Goal: Information Seeking & Learning: Check status

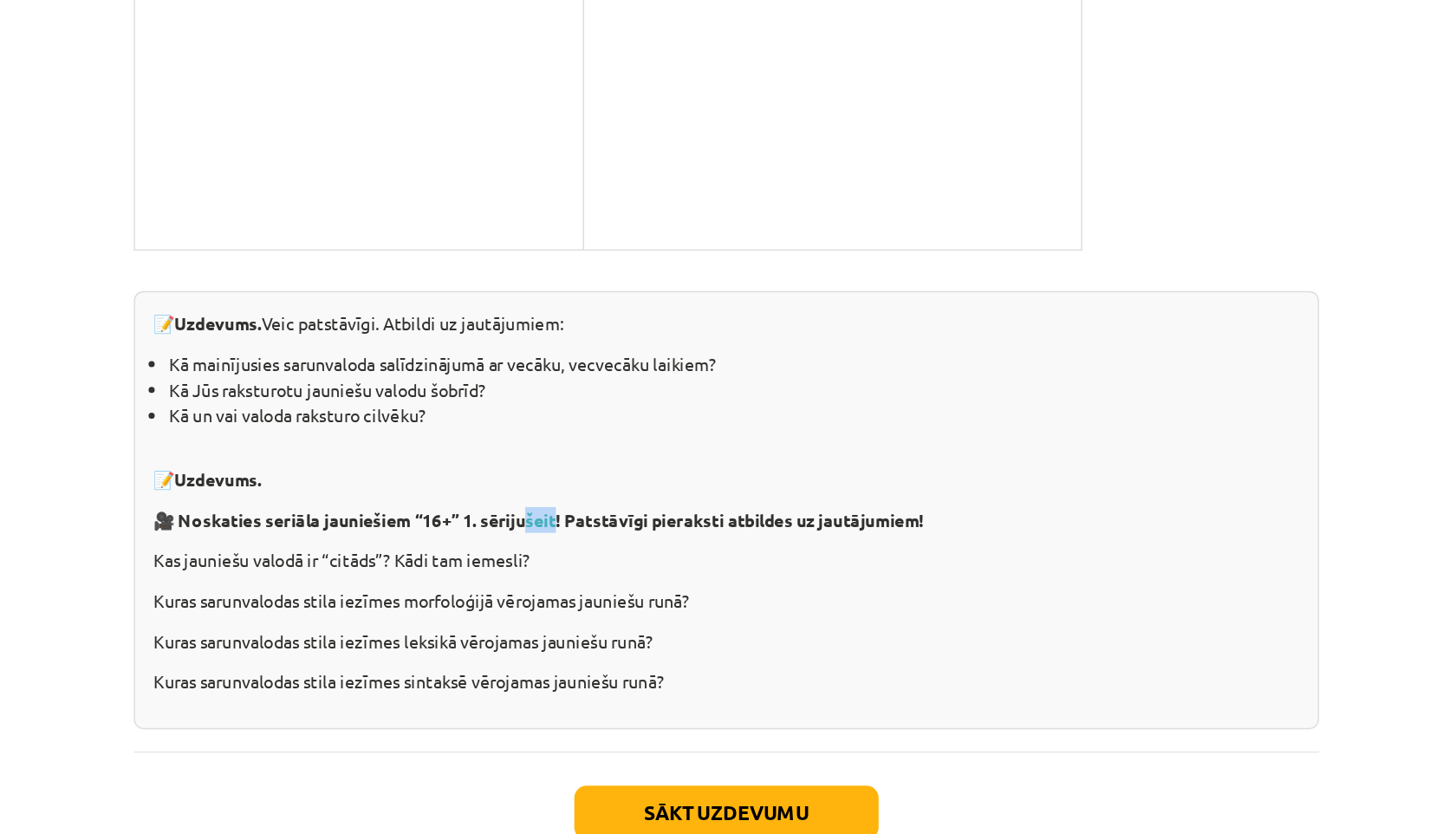
scroll to position [3631, 0]
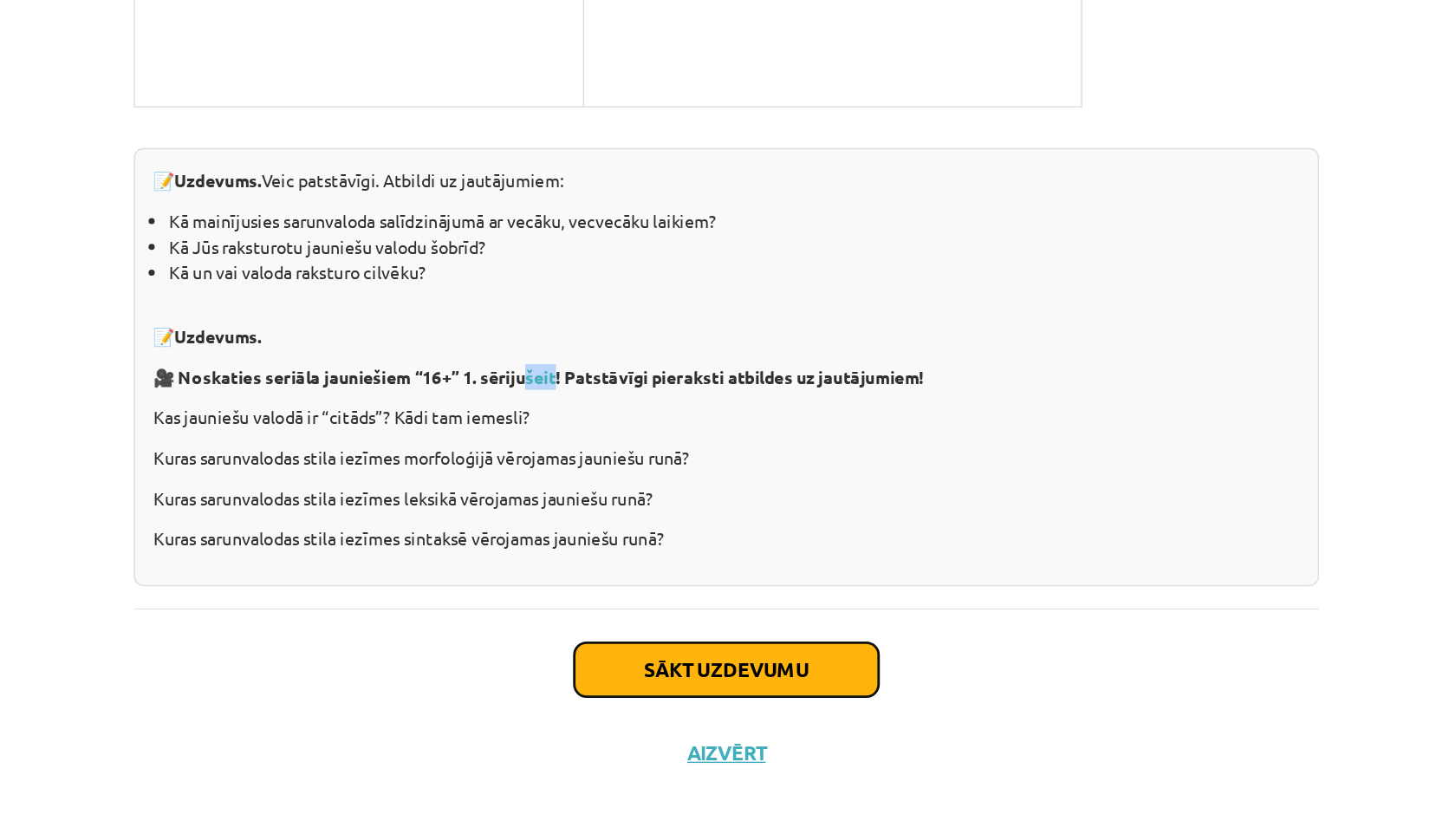
click at [728, 712] on button "Sākt uzdevumu" at bounding box center [728, 708] width 215 height 38
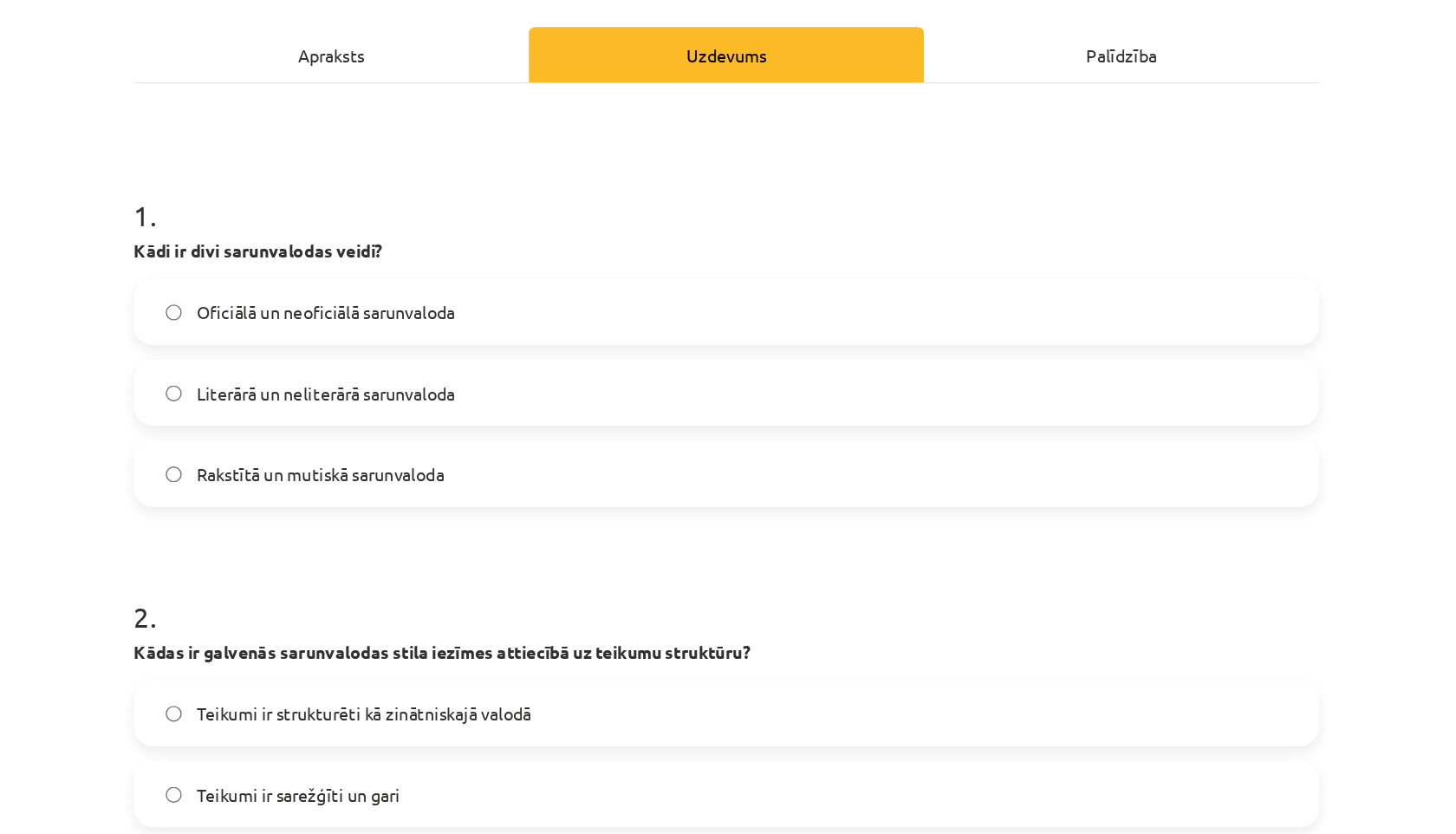
scroll to position [235, 0]
click at [401, 275] on span "Literārā un neliterārā sarunvaloda" at bounding box center [444, 277] width 183 height 18
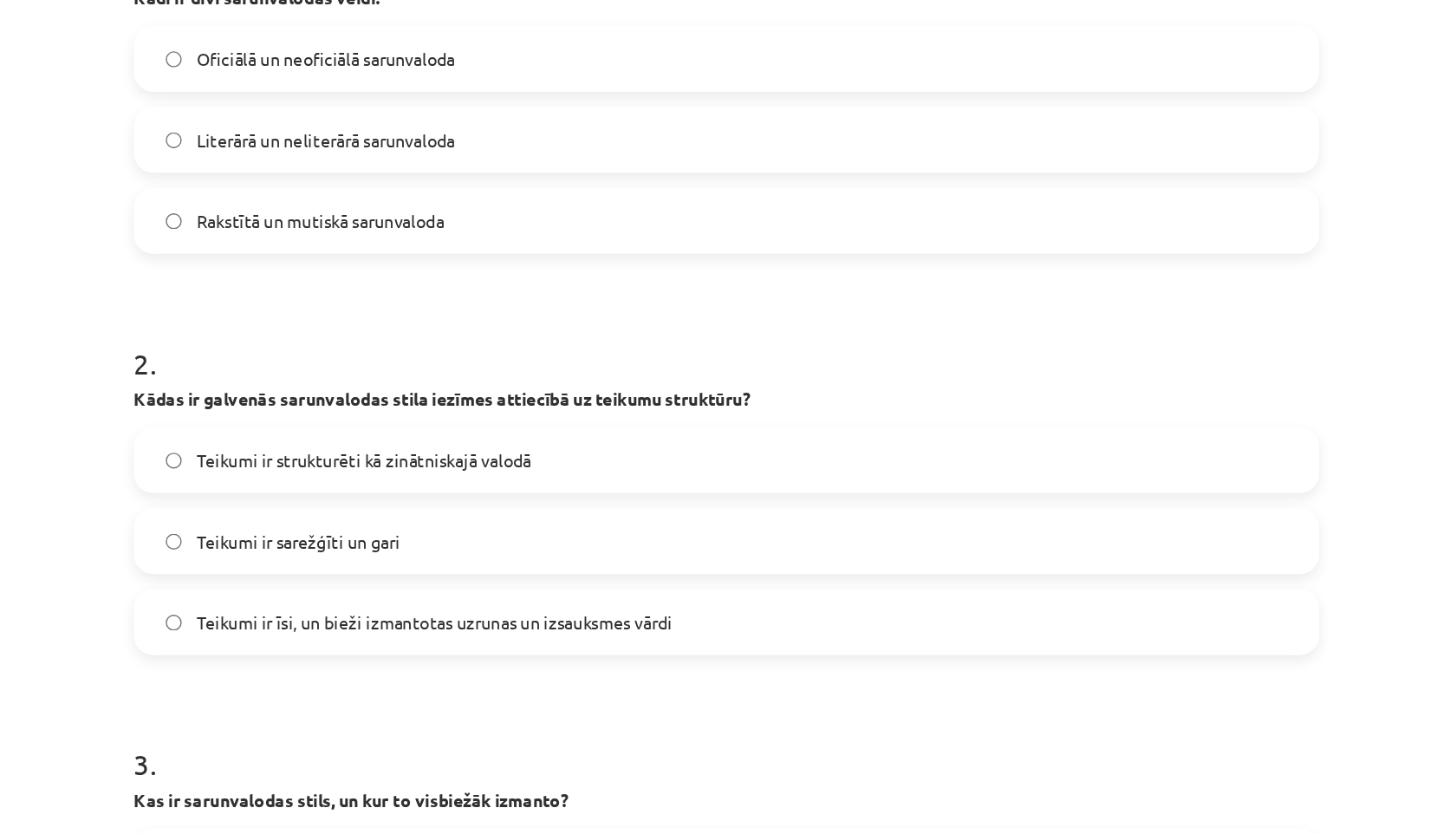
scroll to position [425, 0]
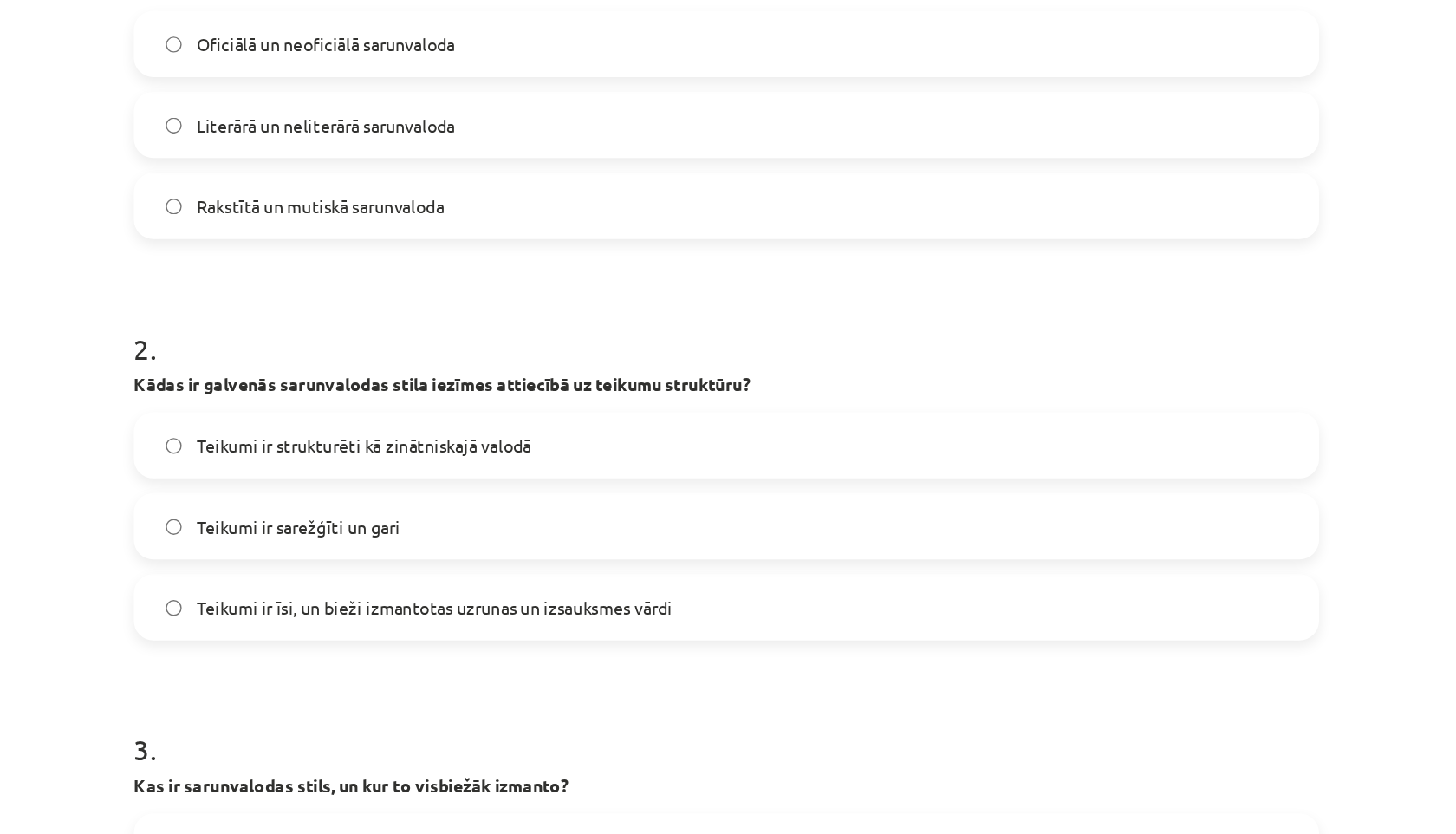
click at [524, 423] on span "Teikumi ir īsi, un bieži izmantotas uzrunas un izsauksmes vārdi" at bounding box center [521, 429] width 336 height 18
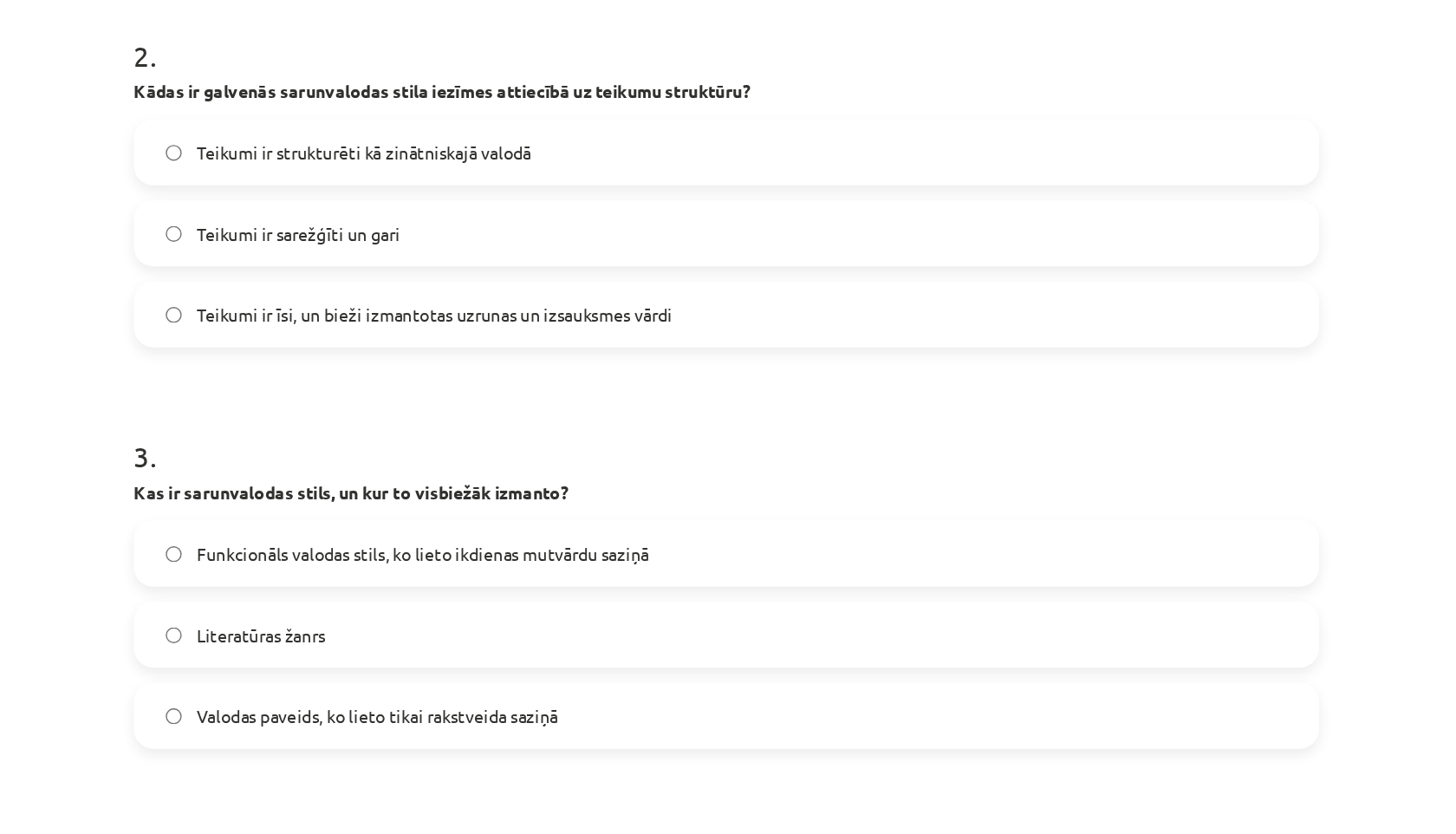
scroll to position [635, 0]
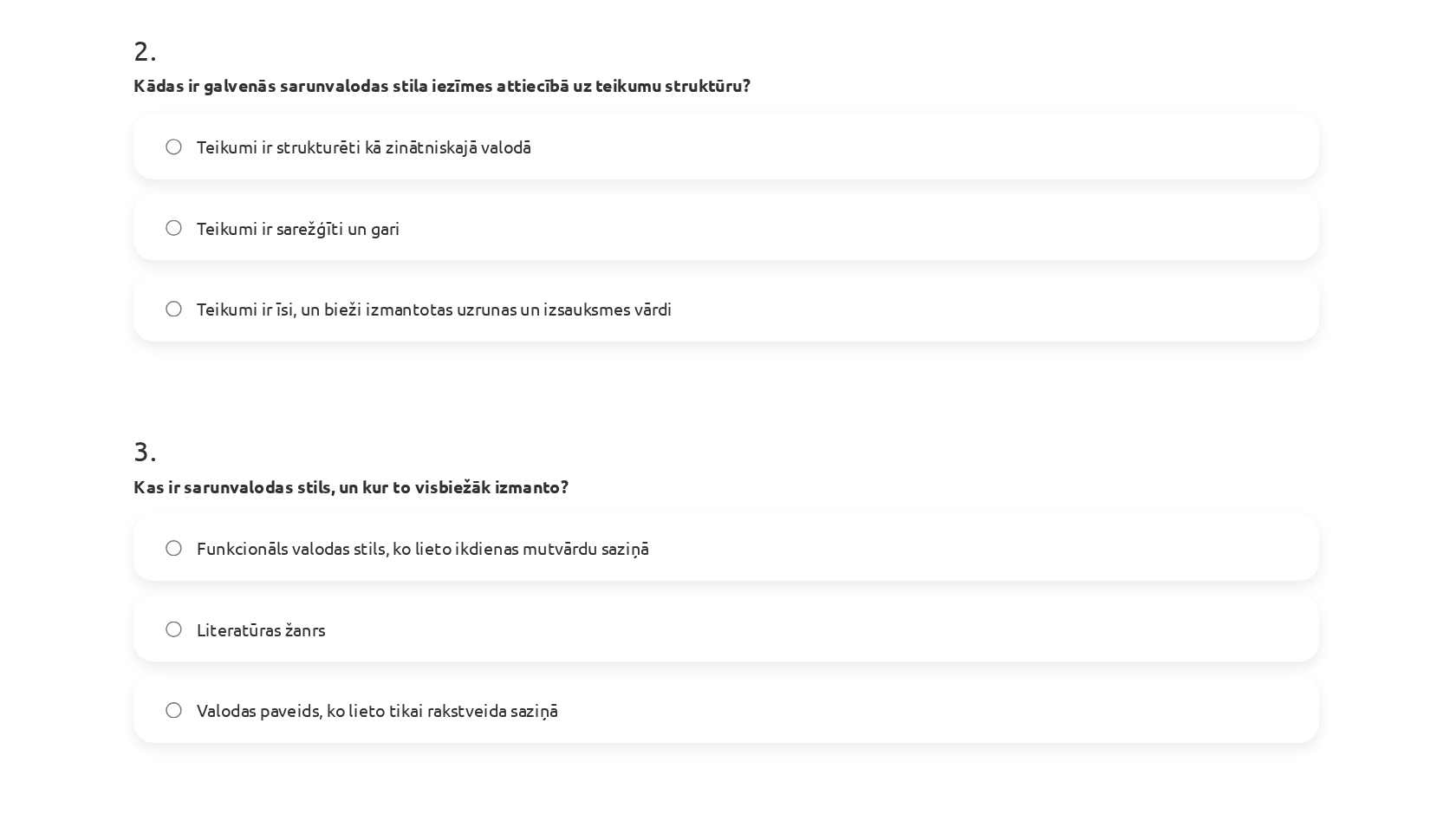
click at [491, 385] on span "Funkcionāls valodas stils, ko lieto ikdienas mutvārdu saziņā" at bounding box center [513, 387] width 319 height 18
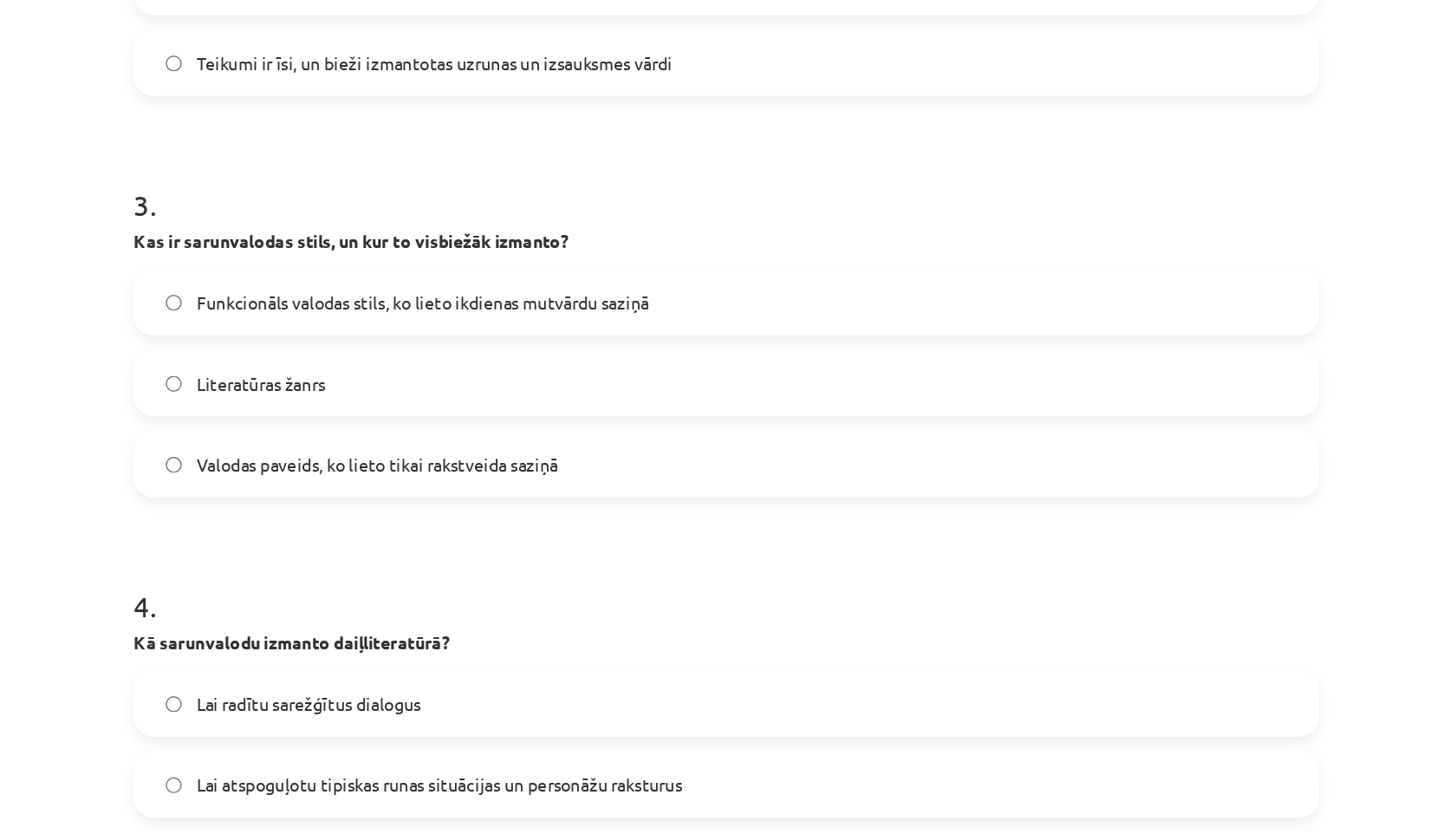
scroll to position [811, 0]
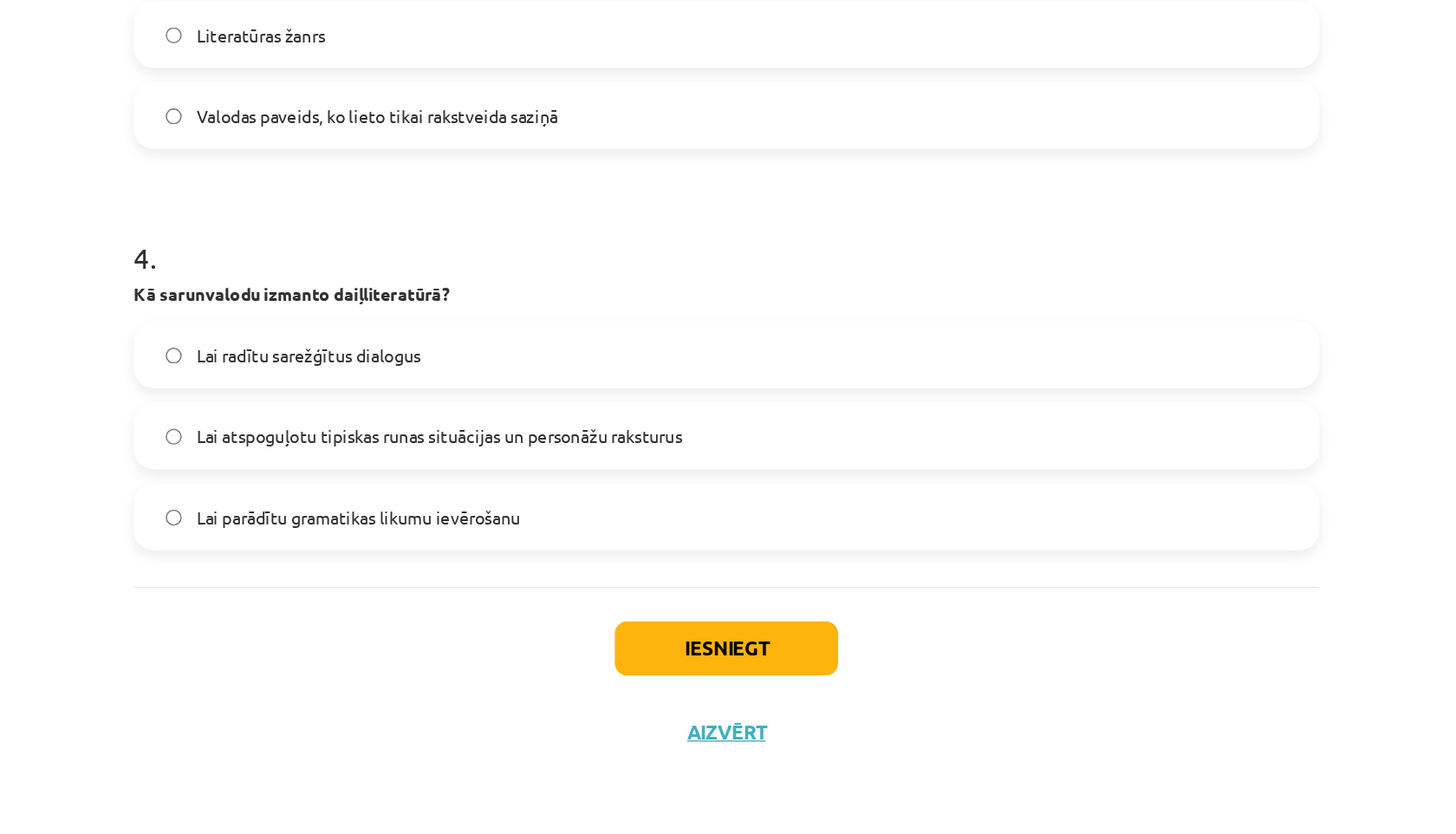
click at [458, 544] on span "Lai atspoguļotu tipiskas runas situācijas un personāžu raksturus" at bounding box center [525, 553] width 343 height 18
click at [714, 711] on button "Iesniegt" at bounding box center [728, 701] width 158 height 38
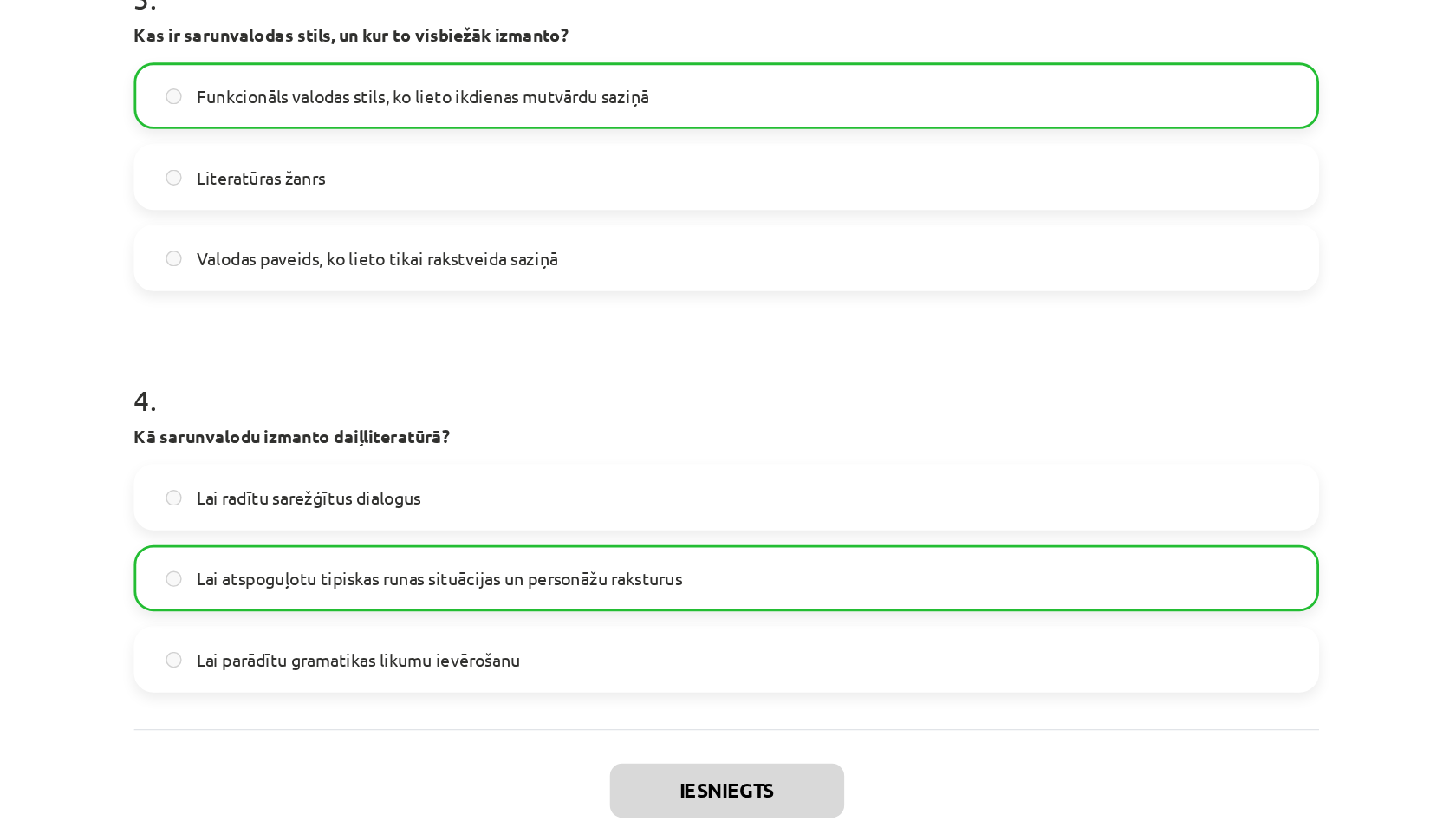
scroll to position [866, 0]
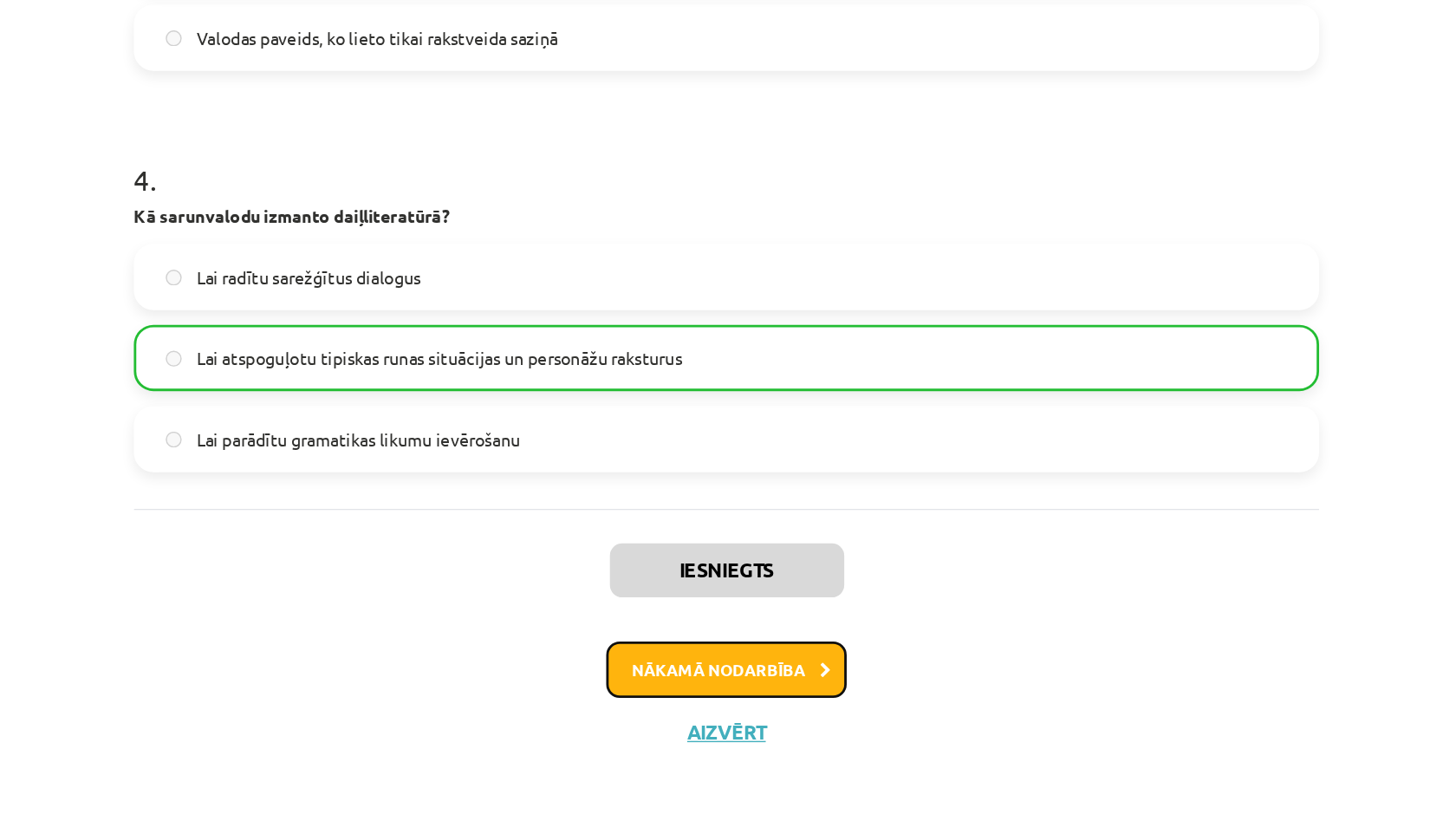
click at [725, 717] on button "Nākamā nodarbība" at bounding box center [728, 717] width 170 height 40
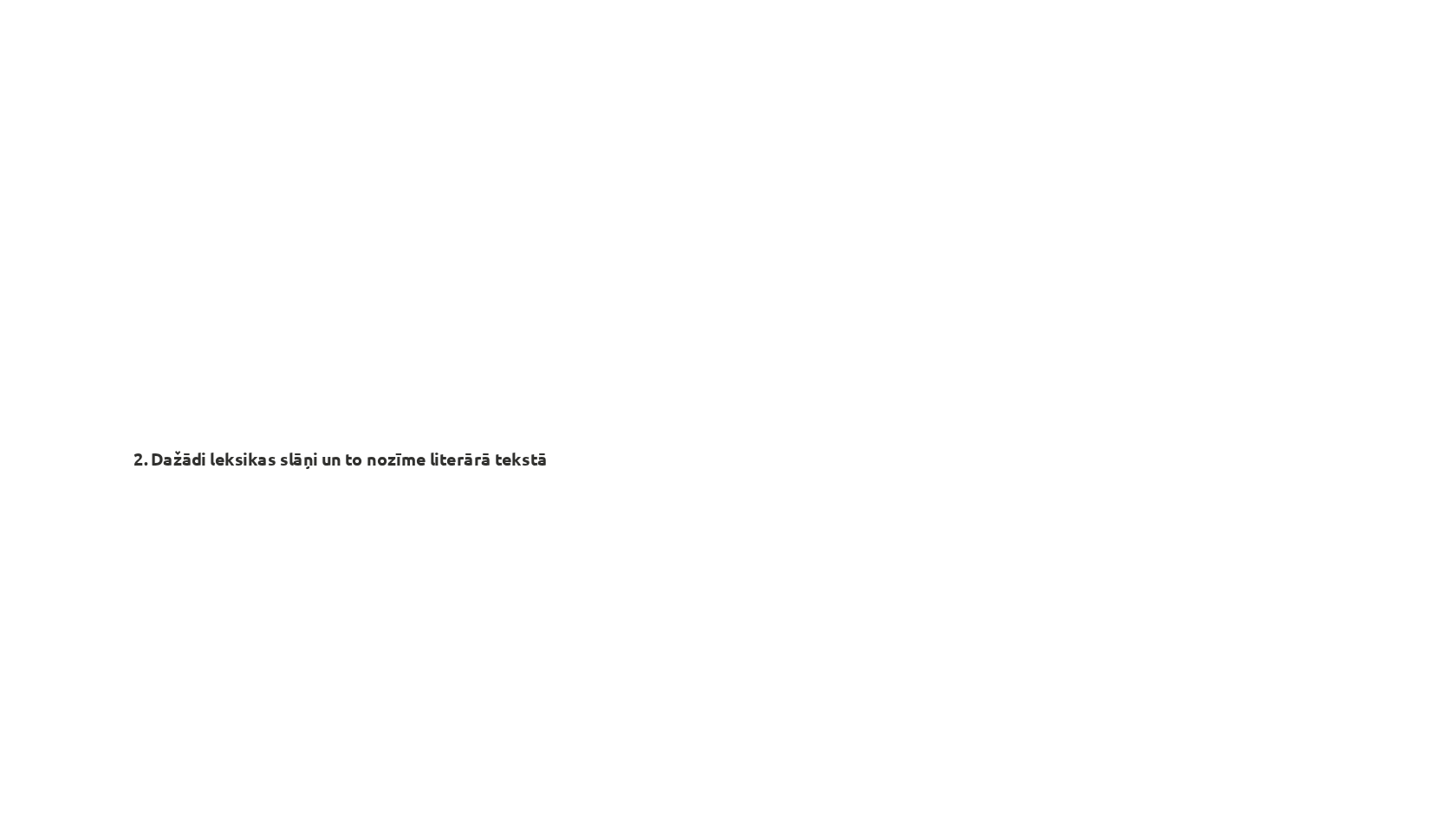
scroll to position [4290, 0]
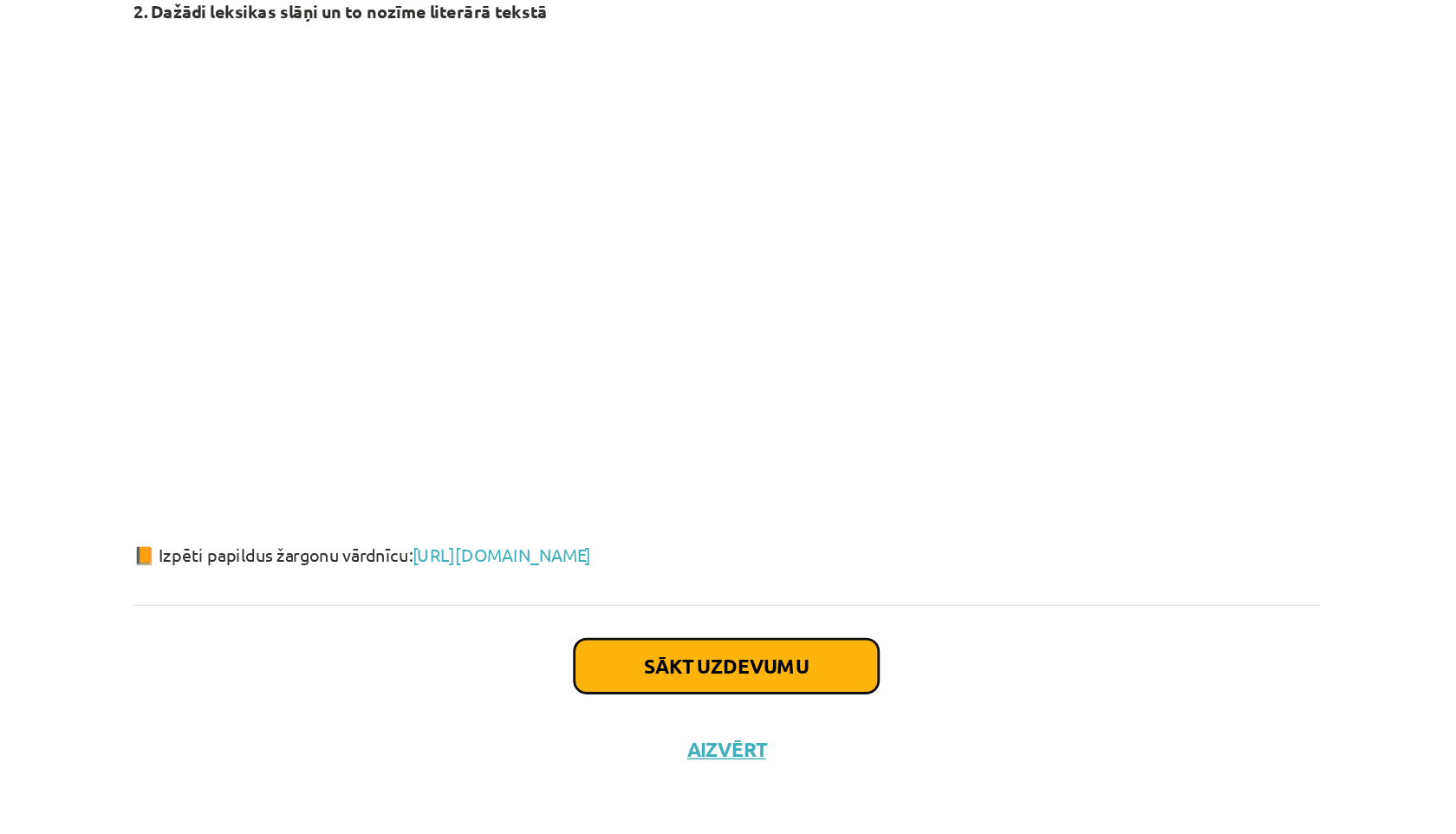
click at [666, 696] on button "Sākt uzdevumu" at bounding box center [728, 714] width 215 height 38
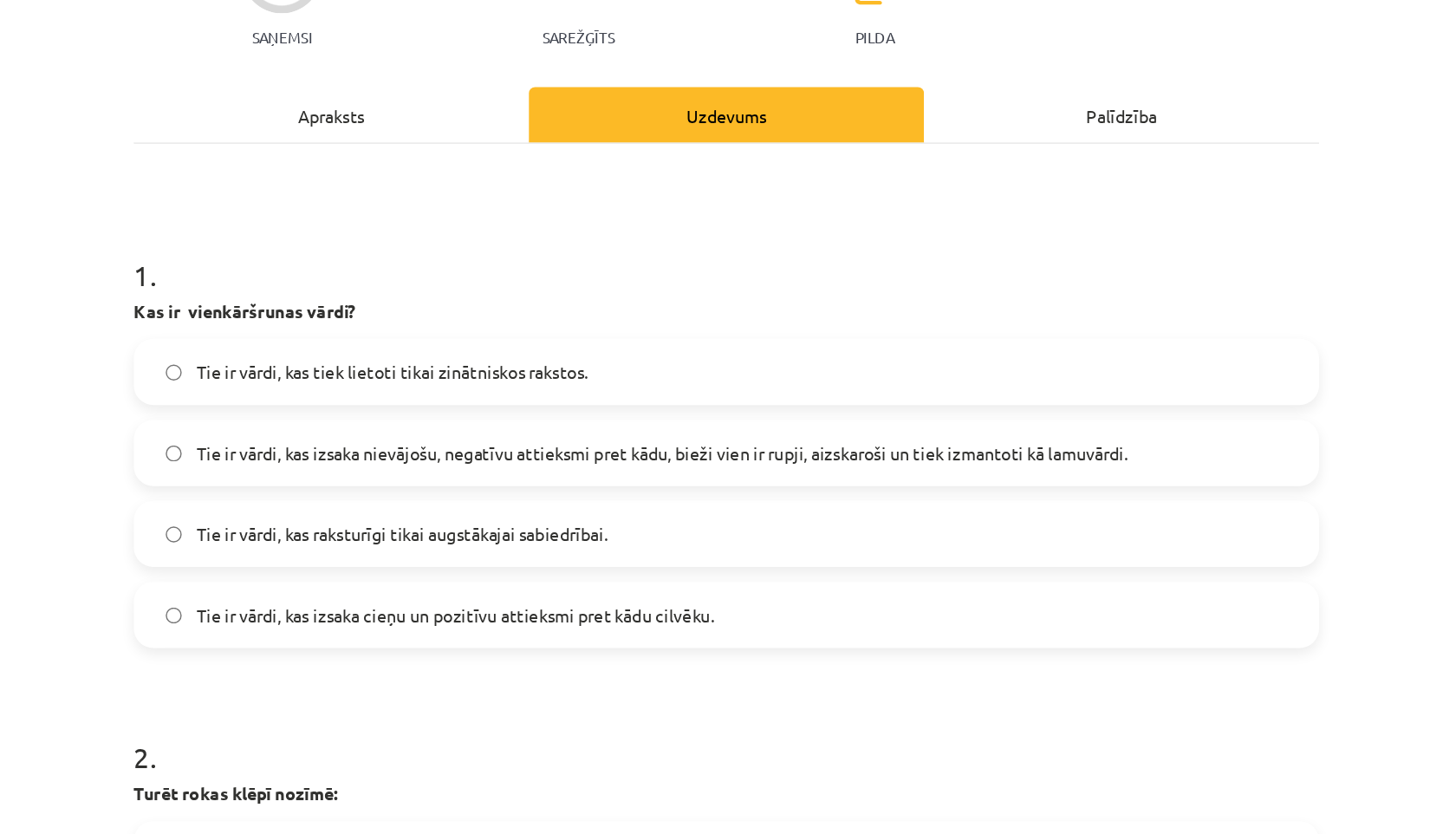
scroll to position [222, 0]
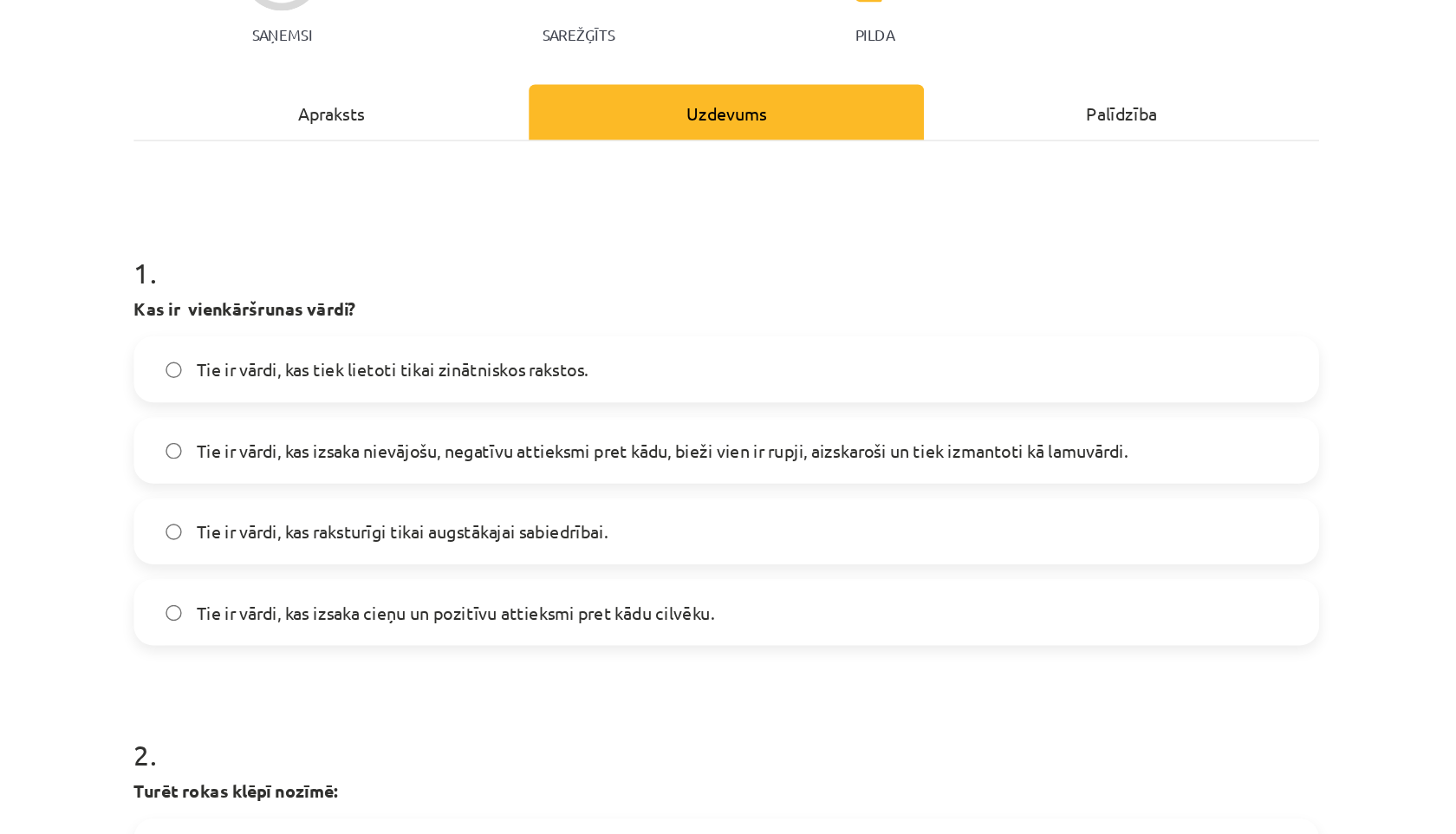
click at [693, 321] on span "Tie ir vārdi, kas izsaka nievājošu, negatīvu attieksmi pret kādu, bieži vien ir…" at bounding box center [682, 318] width 658 height 18
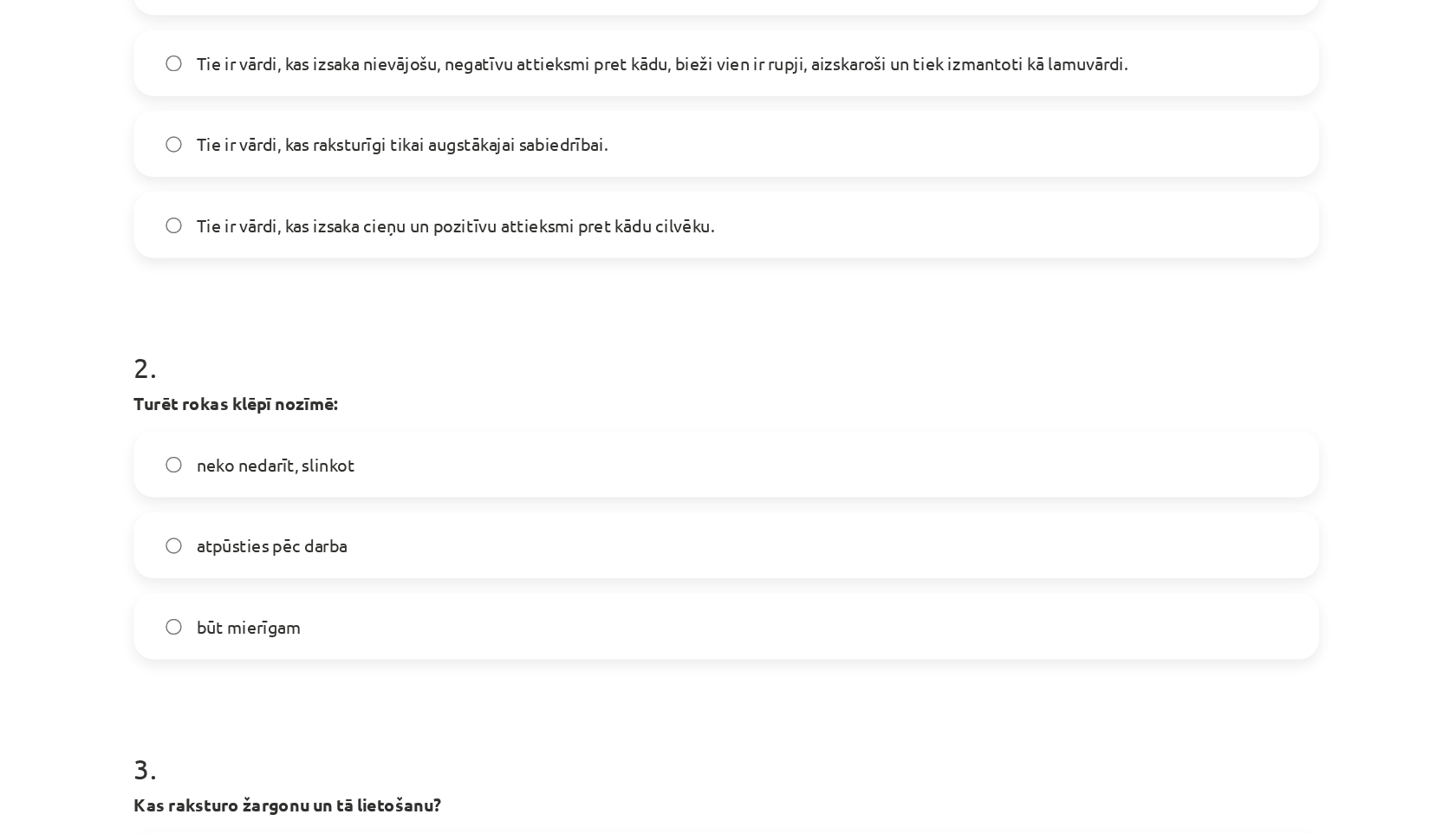
scroll to position [496, 0]
click at [402, 330] on span "neko nedarīt, slinkot" at bounding box center [409, 328] width 112 height 18
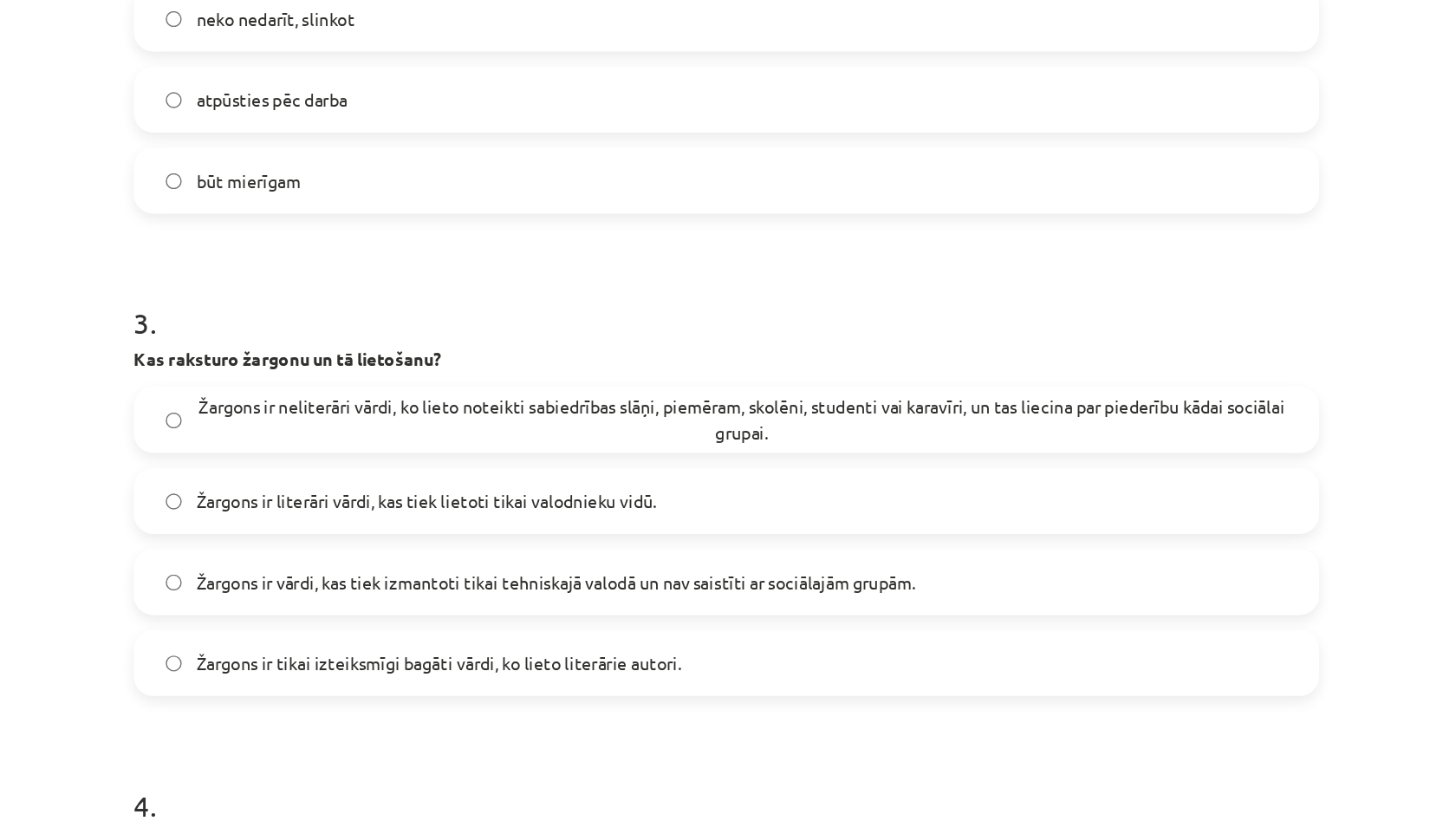
scroll to position [819, 0]
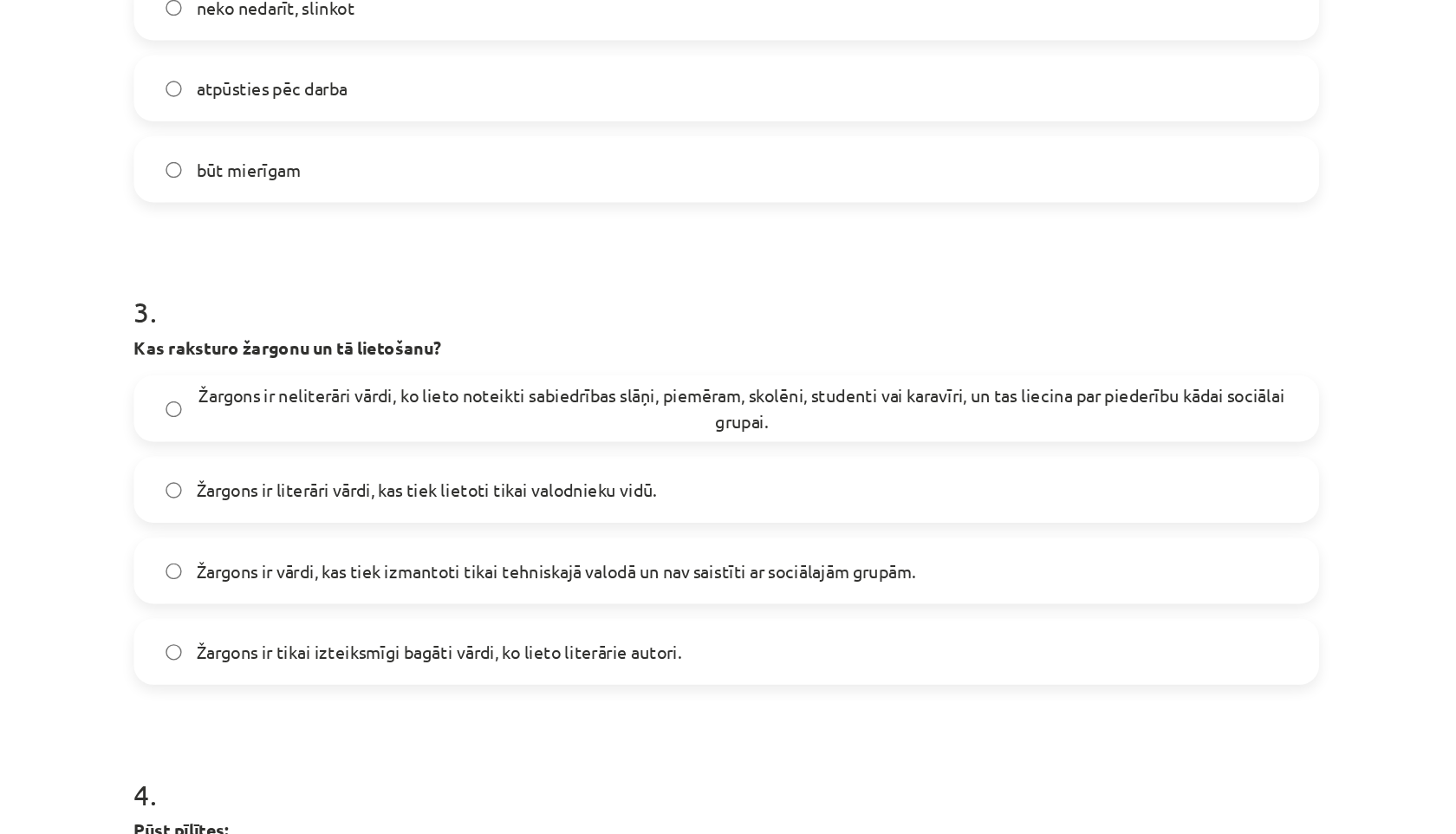
click at [682, 295] on span "Žargons ir neliterāri vārdi, ko lieto noteikti sabiedrības slāņi, piemēram, sko…" at bounding box center [738, 288] width 770 height 36
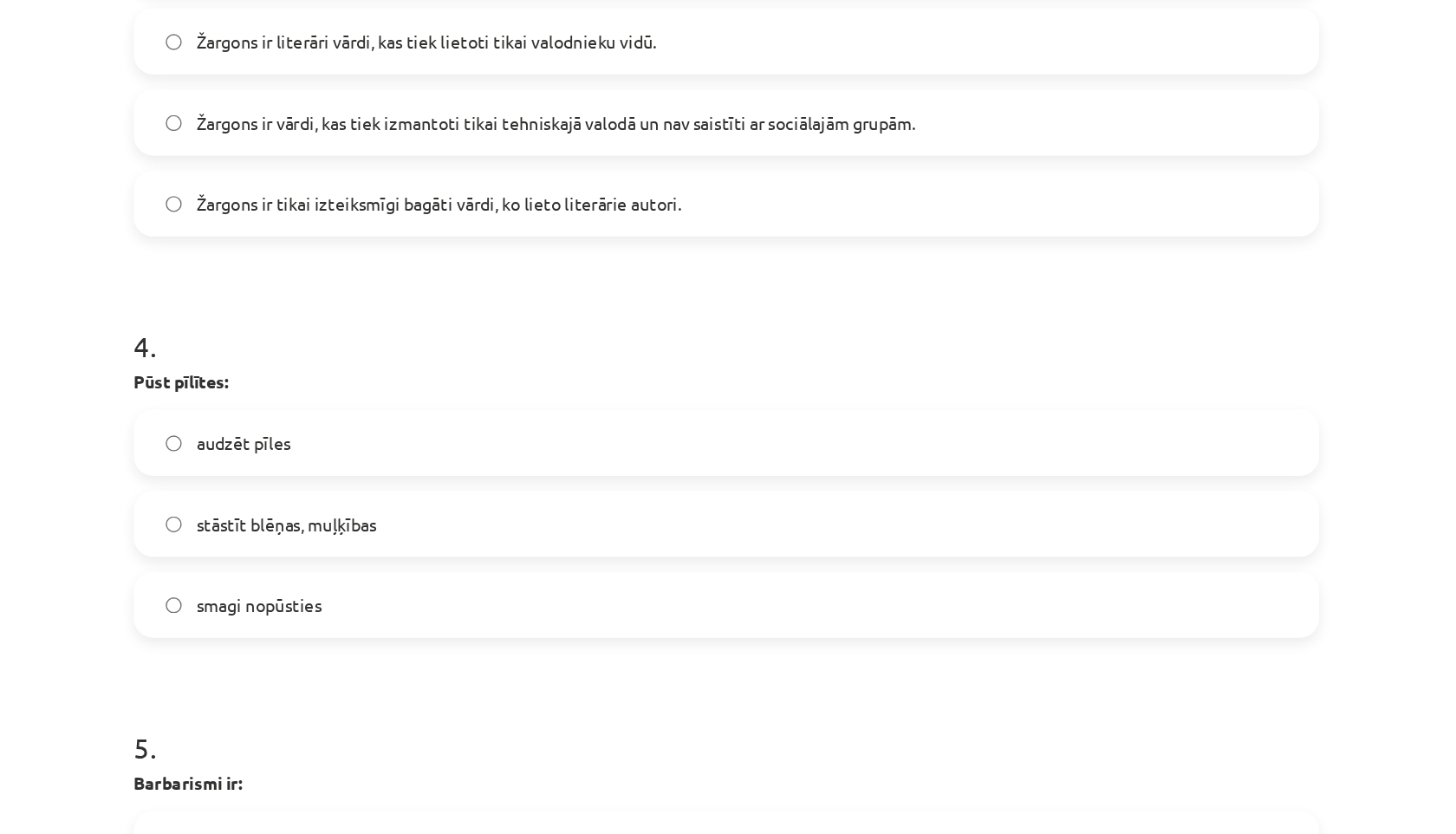
scroll to position [1141, 0]
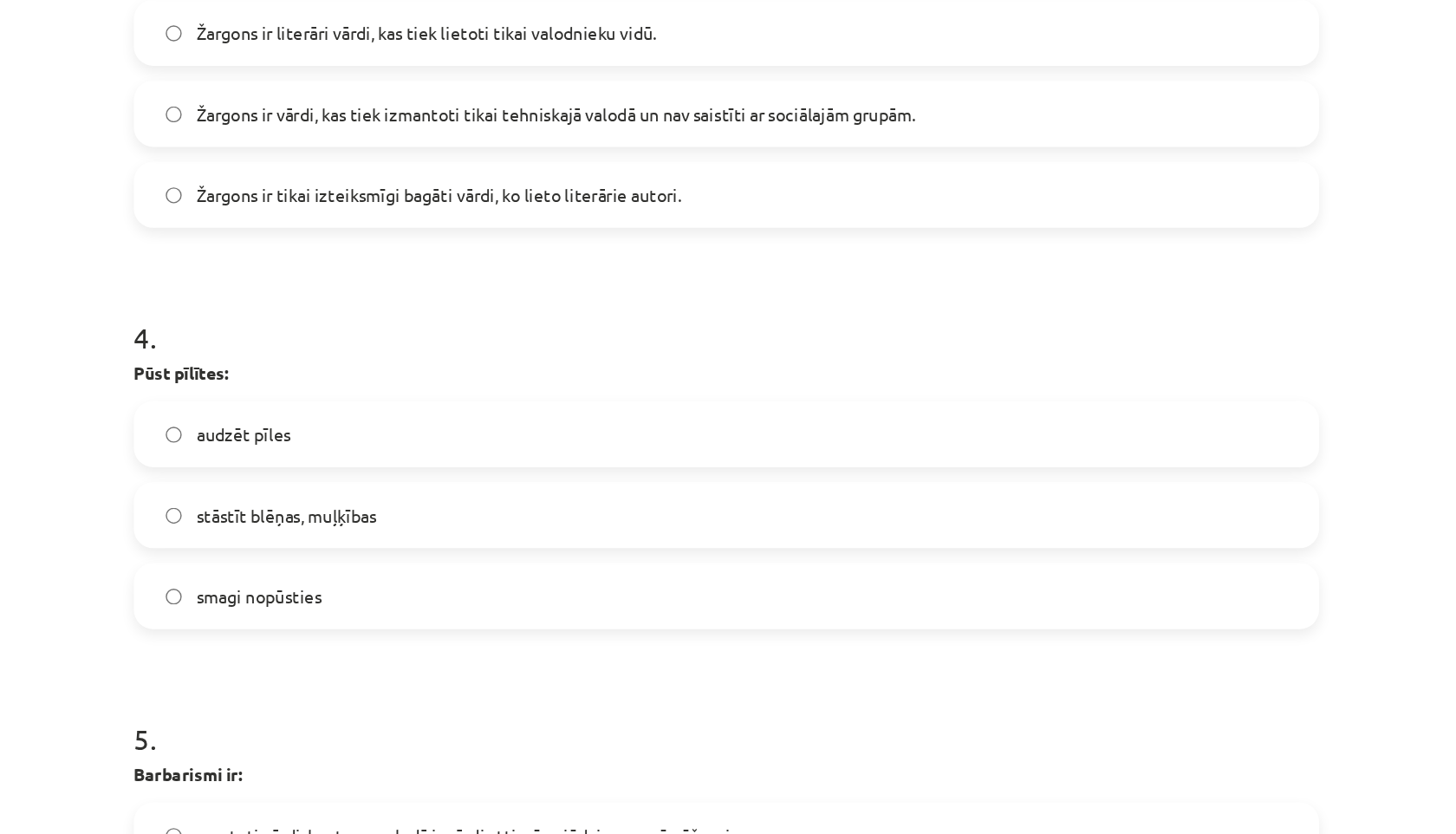
click at [451, 352] on label "stāstīt blēņas, muļķības" at bounding box center [728, 363] width 834 height 43
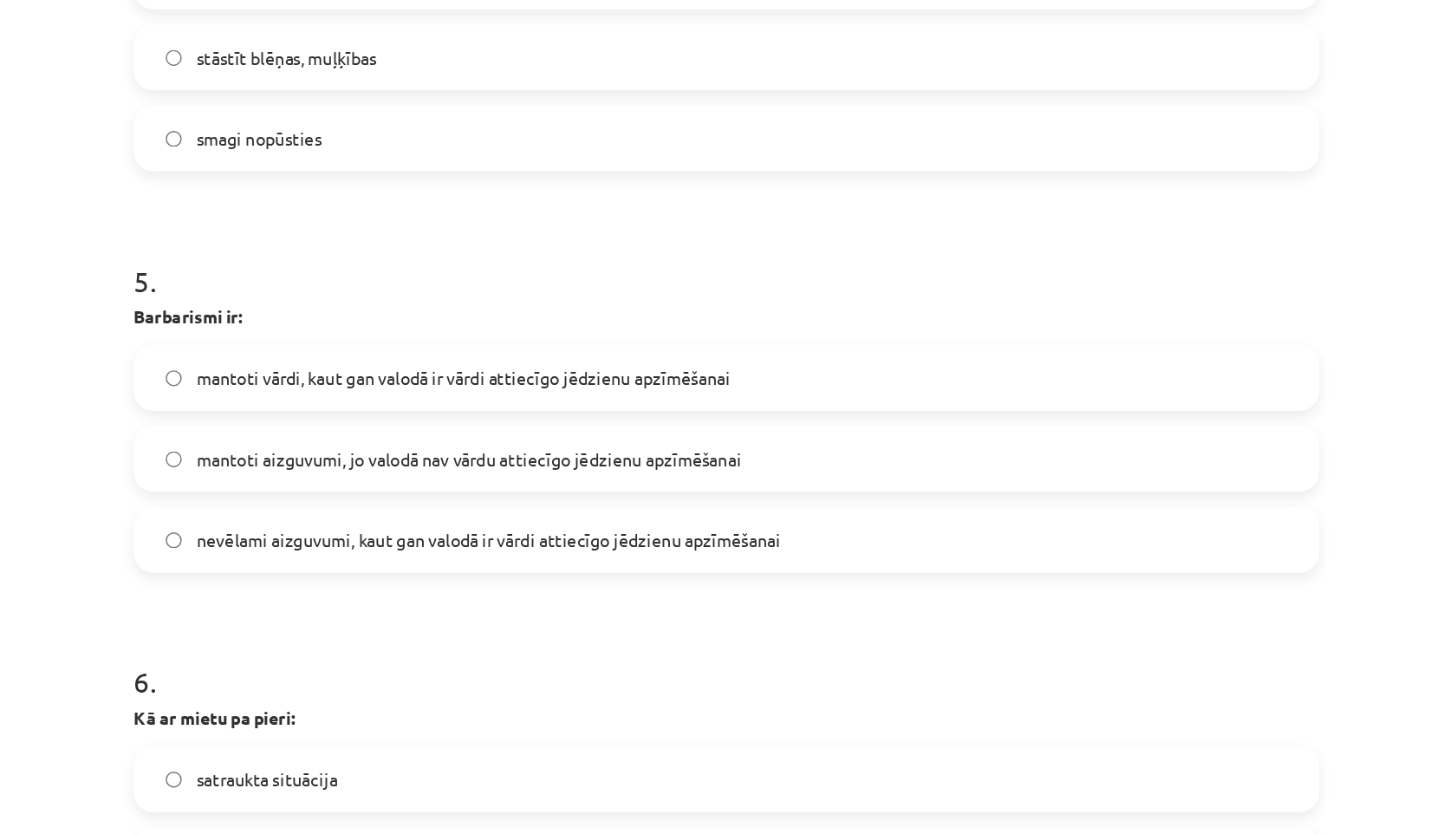
scroll to position [1471, 0]
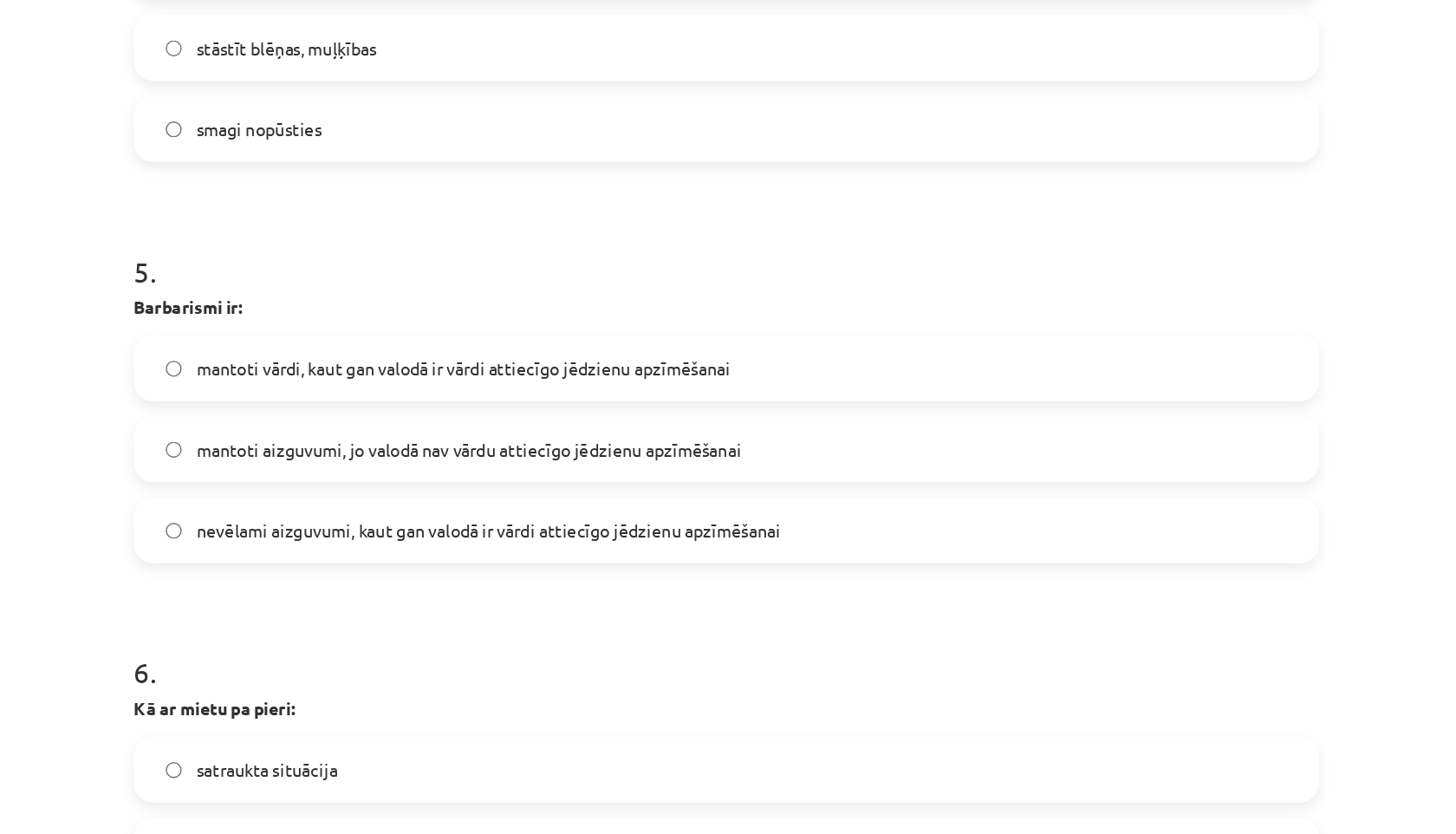
click at [397, 368] on span "nevēlami aizguvumi, kaut gan valodā ir vārdi attiecīgo jēdzienu apzīmēšanai" at bounding box center [559, 375] width 412 height 18
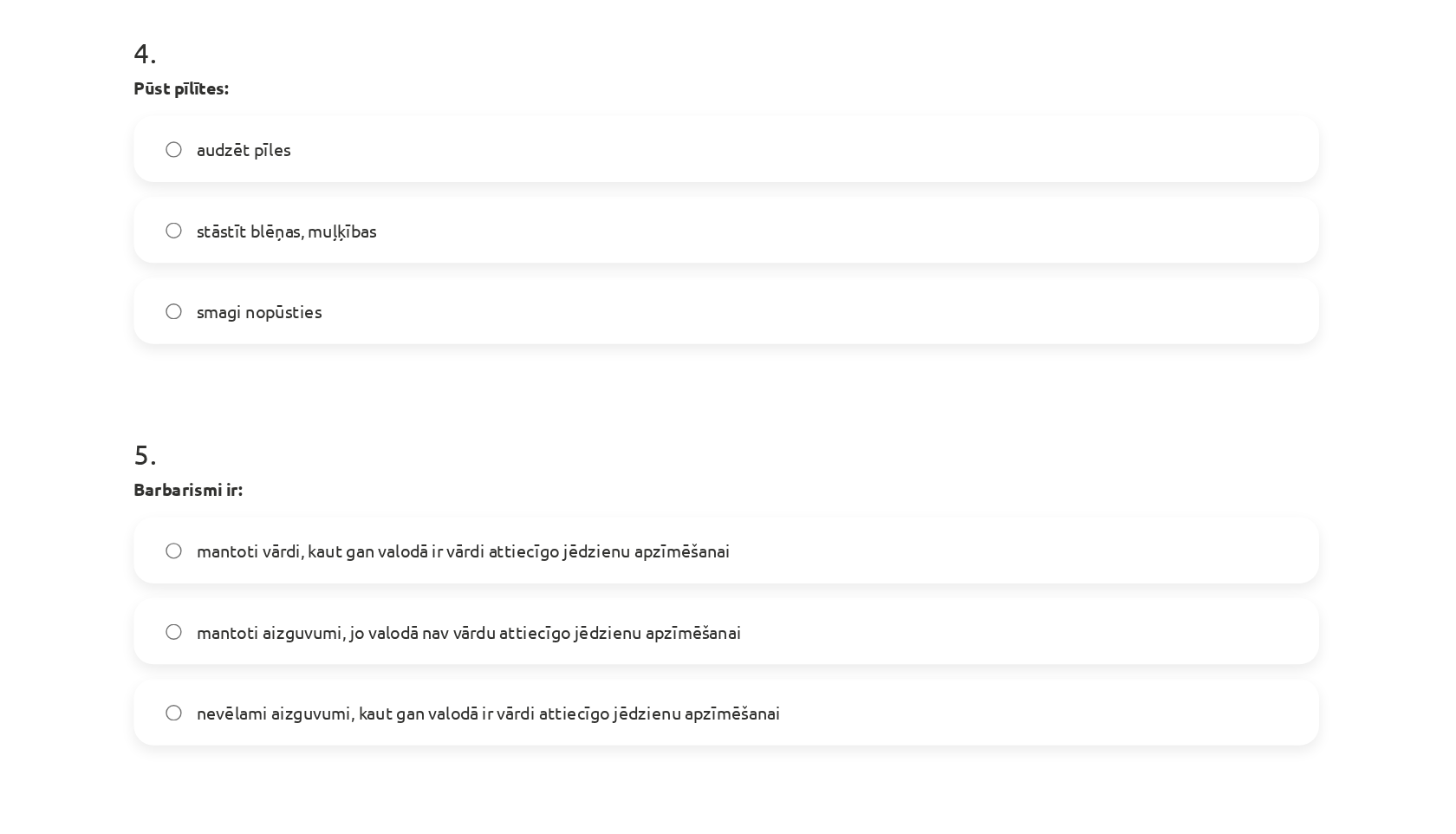
scroll to position [1519, 0]
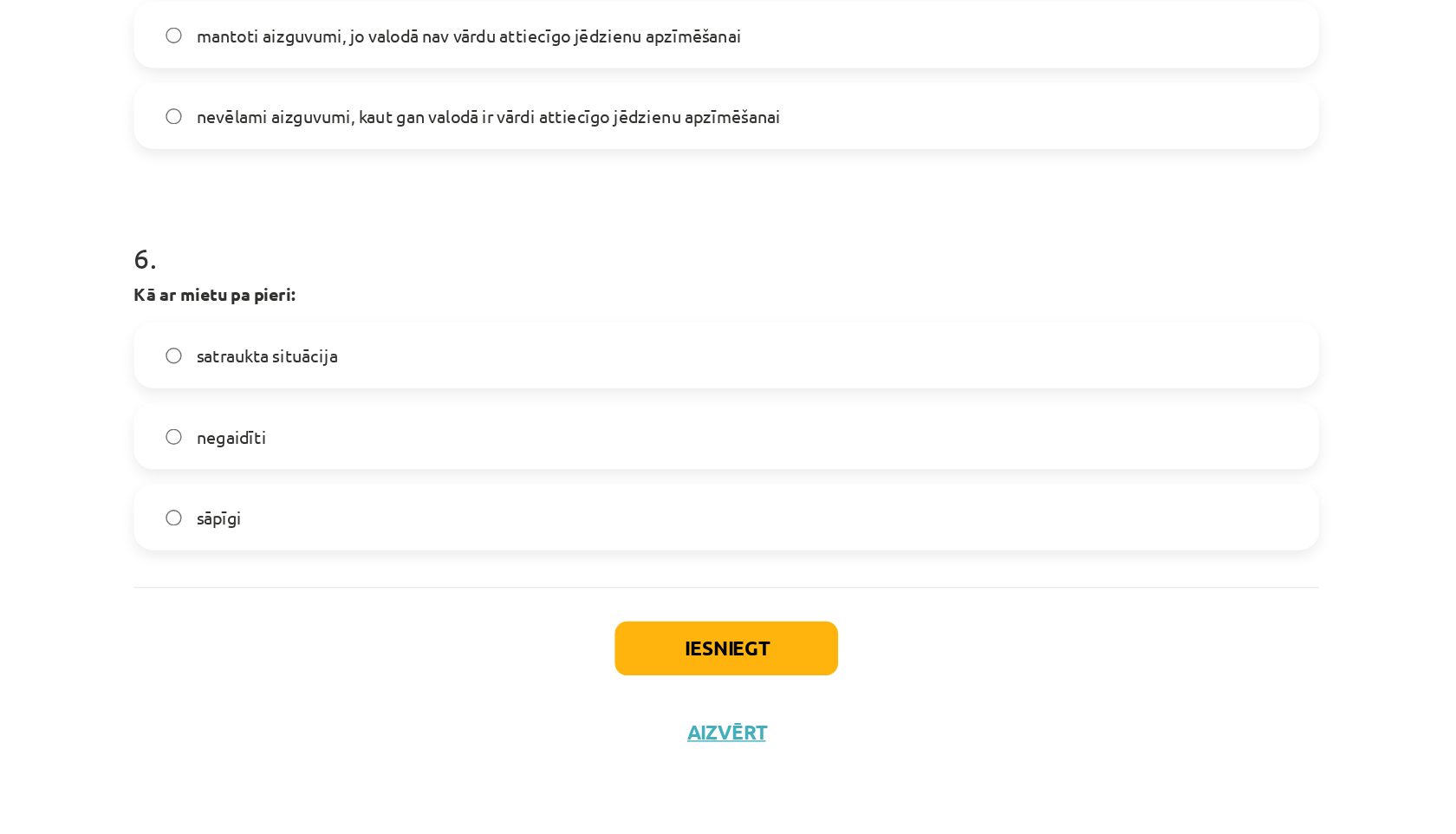
click at [412, 557] on label "negaidīti" at bounding box center [728, 552] width 834 height 43
click at [692, 696] on button "Iesniegt" at bounding box center [728, 701] width 158 height 38
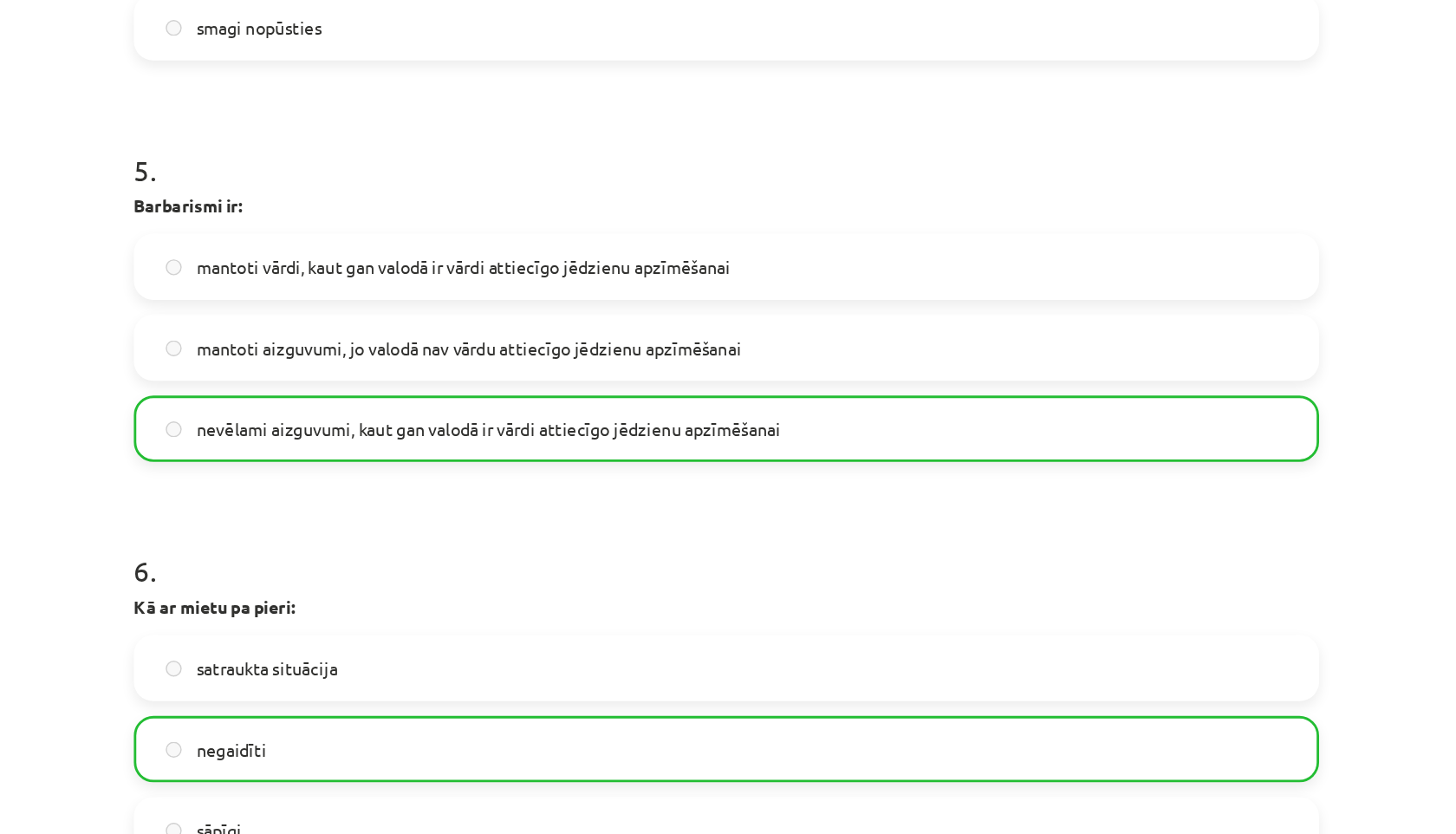
scroll to position [1574, 0]
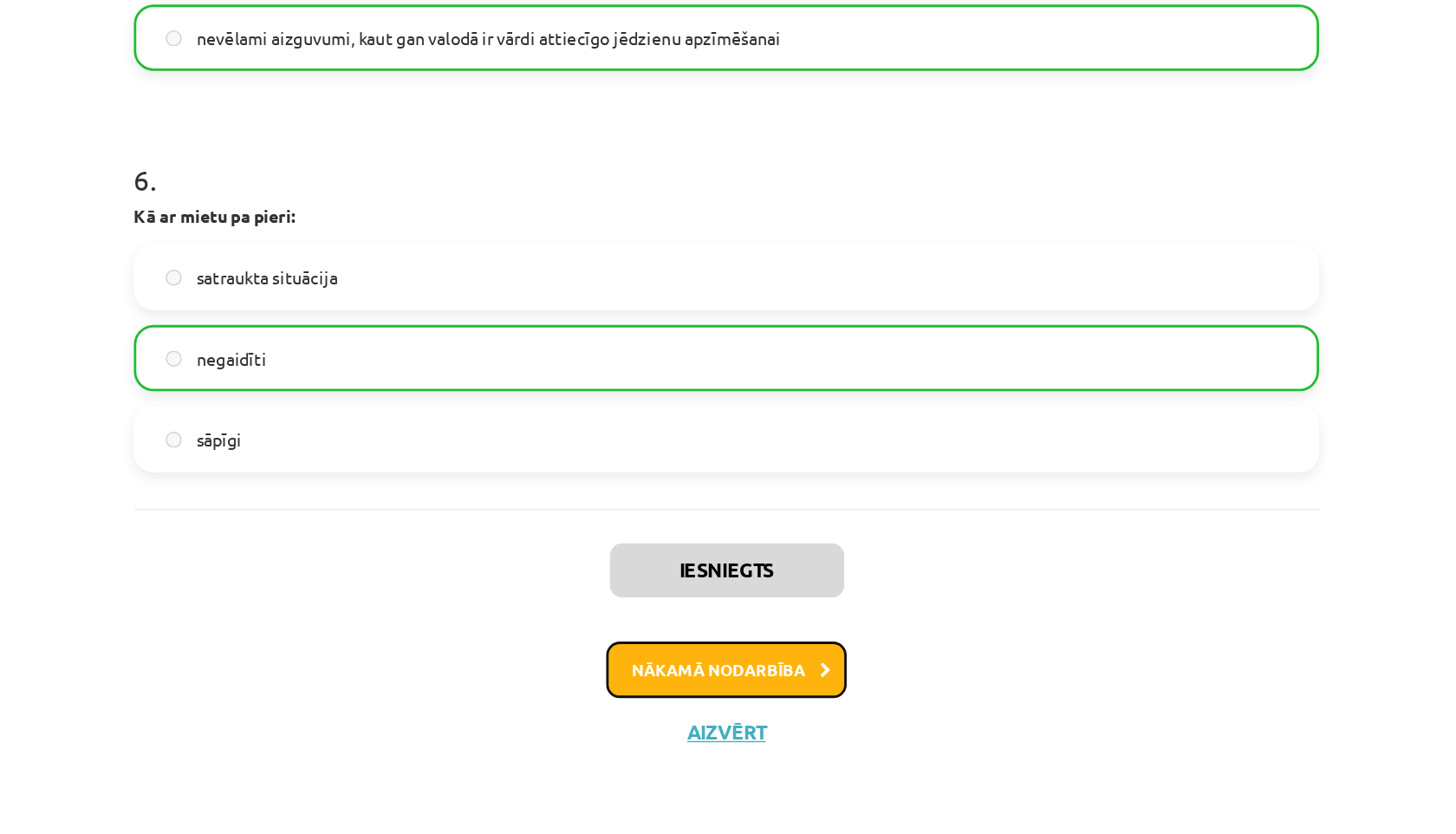
click at [681, 719] on button "Nākamā nodarbība" at bounding box center [728, 717] width 170 height 40
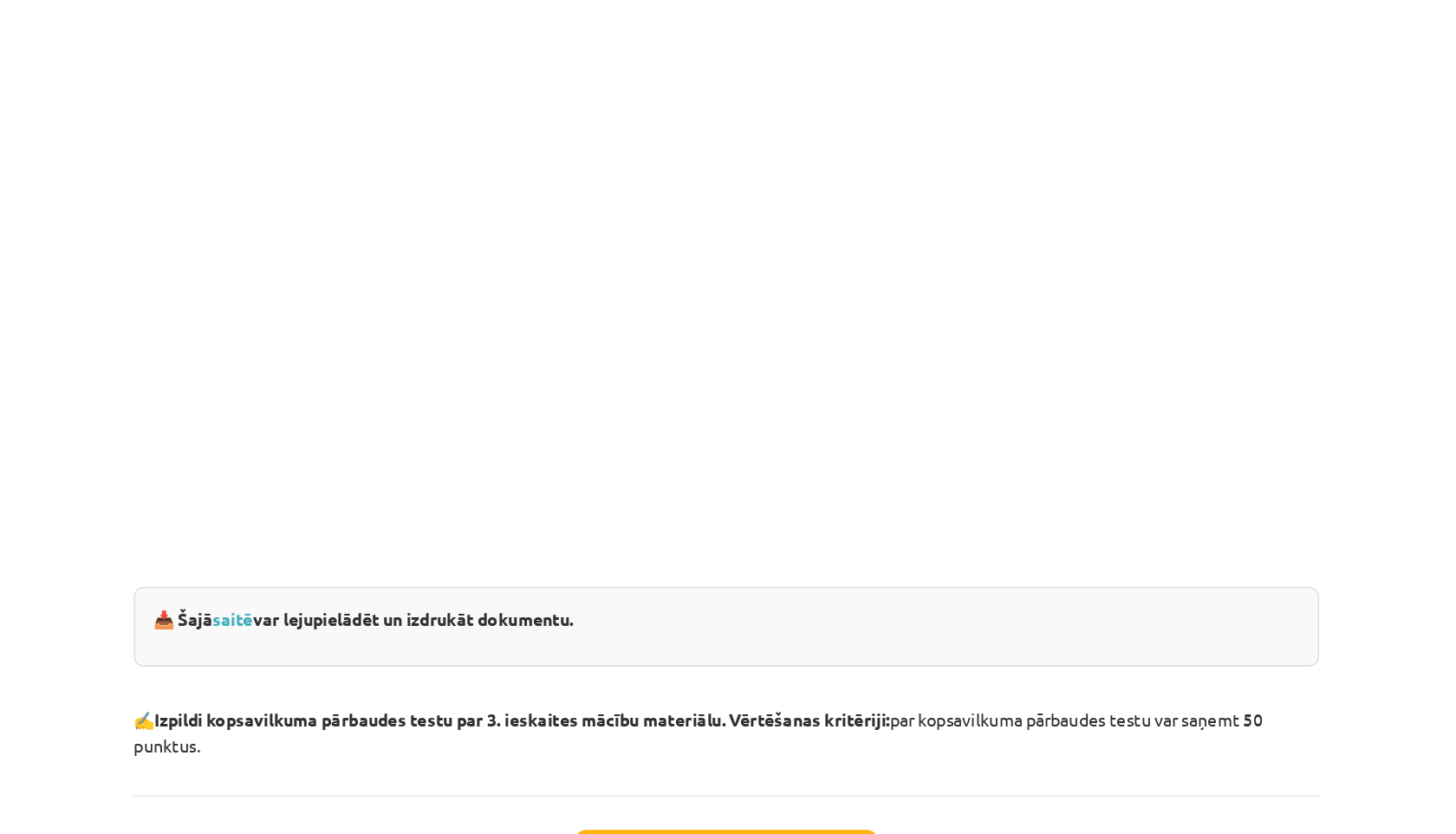
scroll to position [364, 0]
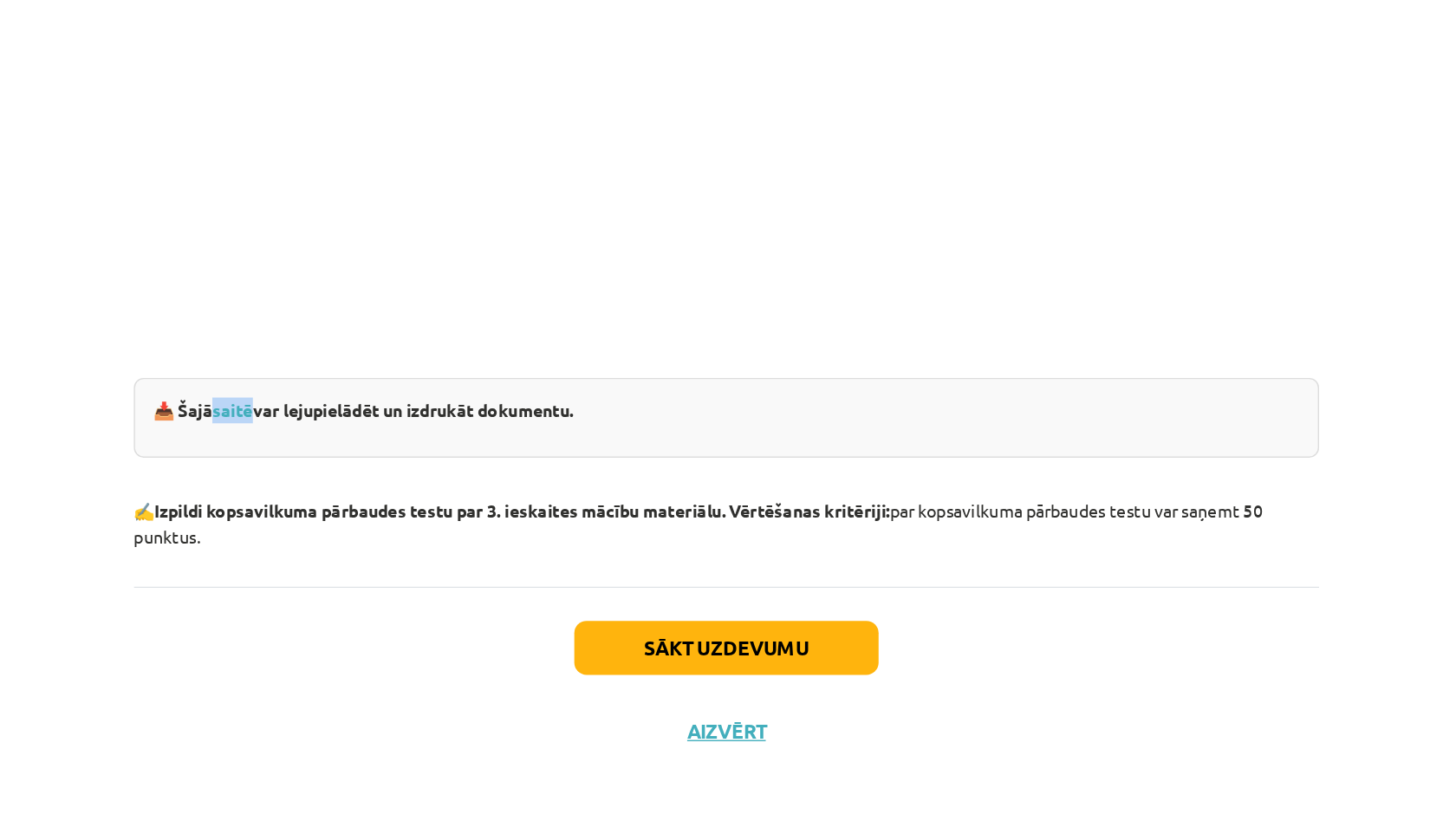
click at [278, 505] on div "Mācību tēma: Latviešu valodas i - 10. klases 3. ieskaites mācību materiāls #4 N…" at bounding box center [728, 417] width 1456 height 834
click at [741, 682] on button "Sākt uzdevumu" at bounding box center [728, 701] width 215 height 38
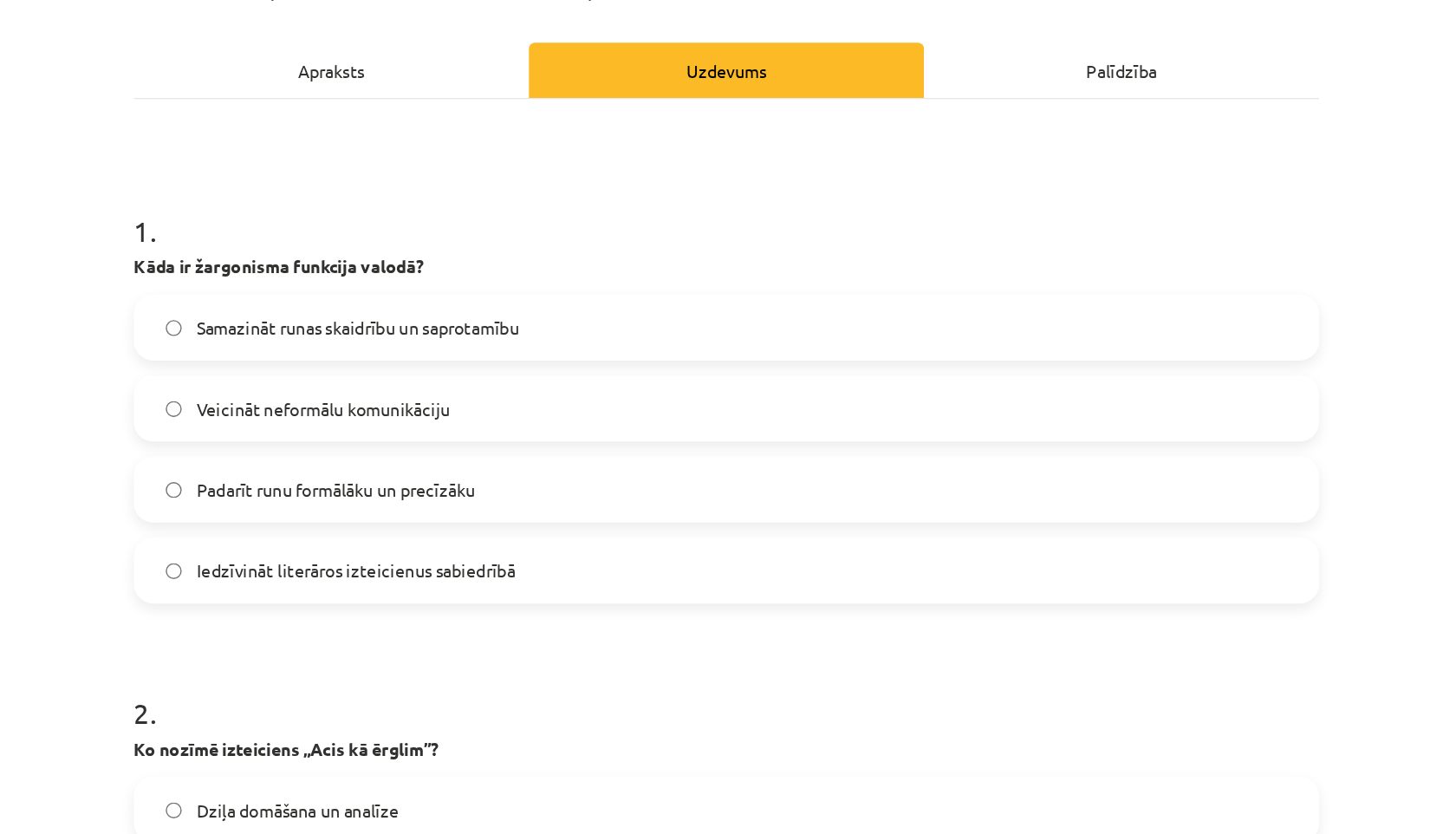
scroll to position [230, 0]
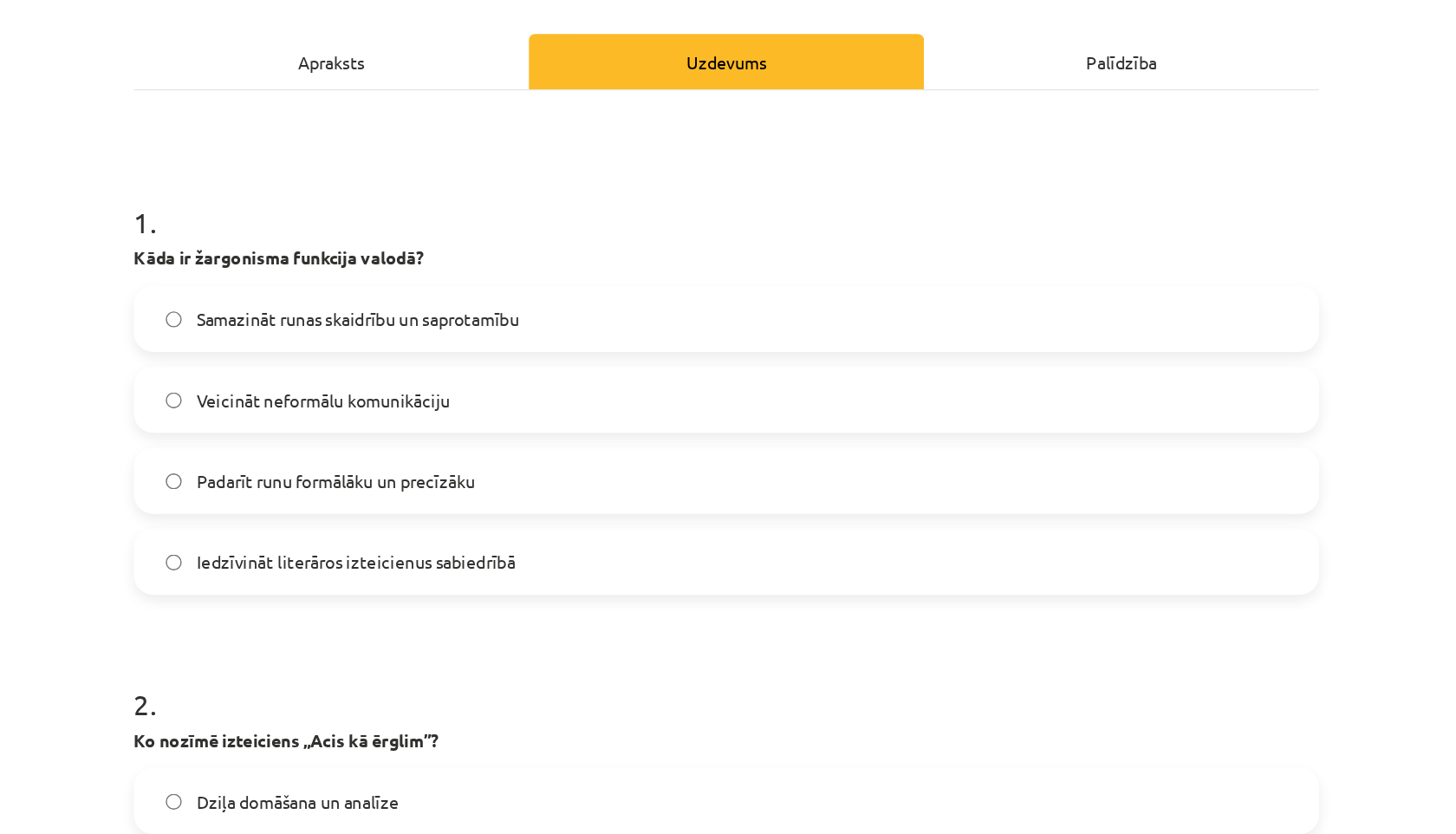
click at [405, 406] on label "Iedzīvināt literāros izteicienus sabiedrībā" at bounding box center [728, 396] width 834 height 43
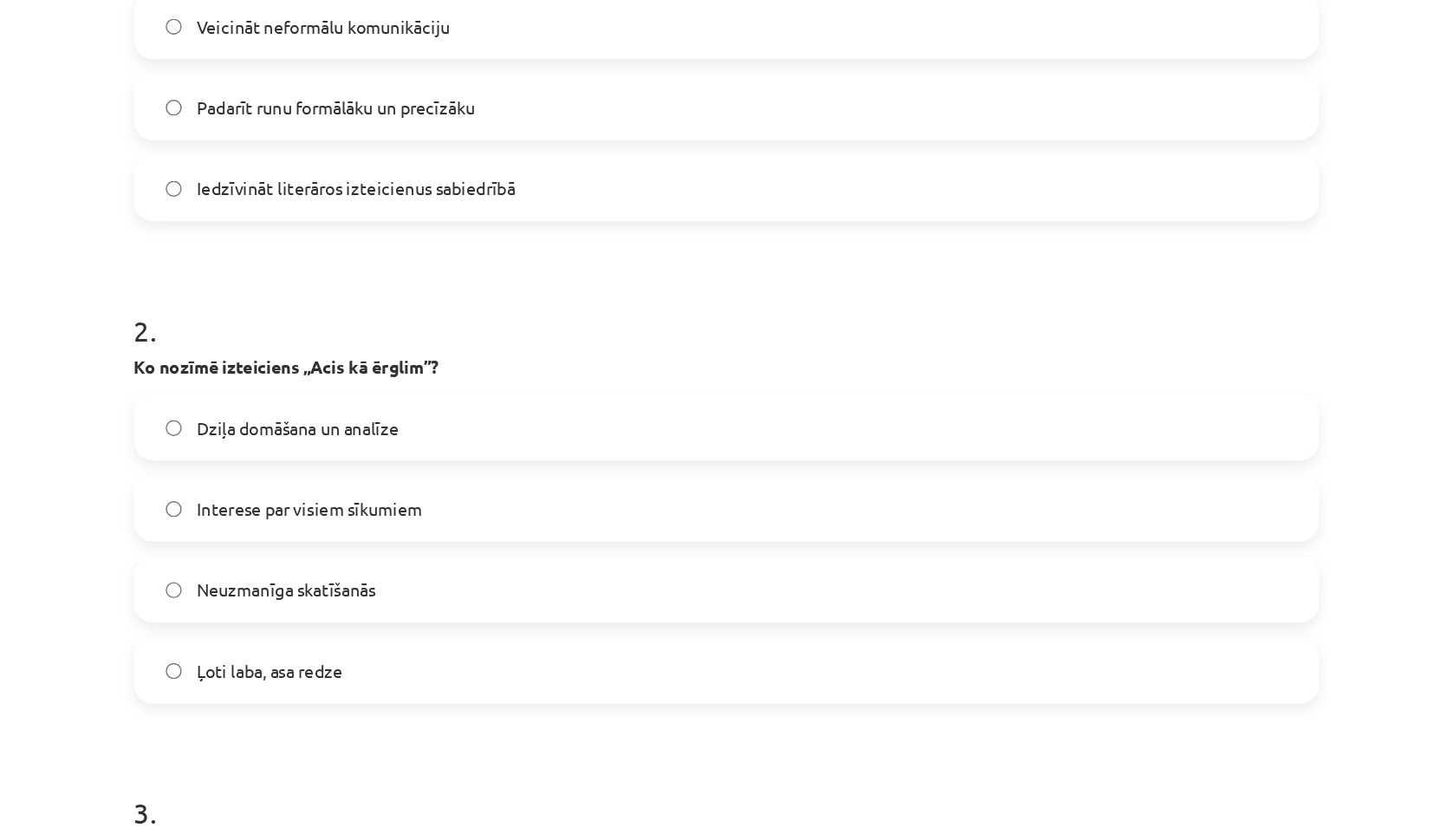
scroll to position [508, 0]
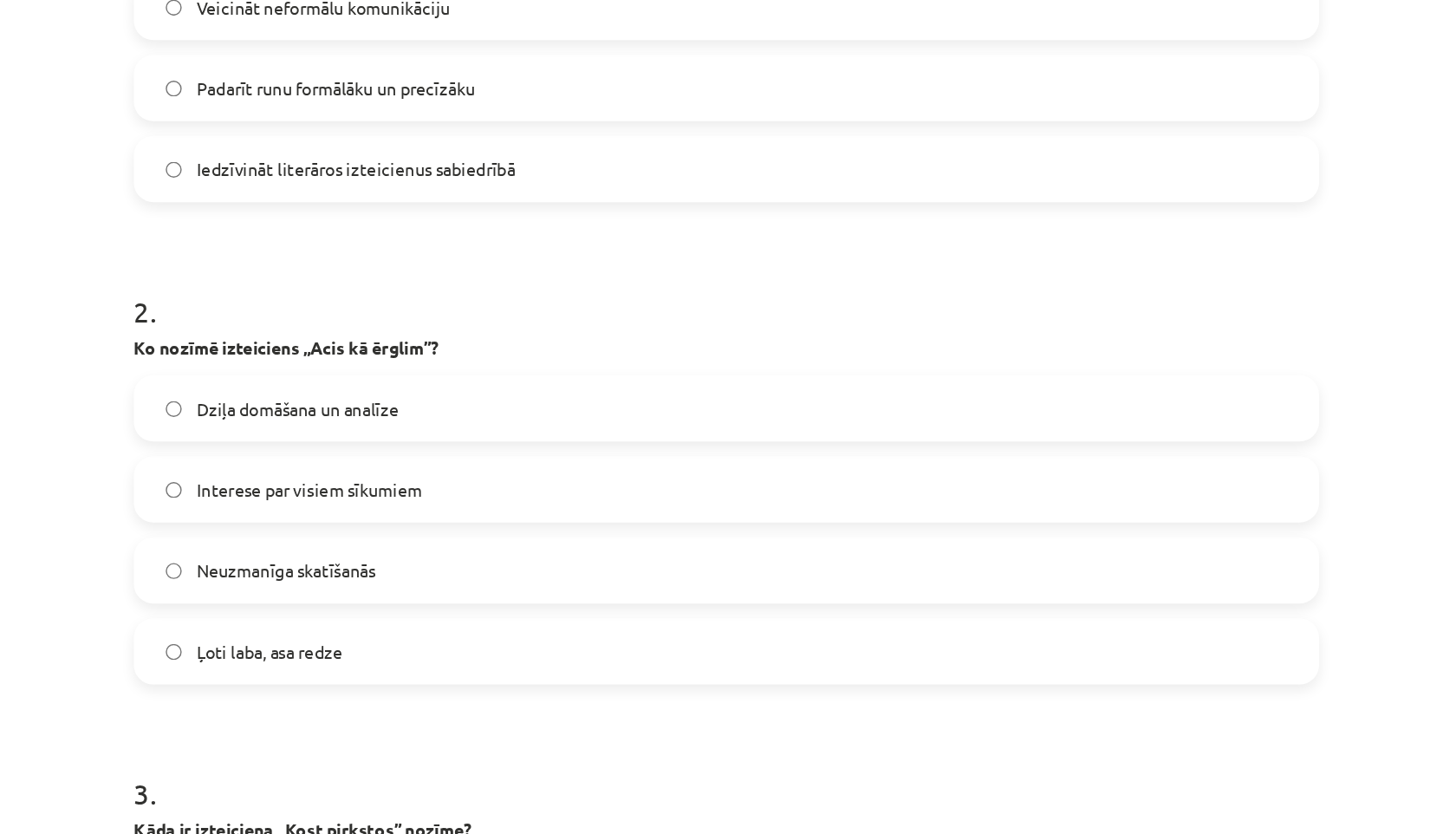
click at [392, 456] on span "Ļoti laba, asa redze" at bounding box center [404, 460] width 103 height 18
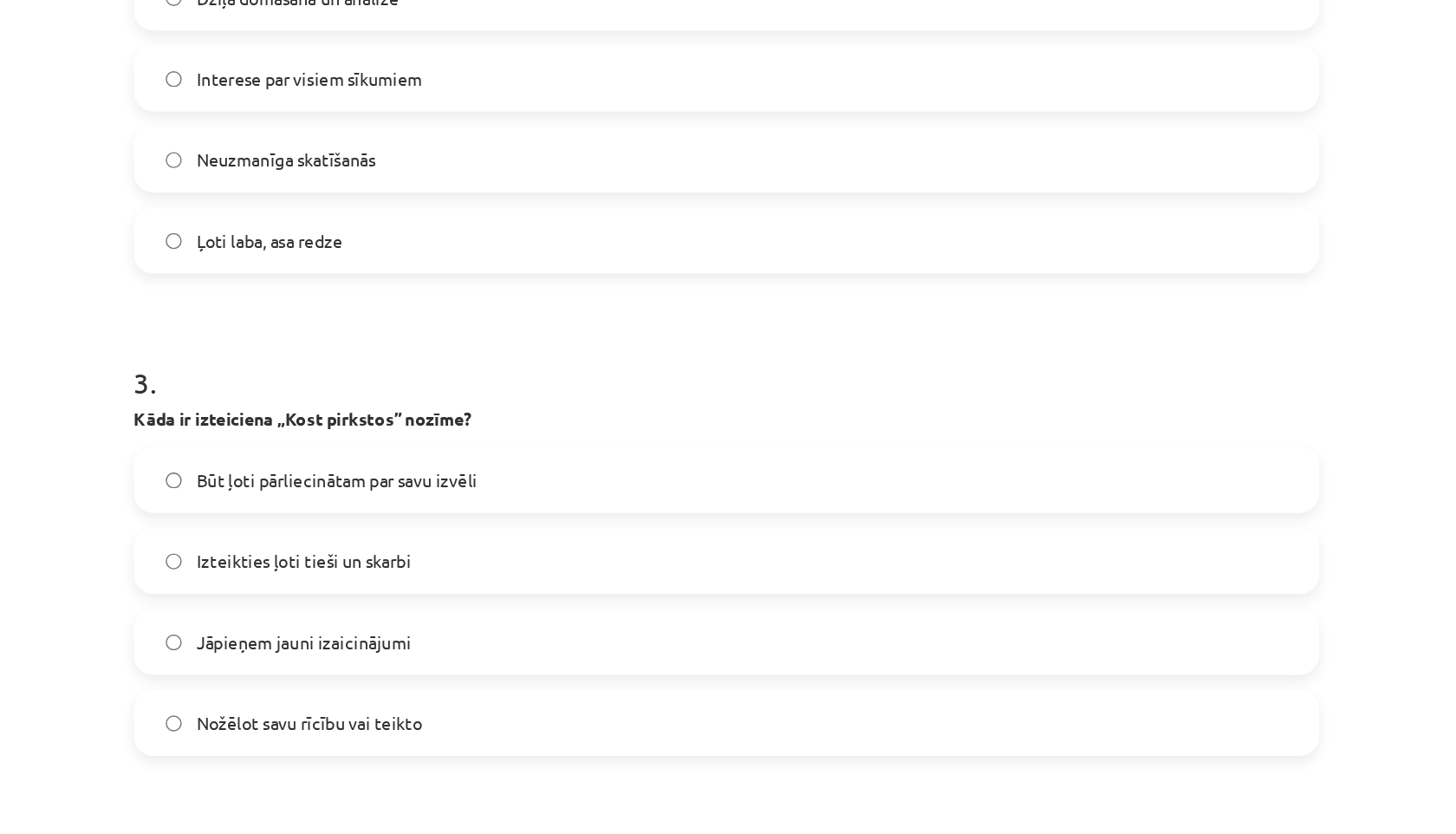
scroll to position [800, 0]
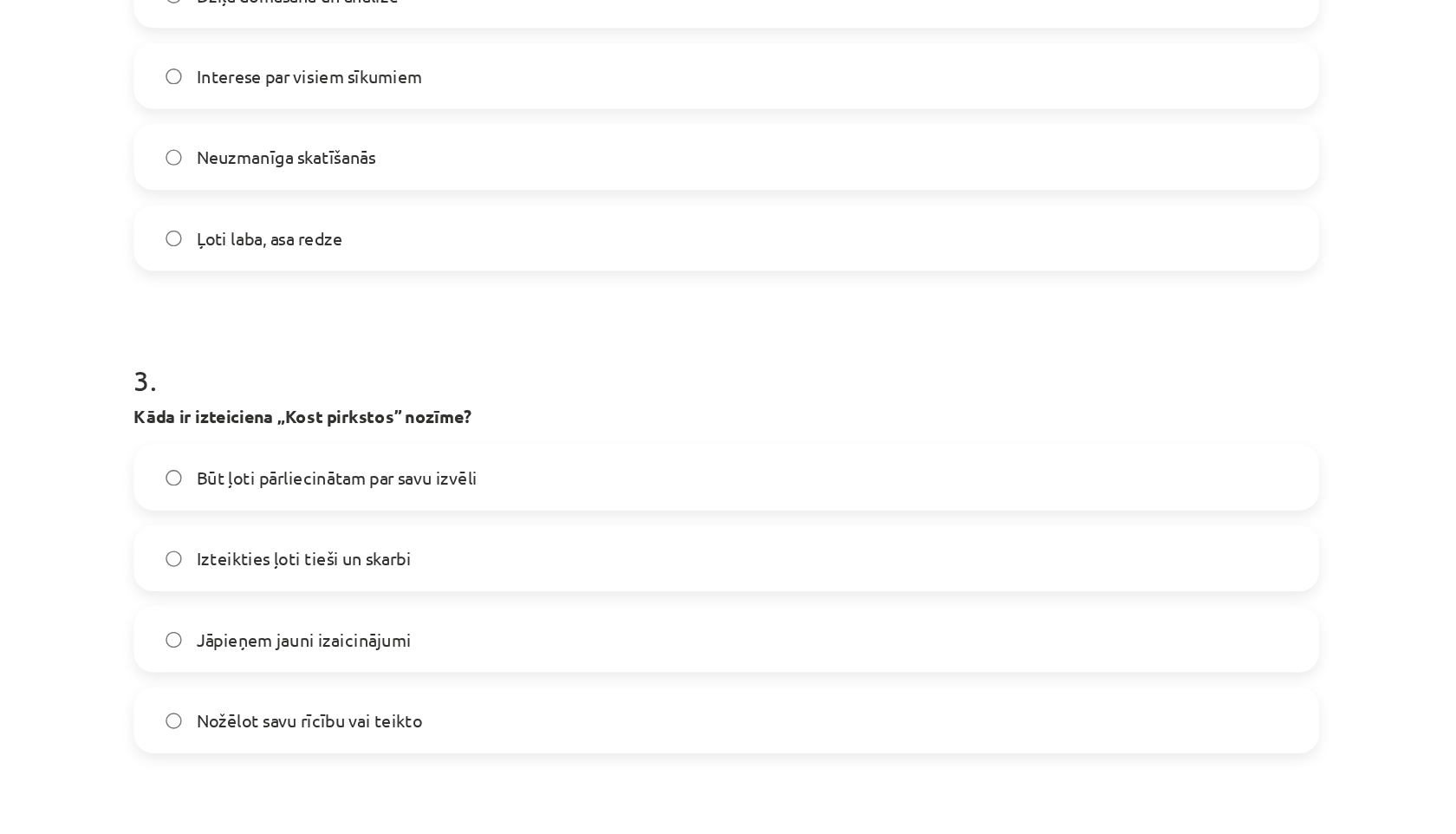
click at [397, 502] on span "Nožēlot savu rīcību vai teikto" at bounding box center [433, 509] width 160 height 18
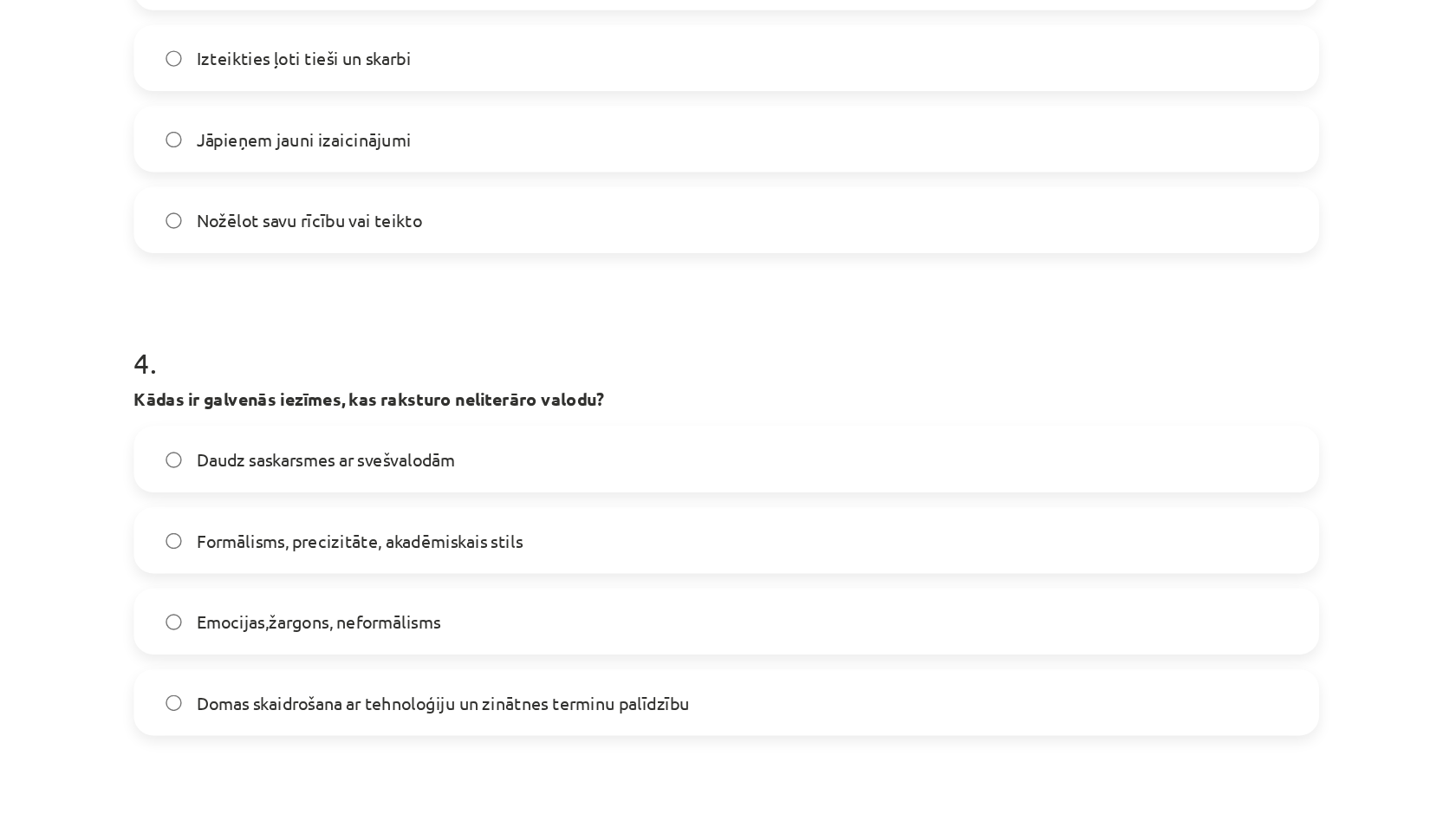
scroll to position [1156, 0]
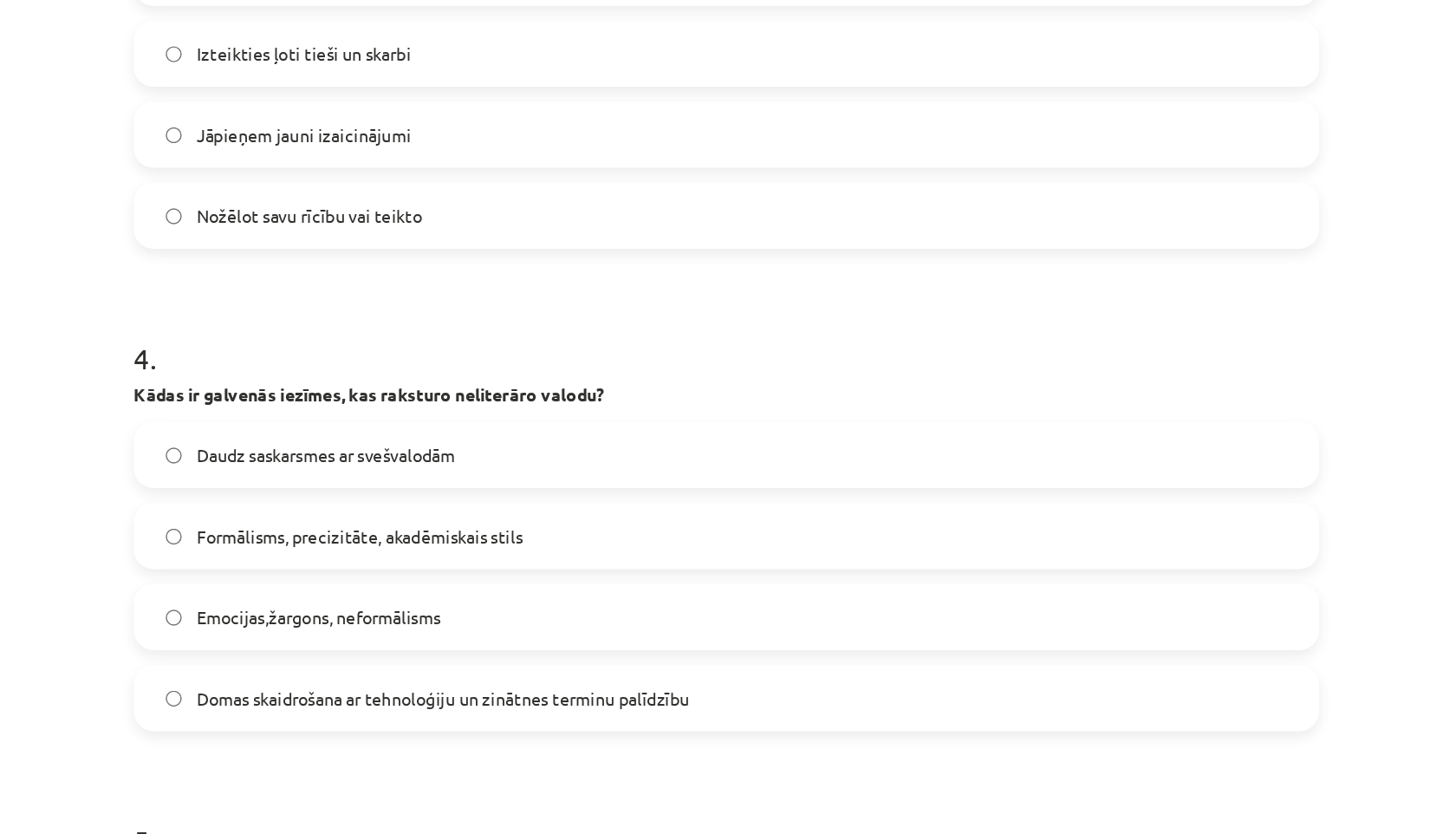
click at [385, 448] on label "Emocijas,žargons, neformālisms" at bounding box center [728, 435] width 834 height 43
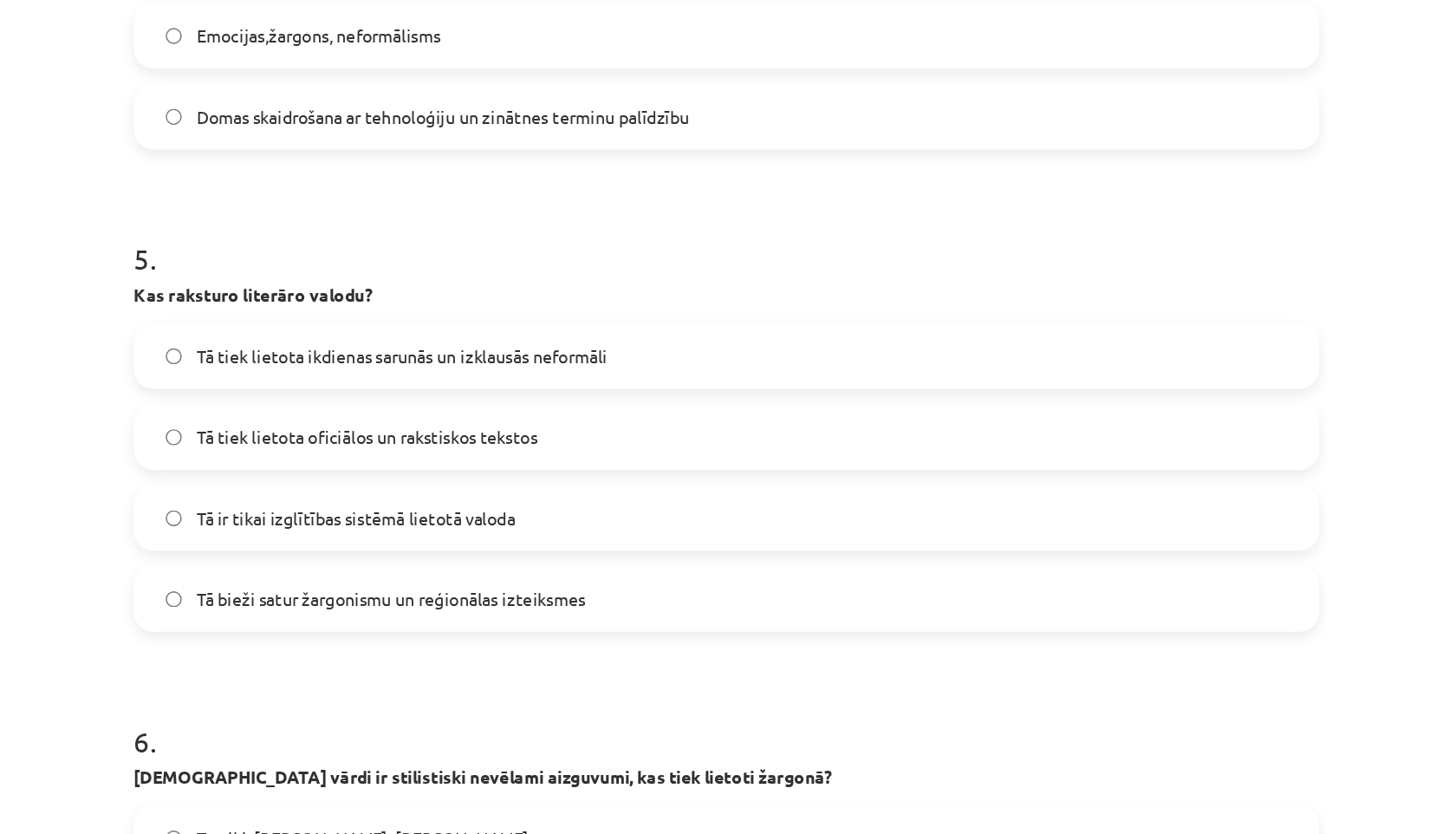
scroll to position [1572, 0]
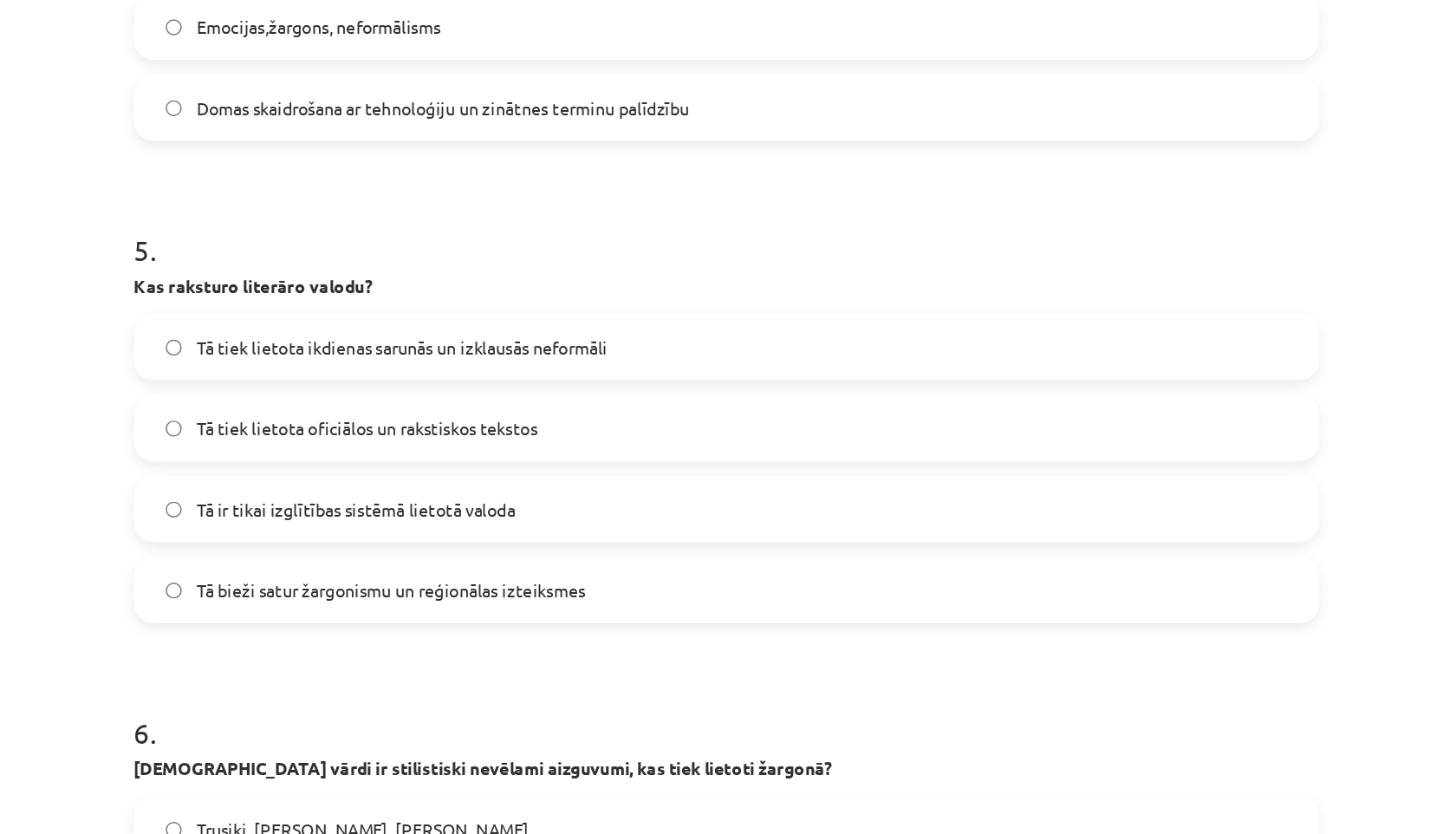
click at [432, 417] on span "Tā bieži satur žargonismu un reģionālas izteiksmes" at bounding box center [490, 417] width 274 height 18
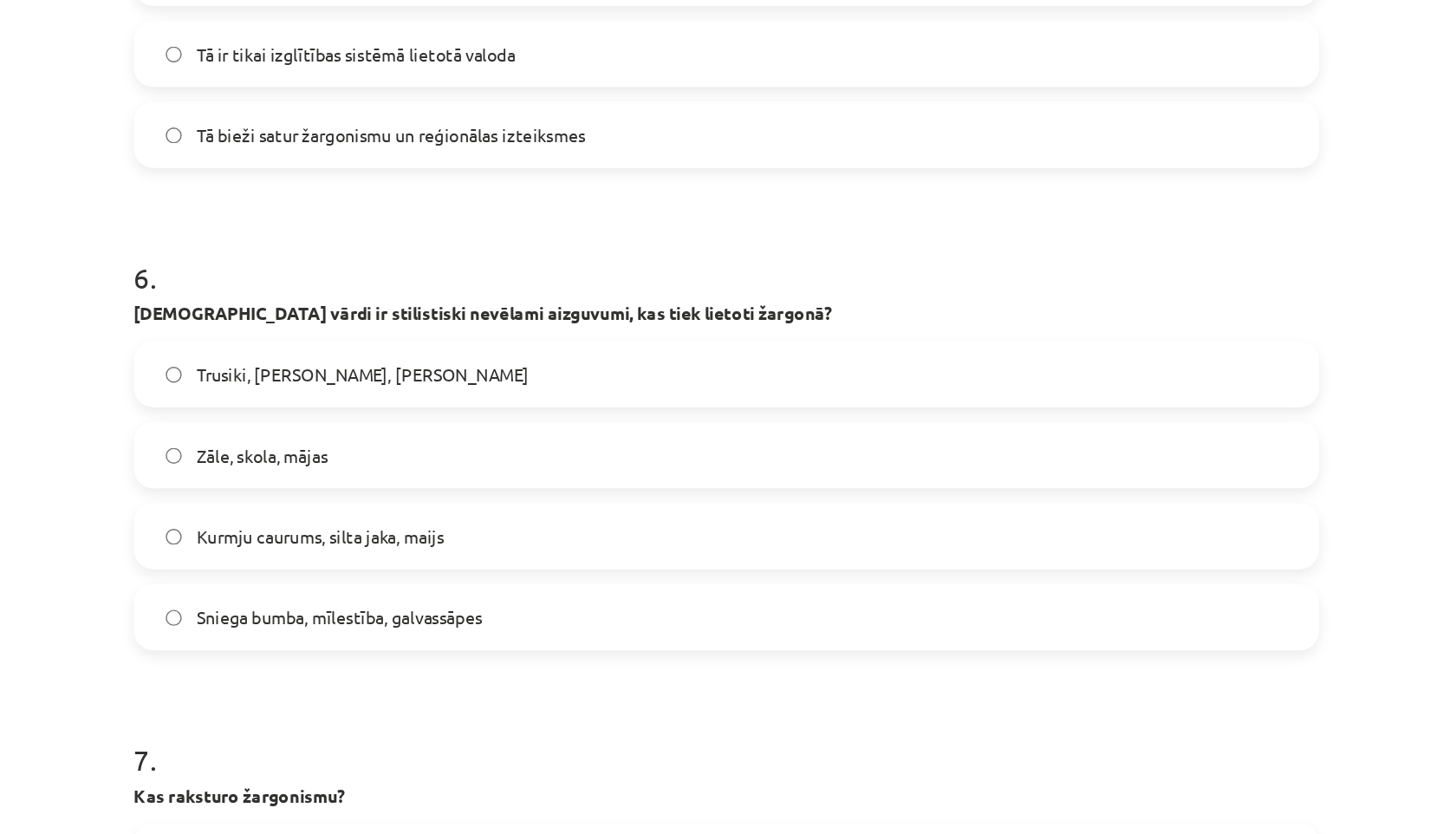
scroll to position [1898, 0]
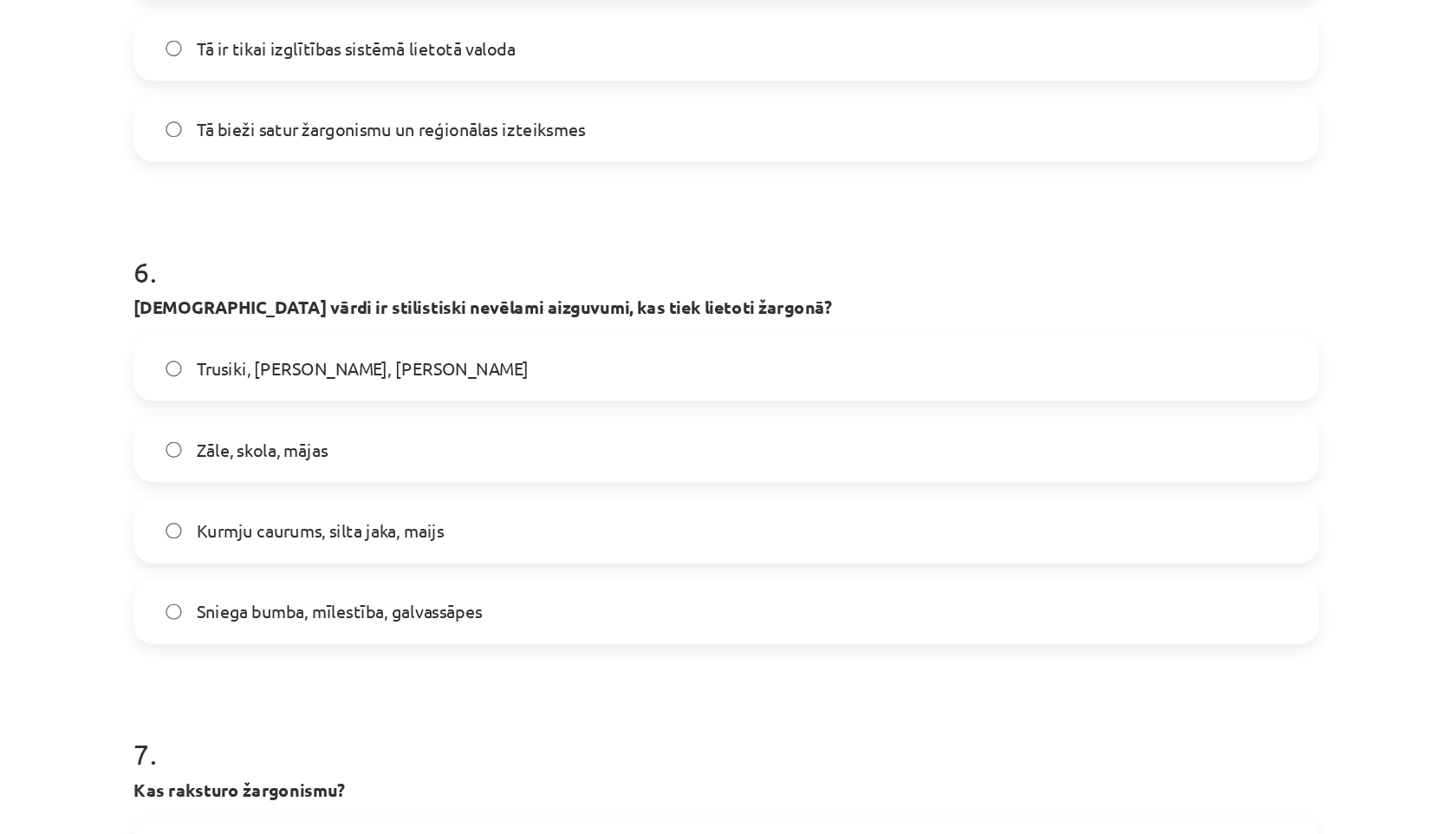
click at [392, 259] on span "Trusiki, plinte, kuhņa" at bounding box center [470, 260] width 235 height 18
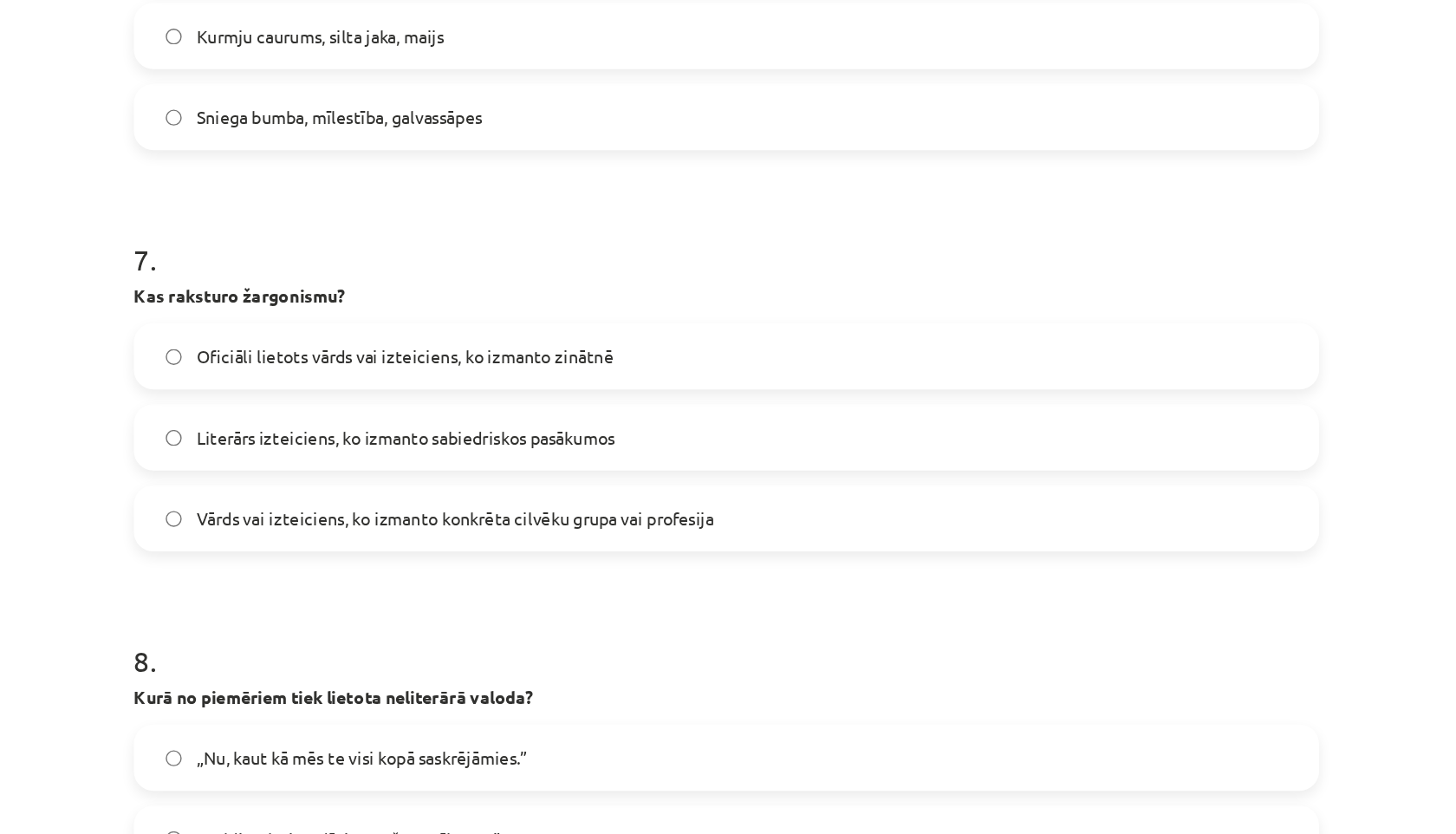
scroll to position [2255, 0]
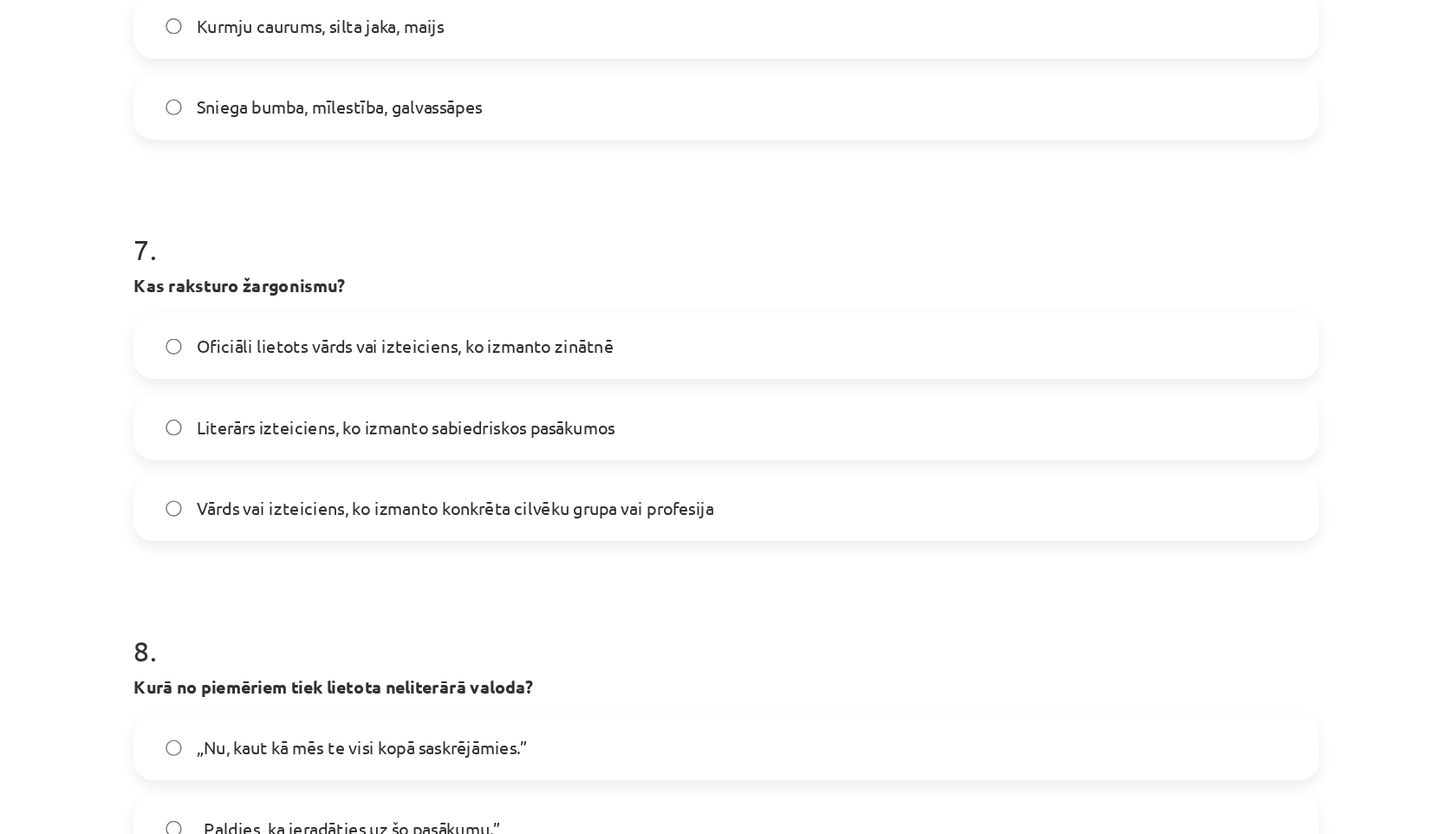
click at [575, 350] on span "Vārds vai izteiciens, ko izmanto konkrēta cilvēku grupa vai profesija" at bounding box center [536, 359] width 366 height 18
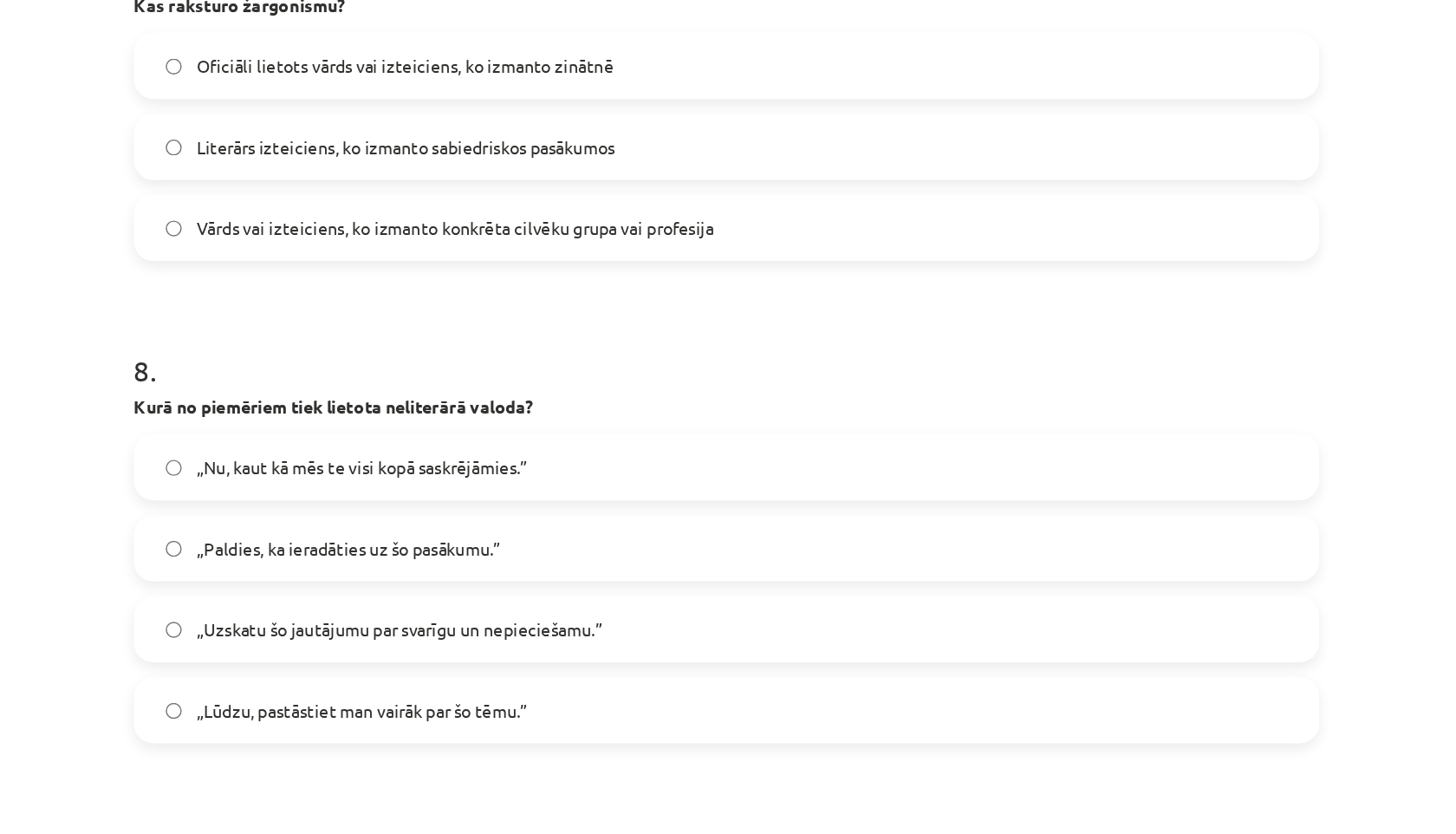
scroll to position [2459, 0]
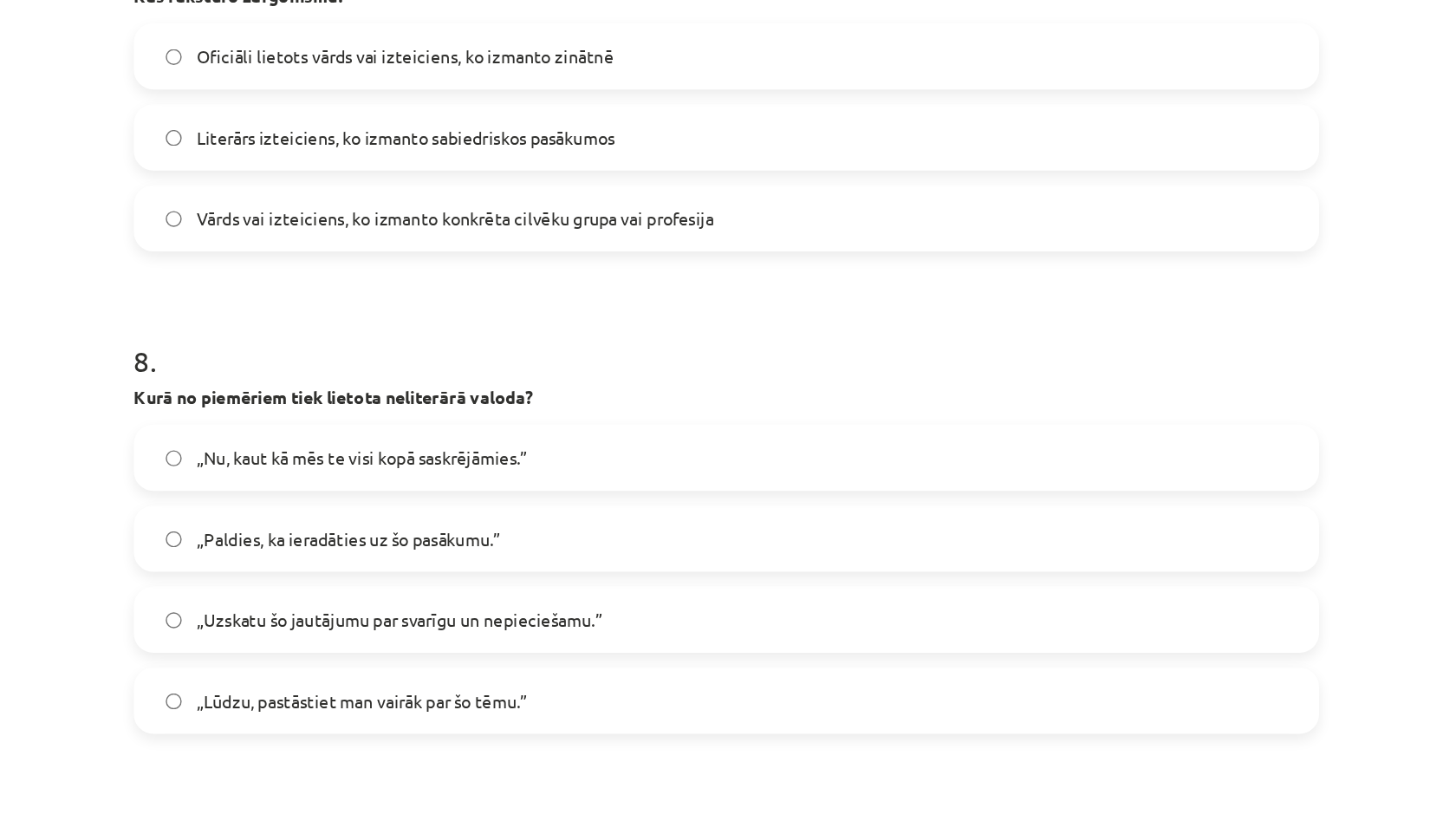
click at [426, 327] on span "„Nu, kaut kā mēs te visi kopā saskrējāmies.”" at bounding box center [470, 323] width 234 height 18
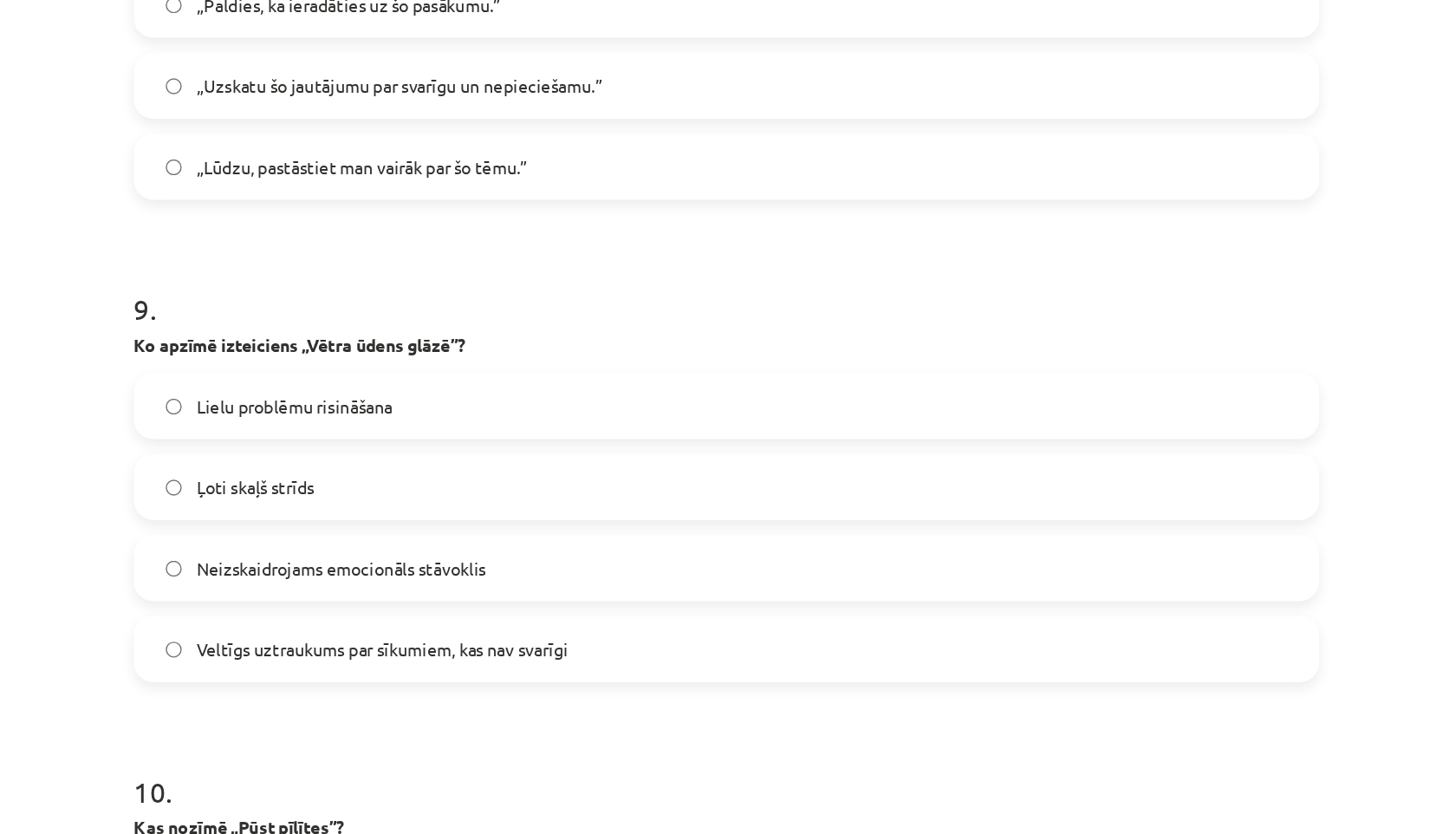
scroll to position [2838, 0]
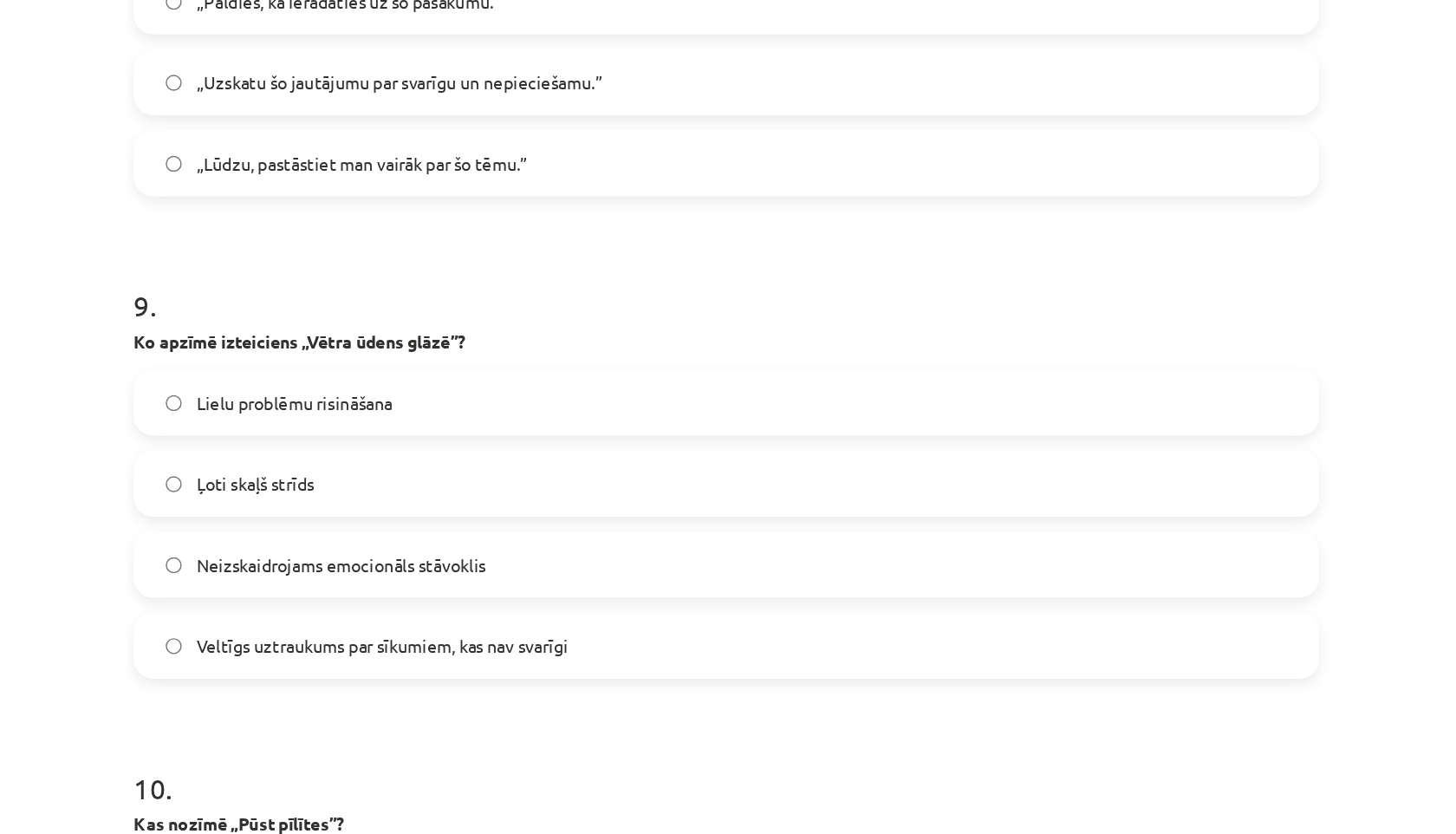
click at [516, 470] on label "Veltīgs uztraukums par sīkumiem, kas nav svarīgi" at bounding box center [728, 455] width 834 height 43
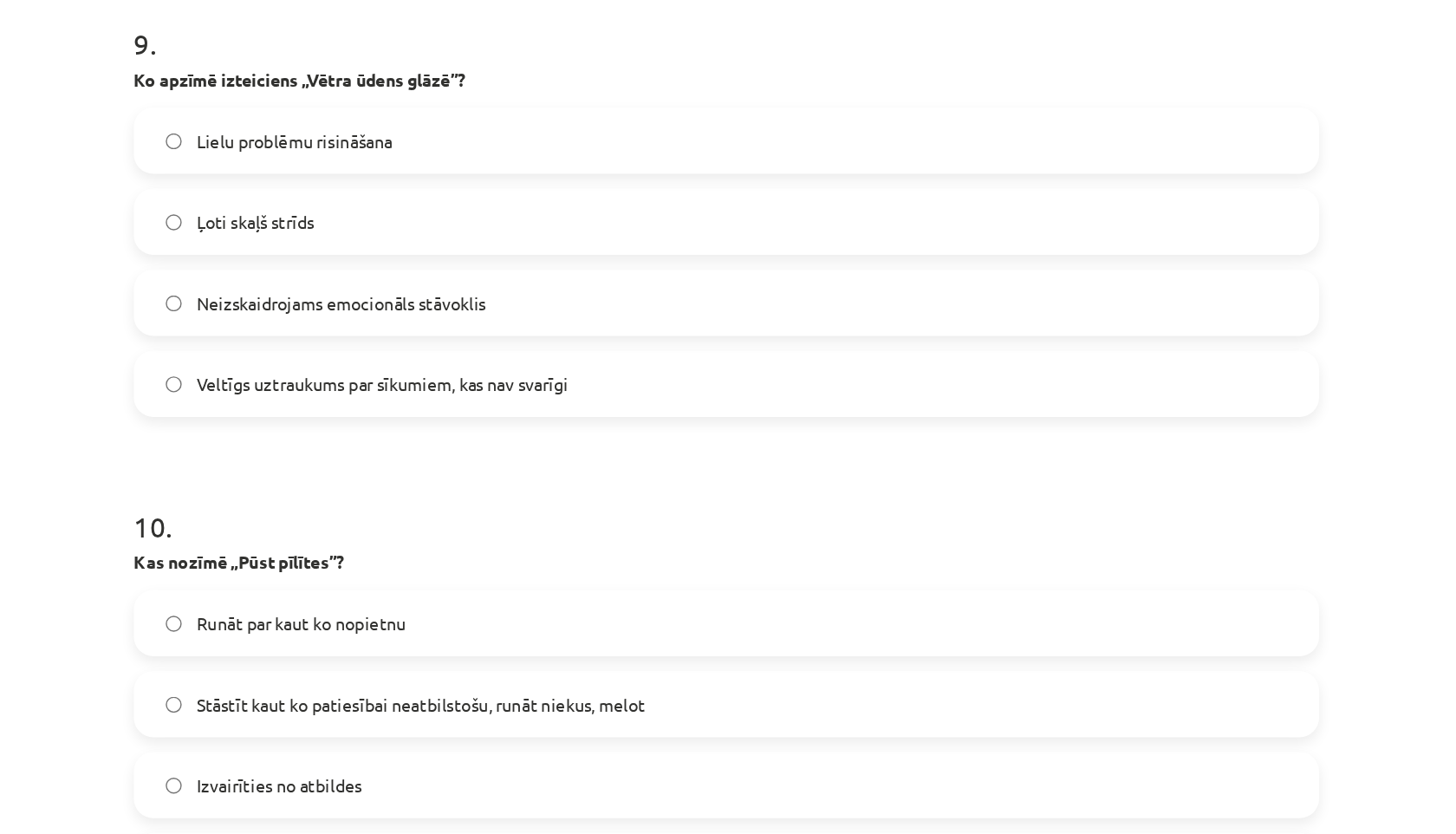
scroll to position [3026, 0]
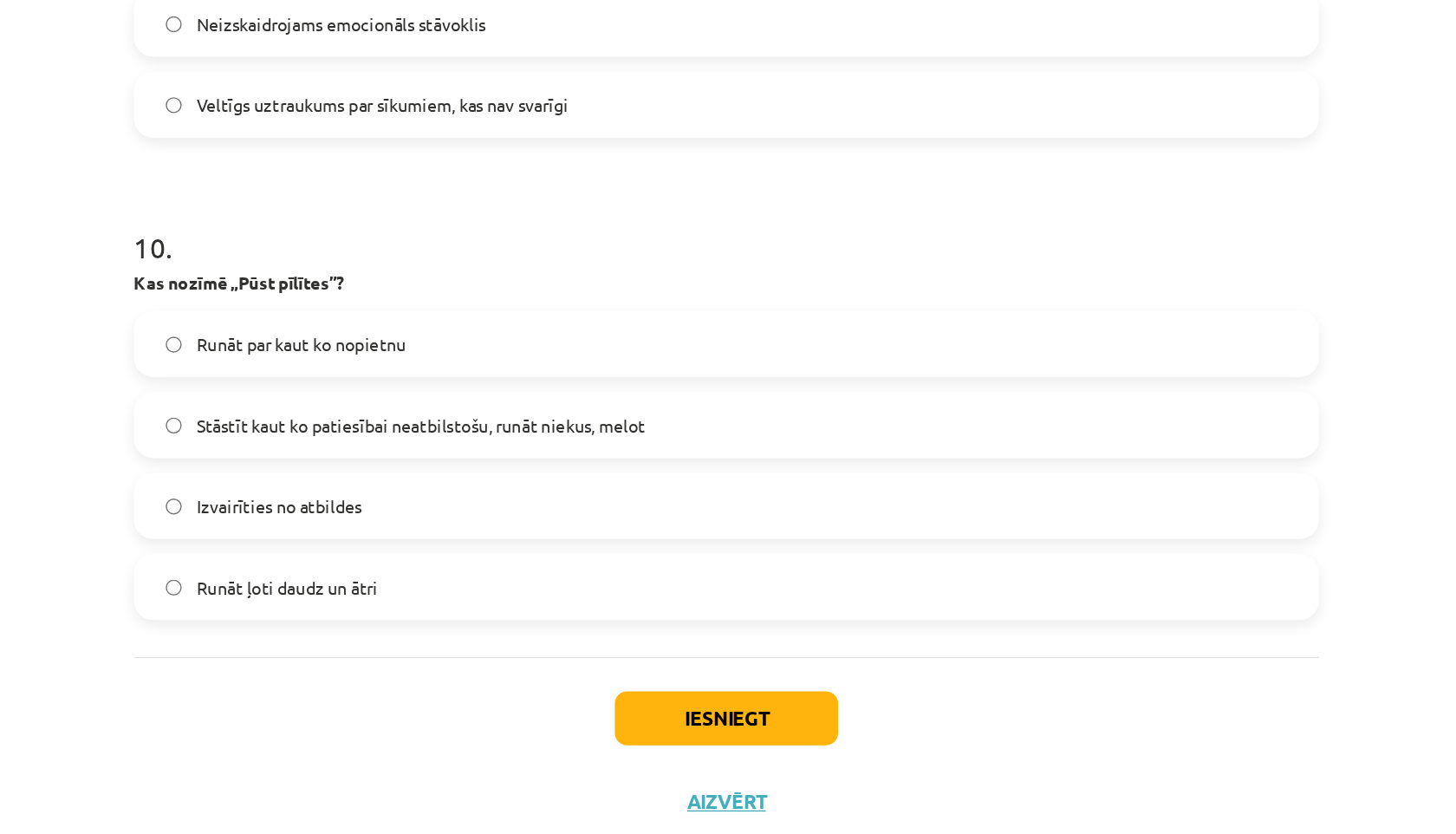
click at [457, 496] on span "Stāstīt kaut ko patiesībai neatbilstošu, runāt niekus, melot" at bounding box center [512, 495] width 317 height 18
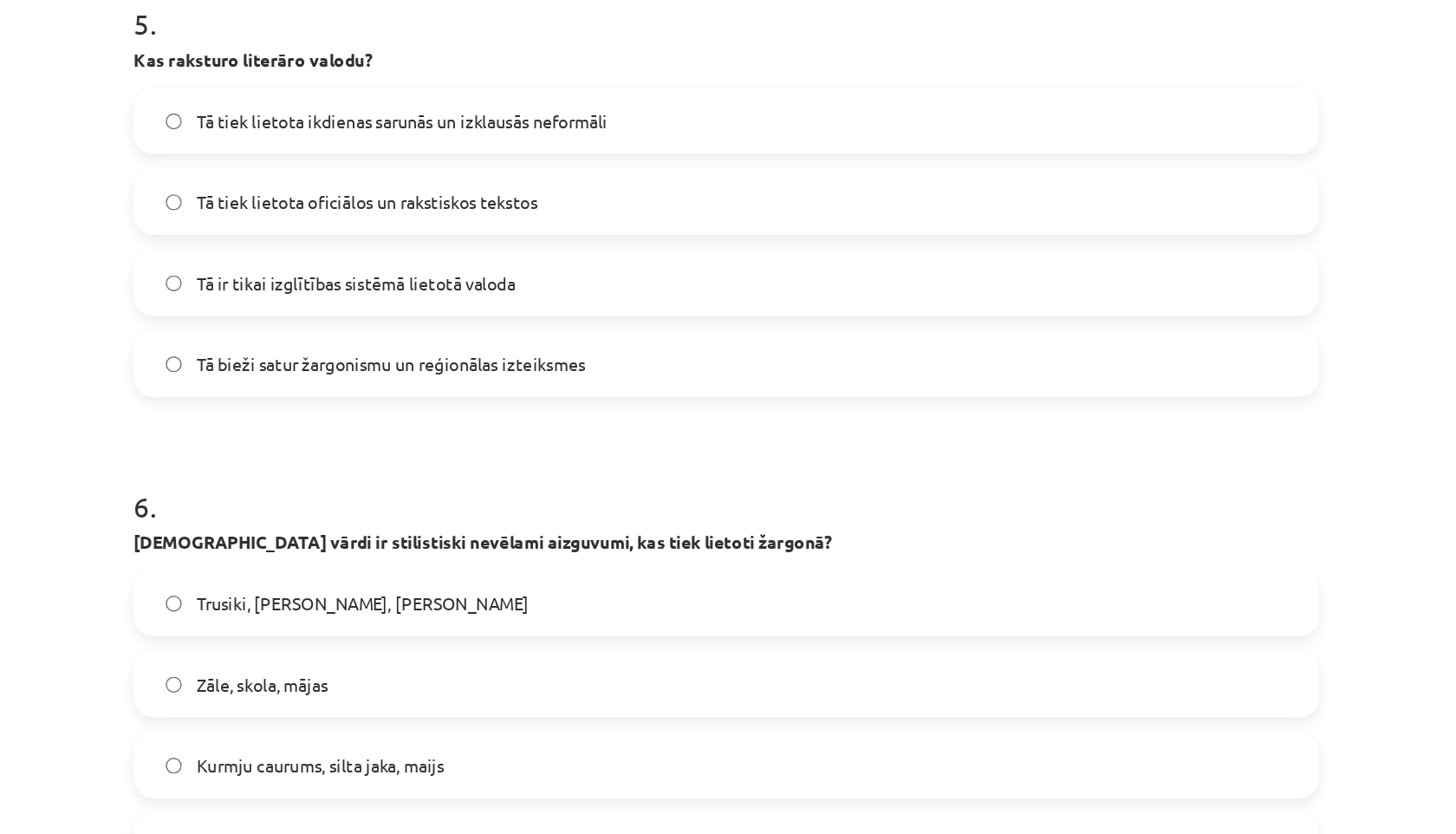
scroll to position [1533, 0]
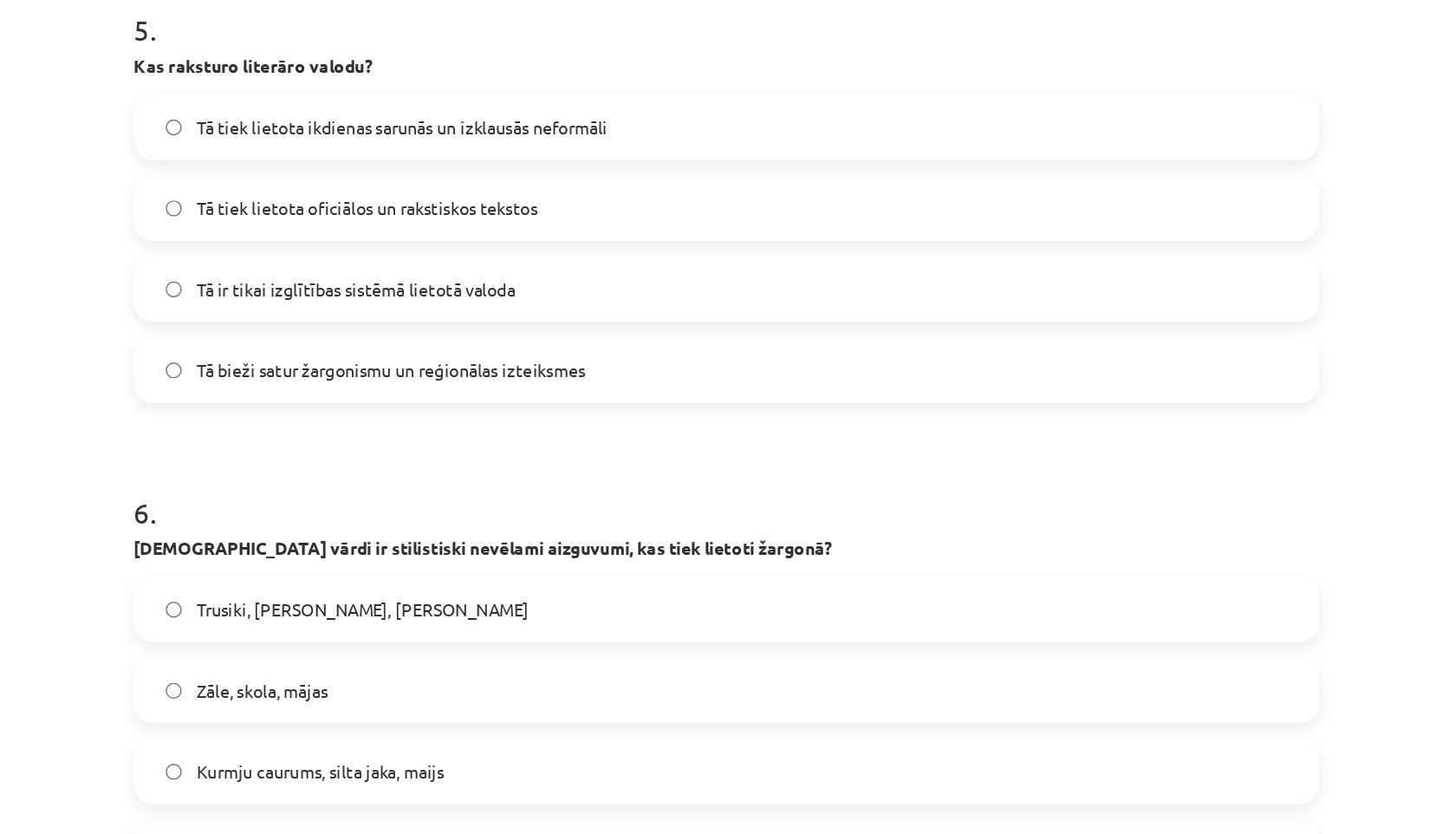
click at [432, 278] on span "Tā tiek lietota ikdienas sarunās un izklausās neformāli" at bounding box center [498, 284] width 290 height 18
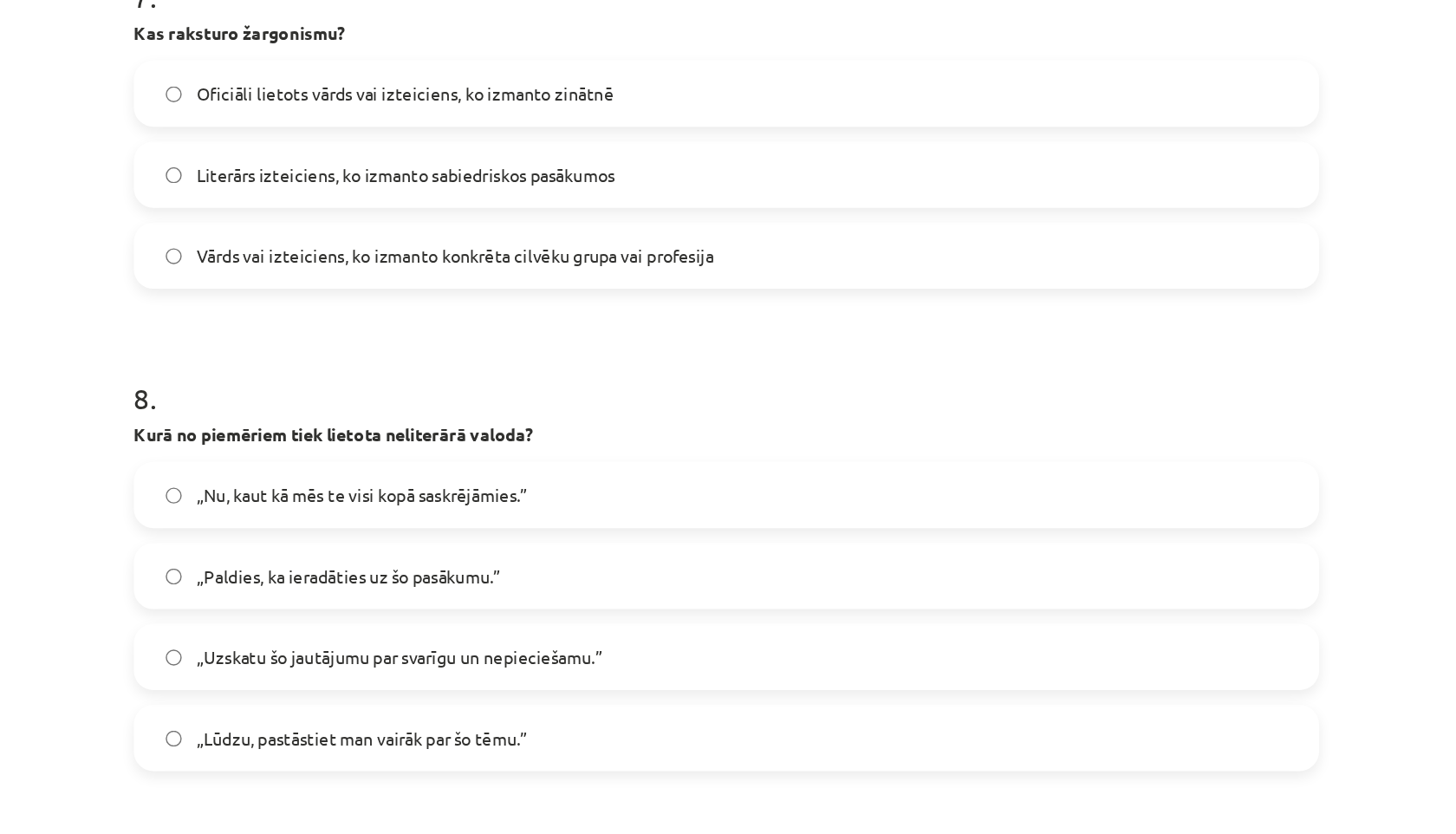
scroll to position [3026, 0]
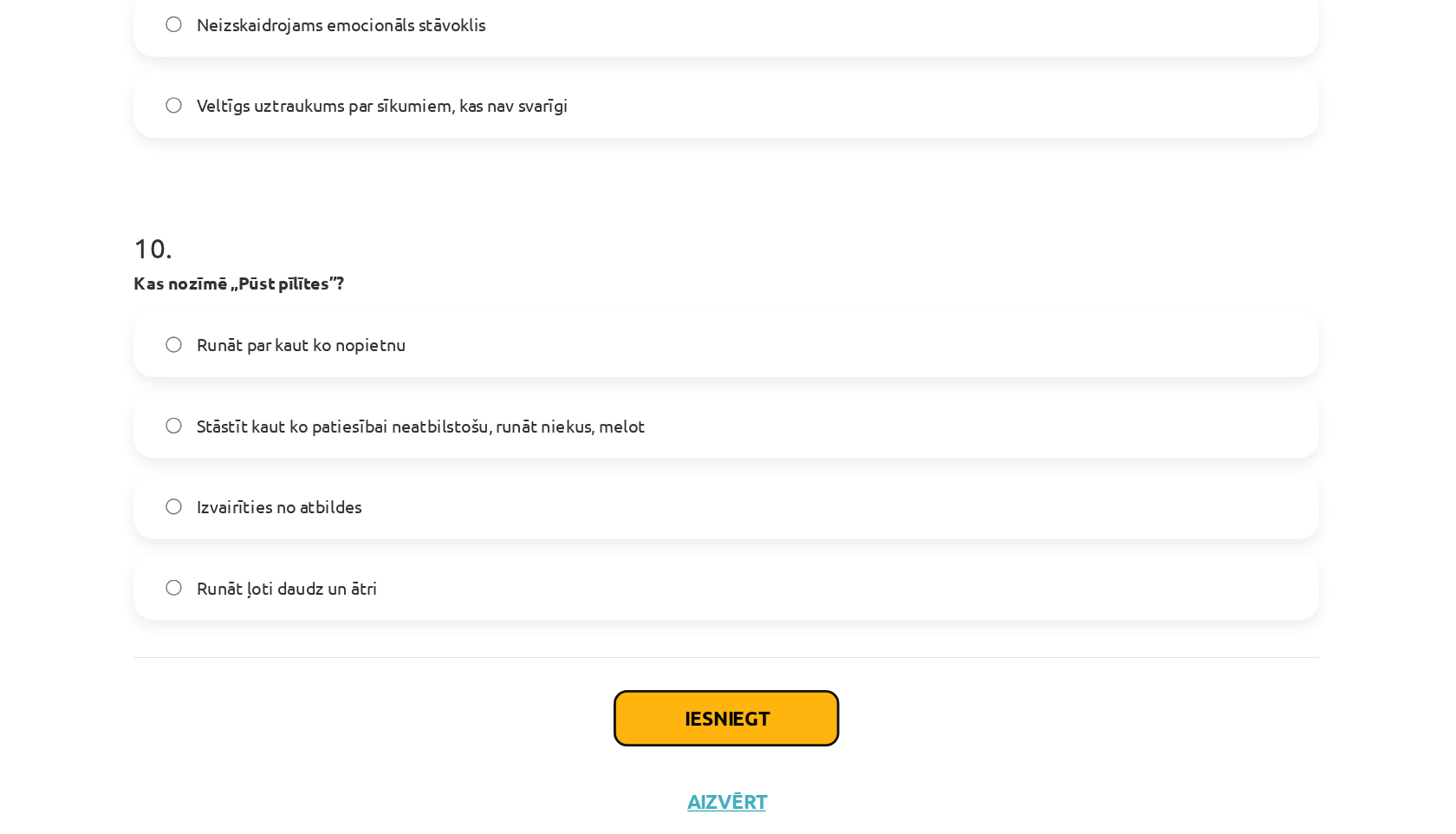
click at [689, 701] on button "Iesniegt" at bounding box center [728, 701] width 158 height 38
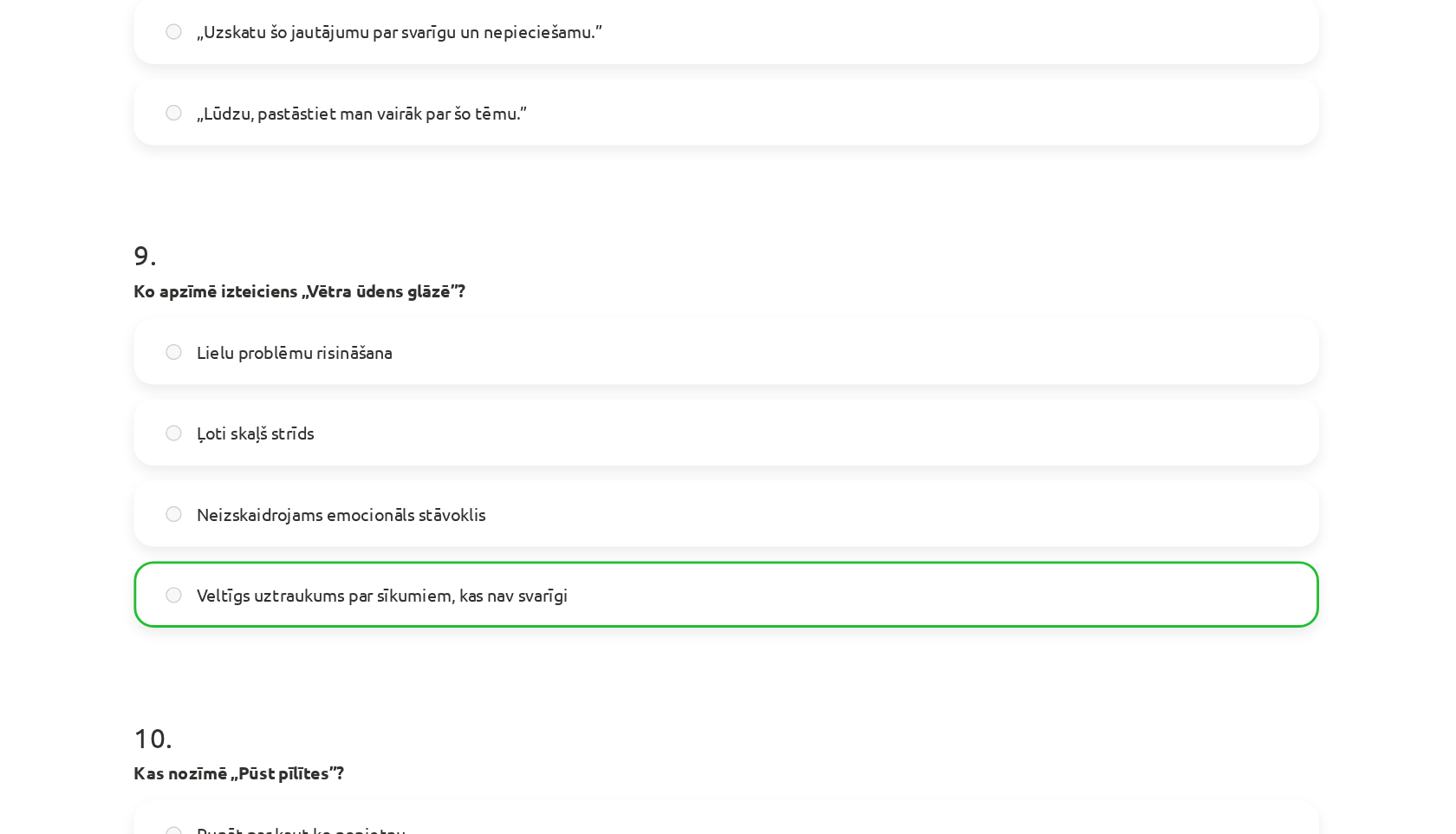
scroll to position [3081, 0]
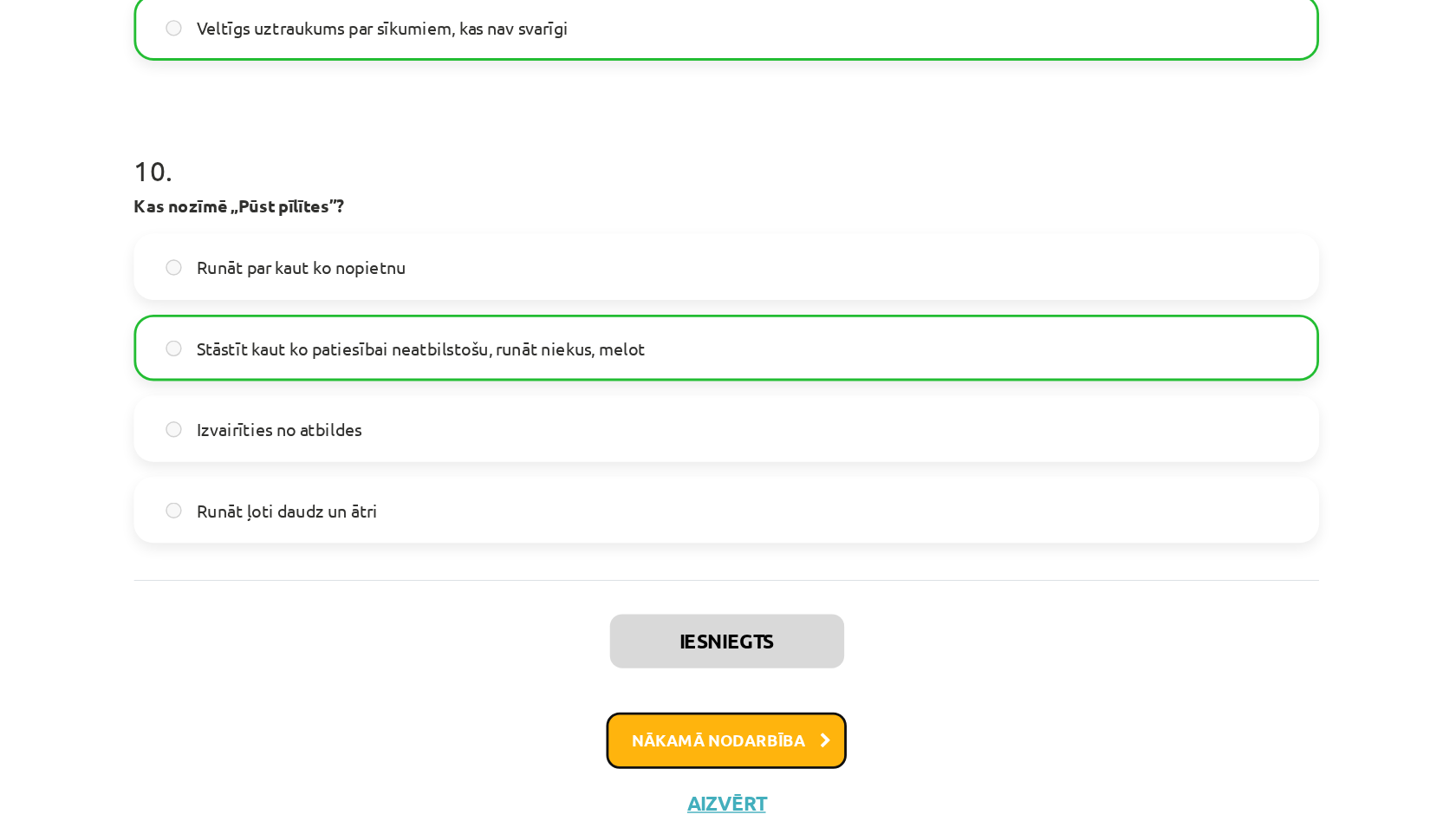
click at [693, 725] on button "Nākamā nodarbība" at bounding box center [728, 717] width 170 height 40
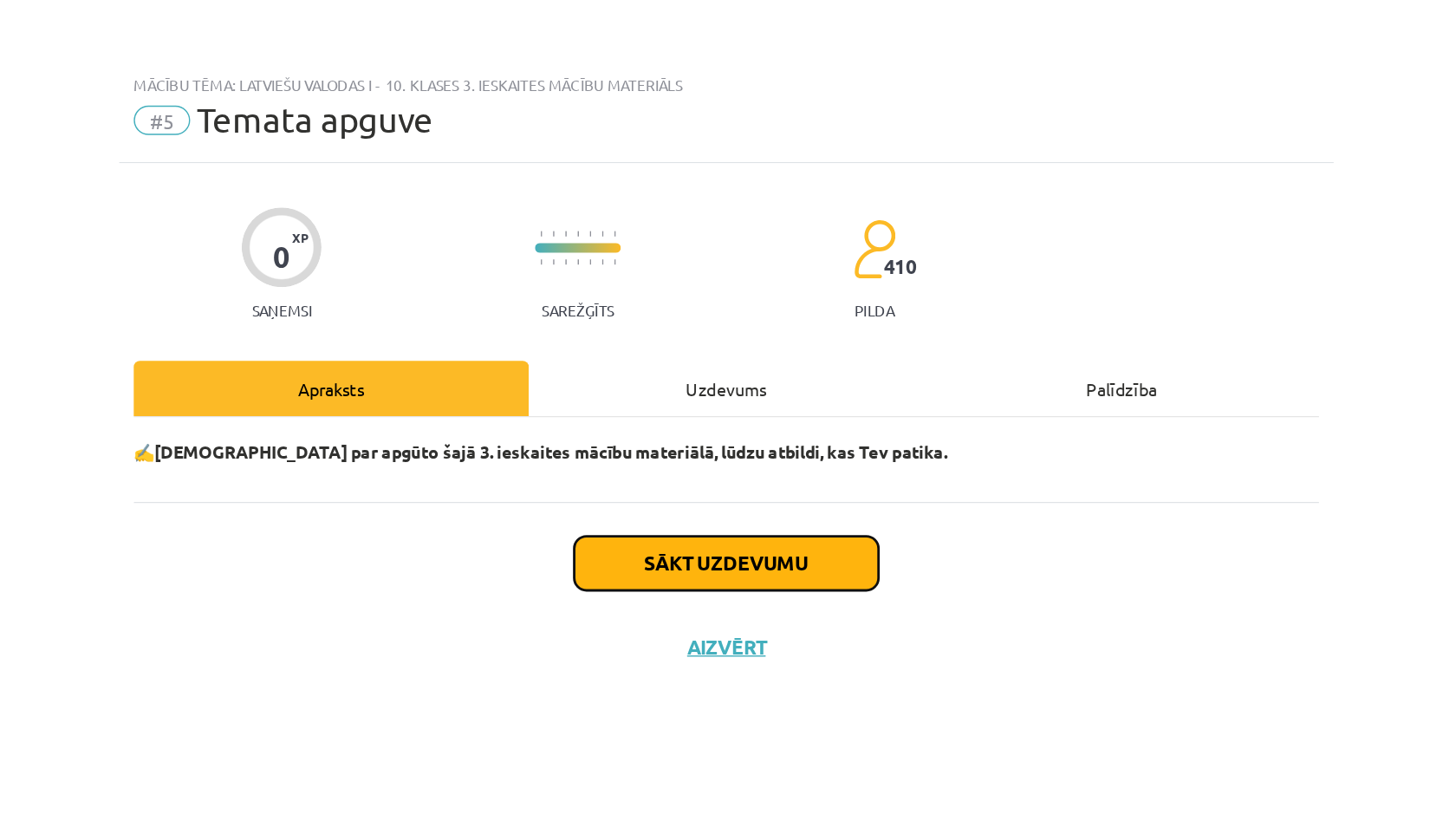
click at [686, 399] on button "Sākt uzdevumu" at bounding box center [728, 398] width 215 height 38
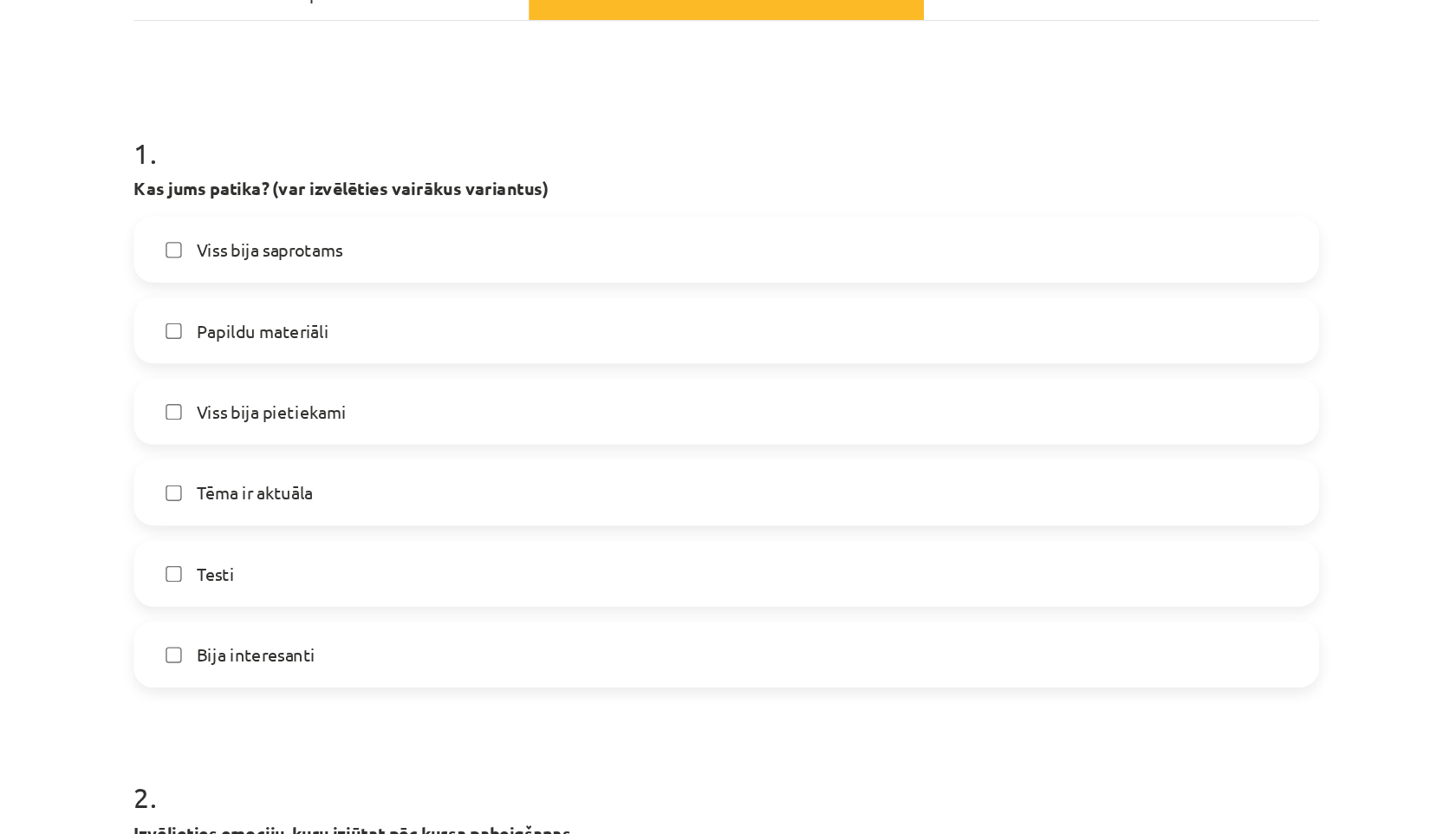
scroll to position [240, 0]
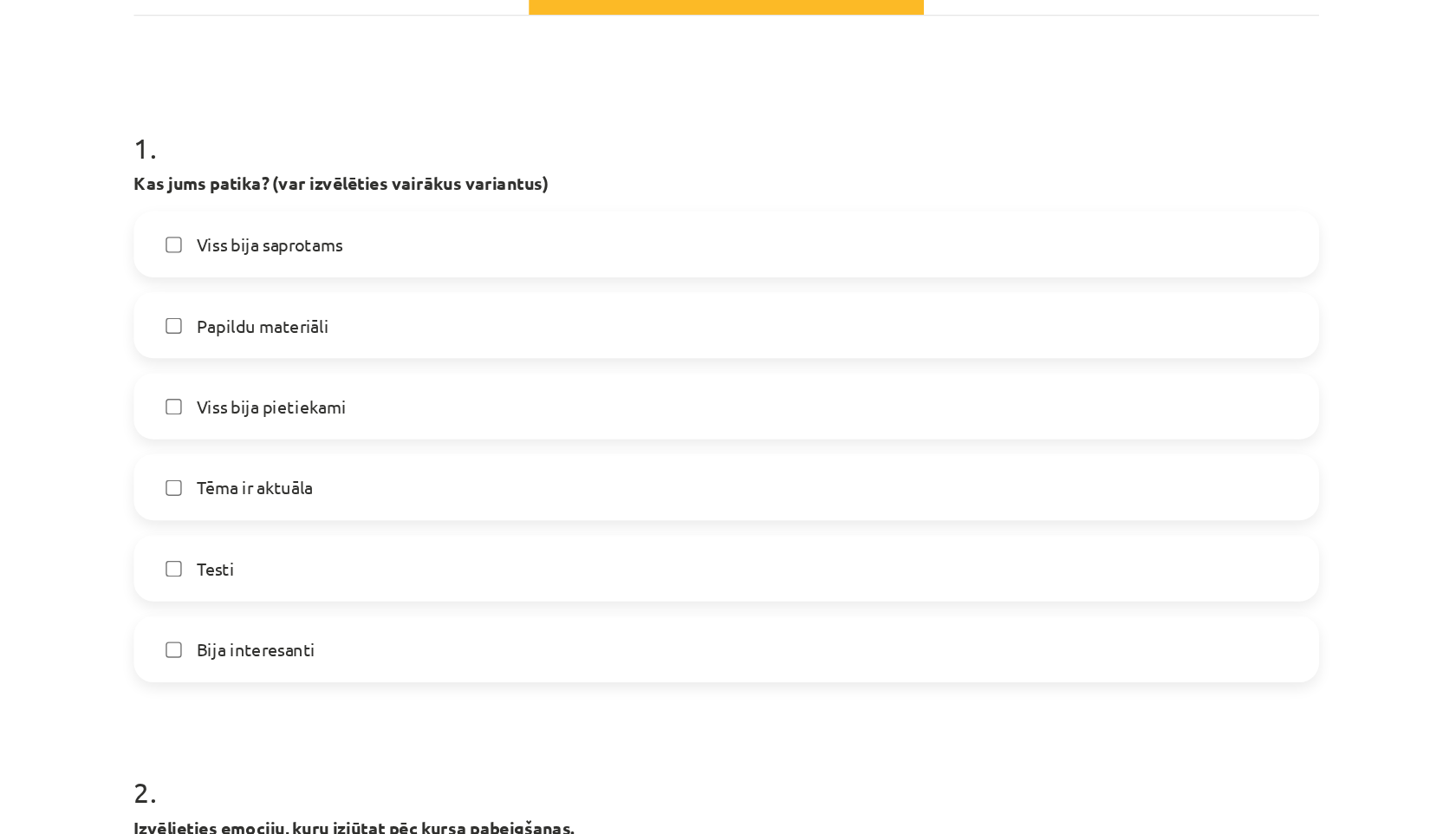
click at [394, 513] on label "Bija interesanti" at bounding box center [728, 501] width 834 height 43
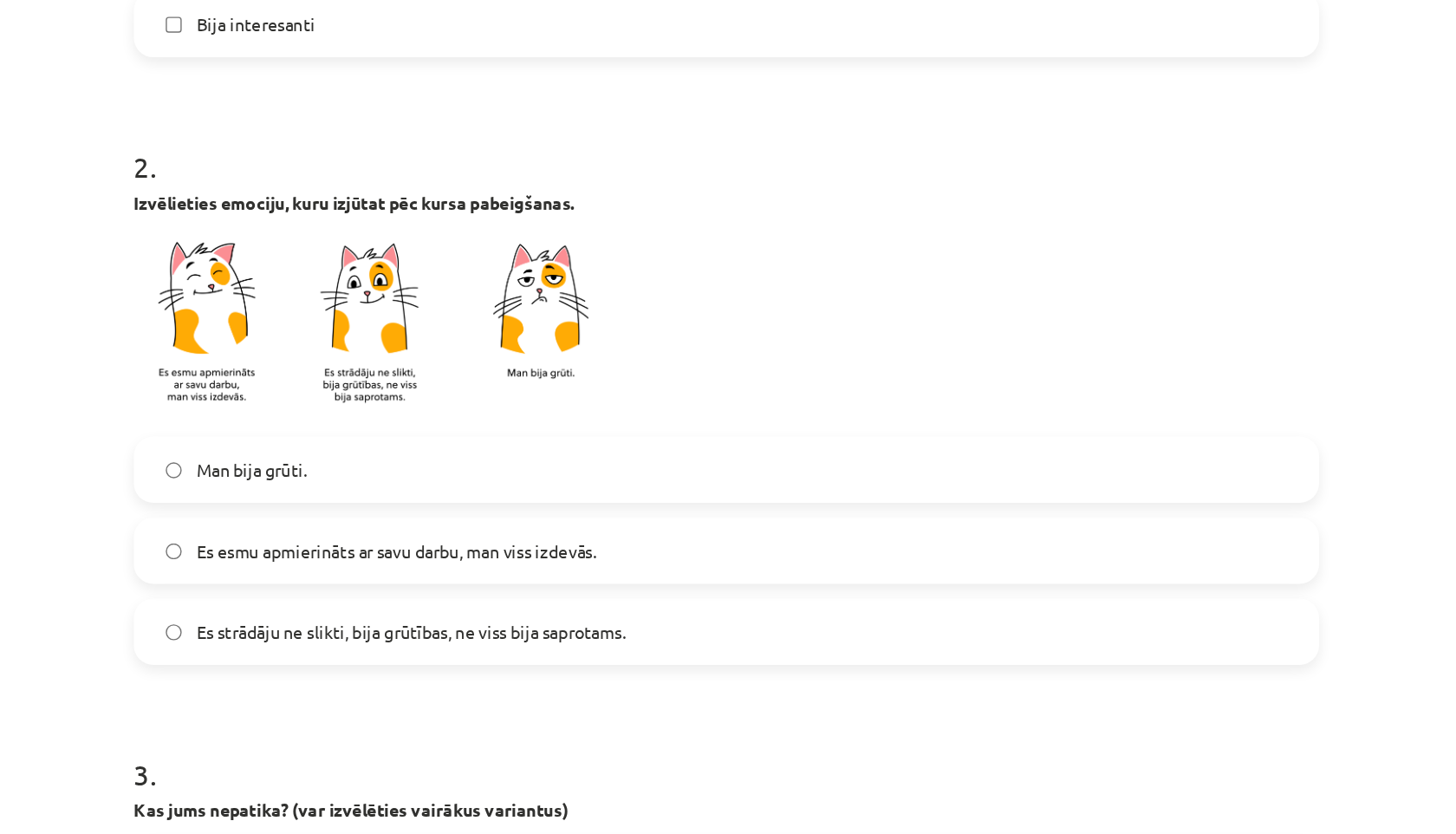
scroll to position [679, 0]
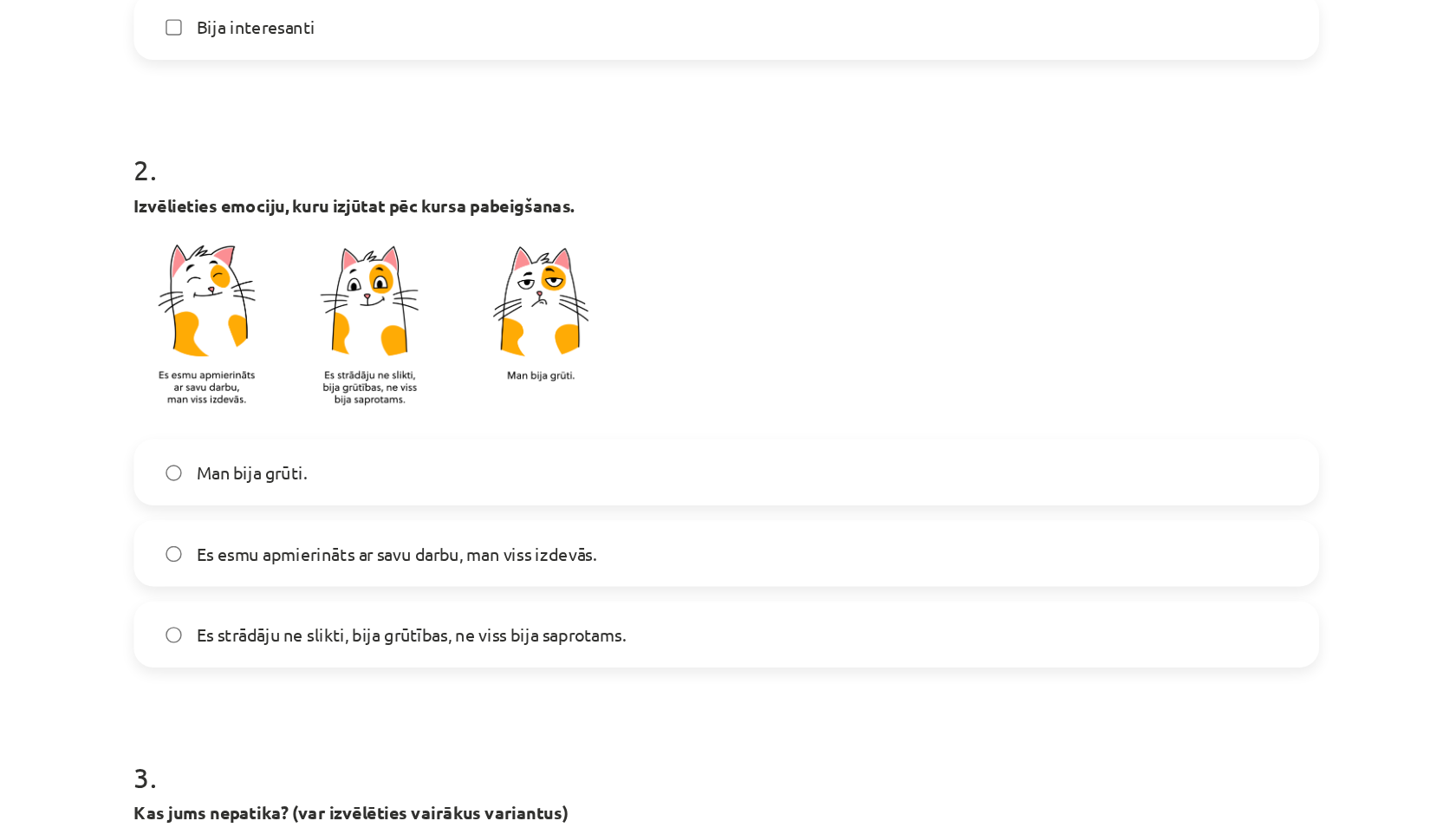
click at [497, 493] on span "Es strādāju ne slikti, bija grūtības, ne viss bija saprotams." at bounding box center [505, 492] width 303 height 18
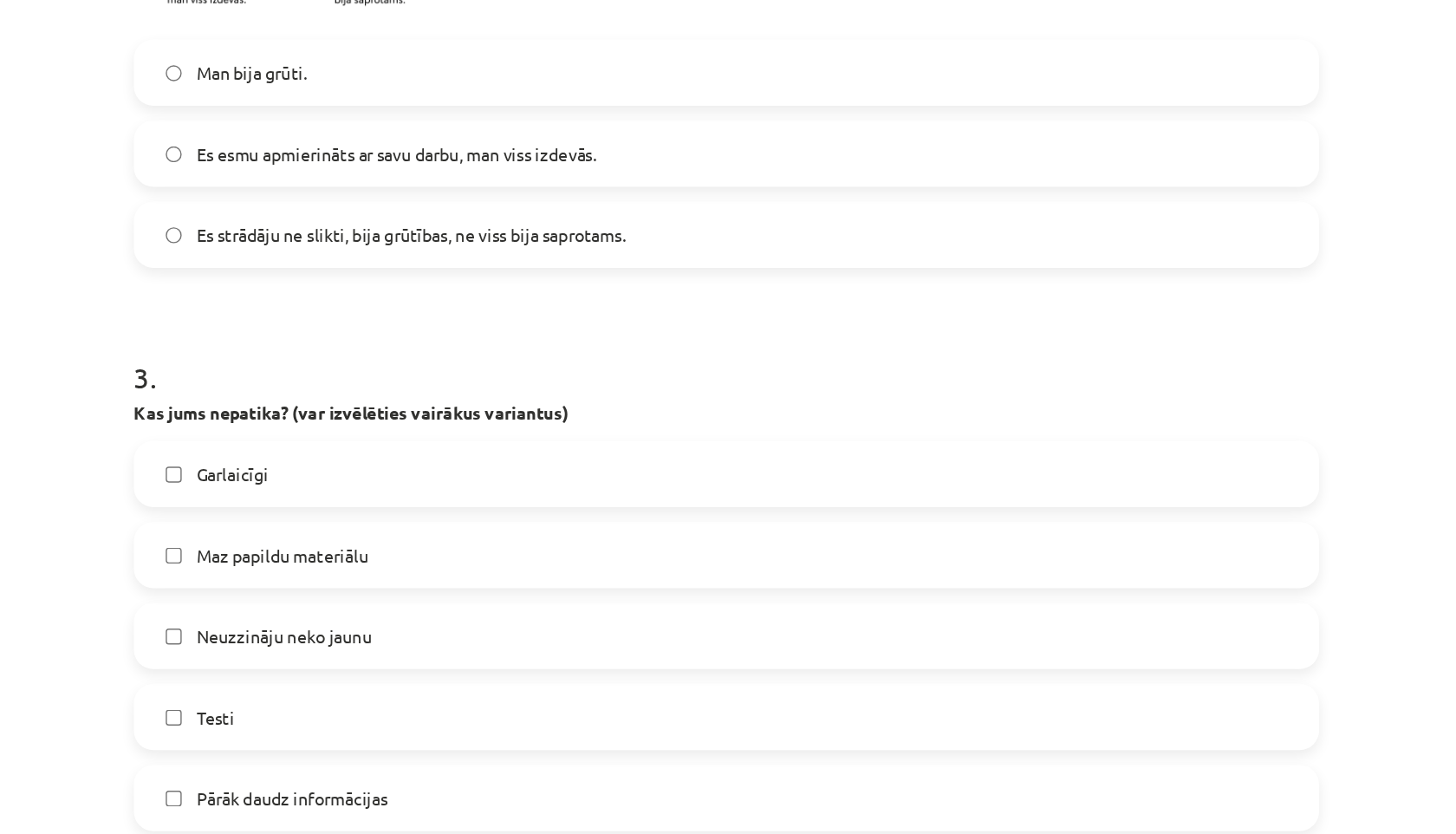
scroll to position [1017, 0]
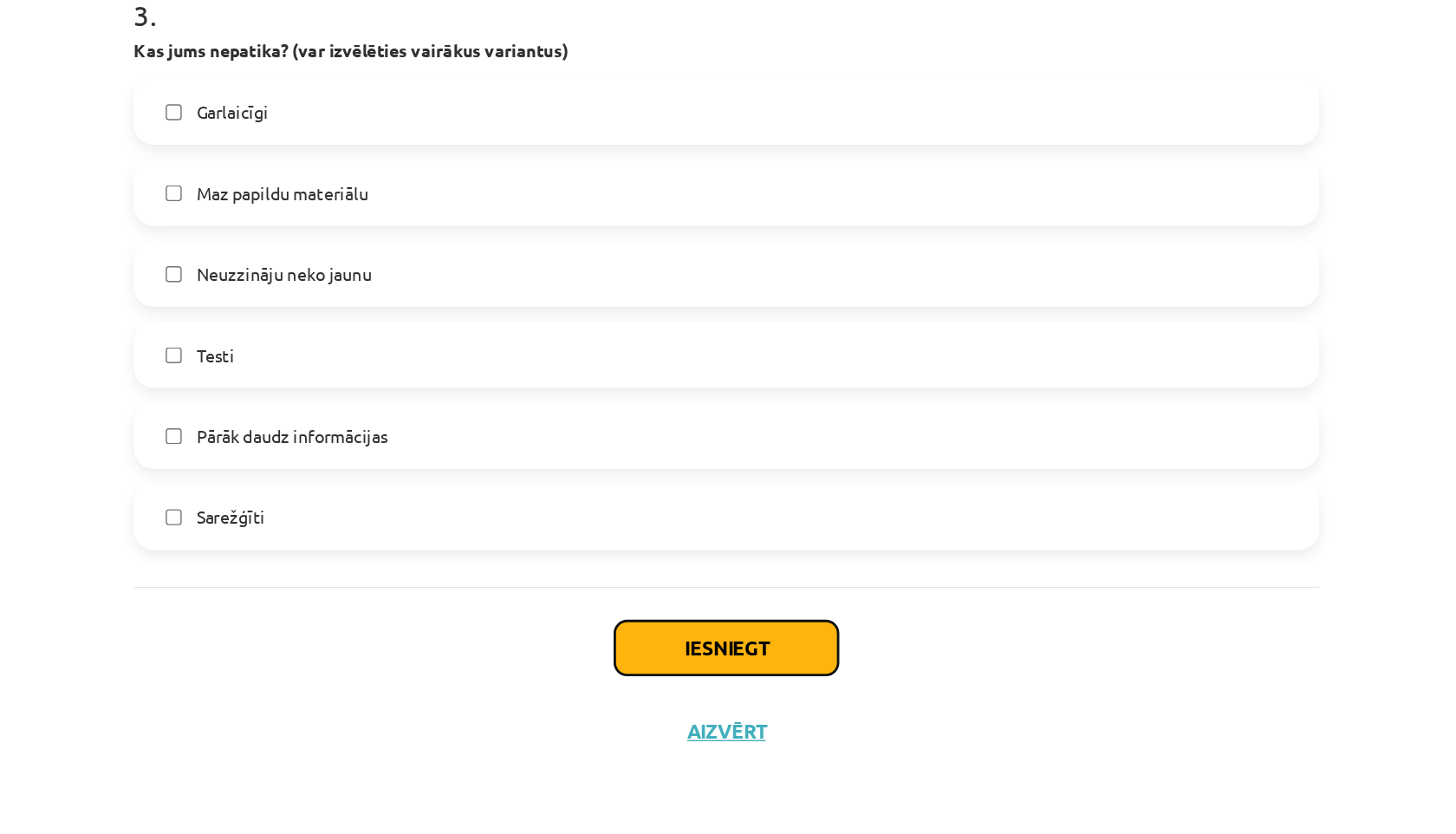
click at [782, 701] on button "Iesniegt" at bounding box center [728, 701] width 158 height 38
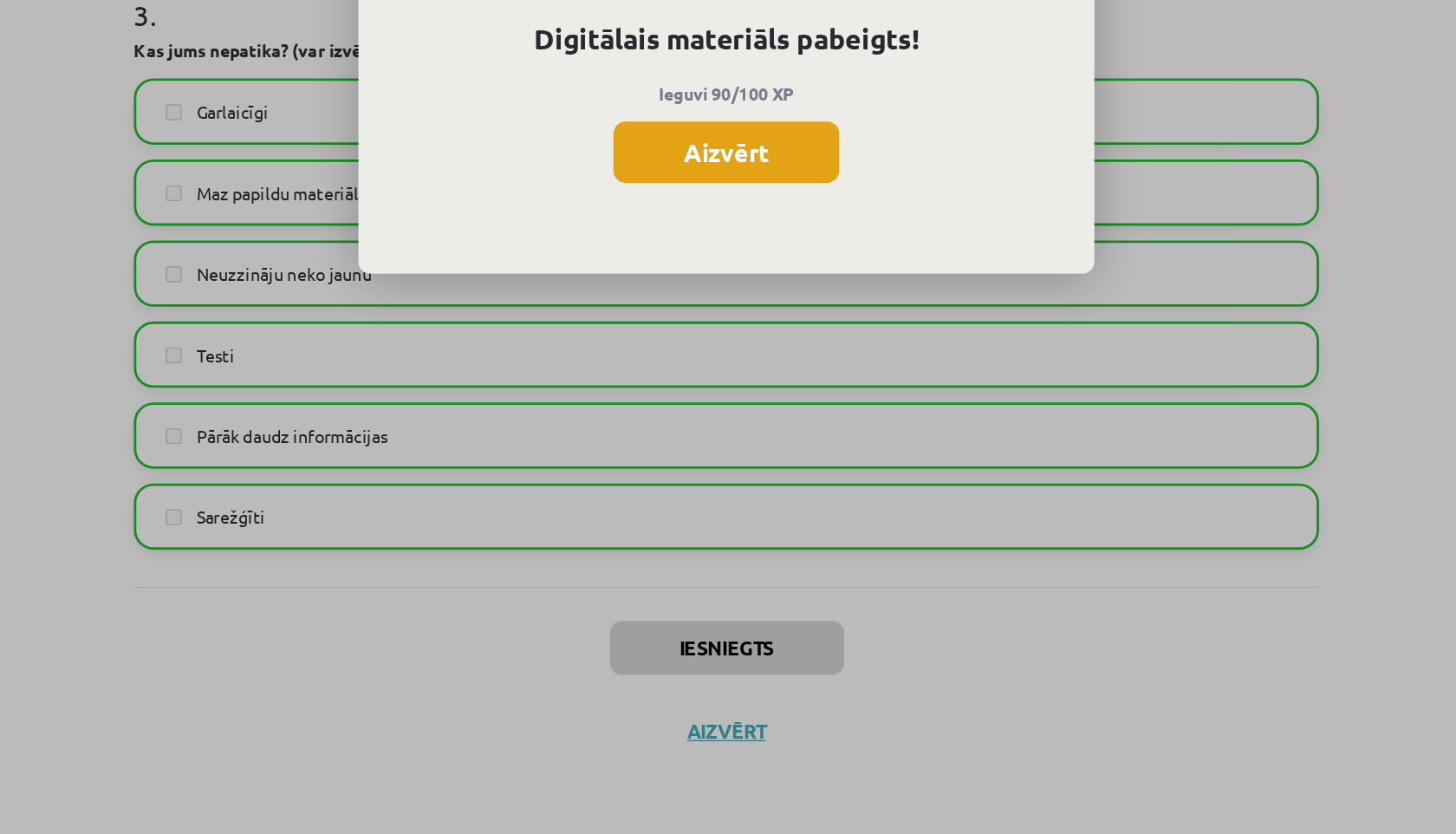
click at [751, 357] on button "Aizvērt" at bounding box center [728, 351] width 160 height 43
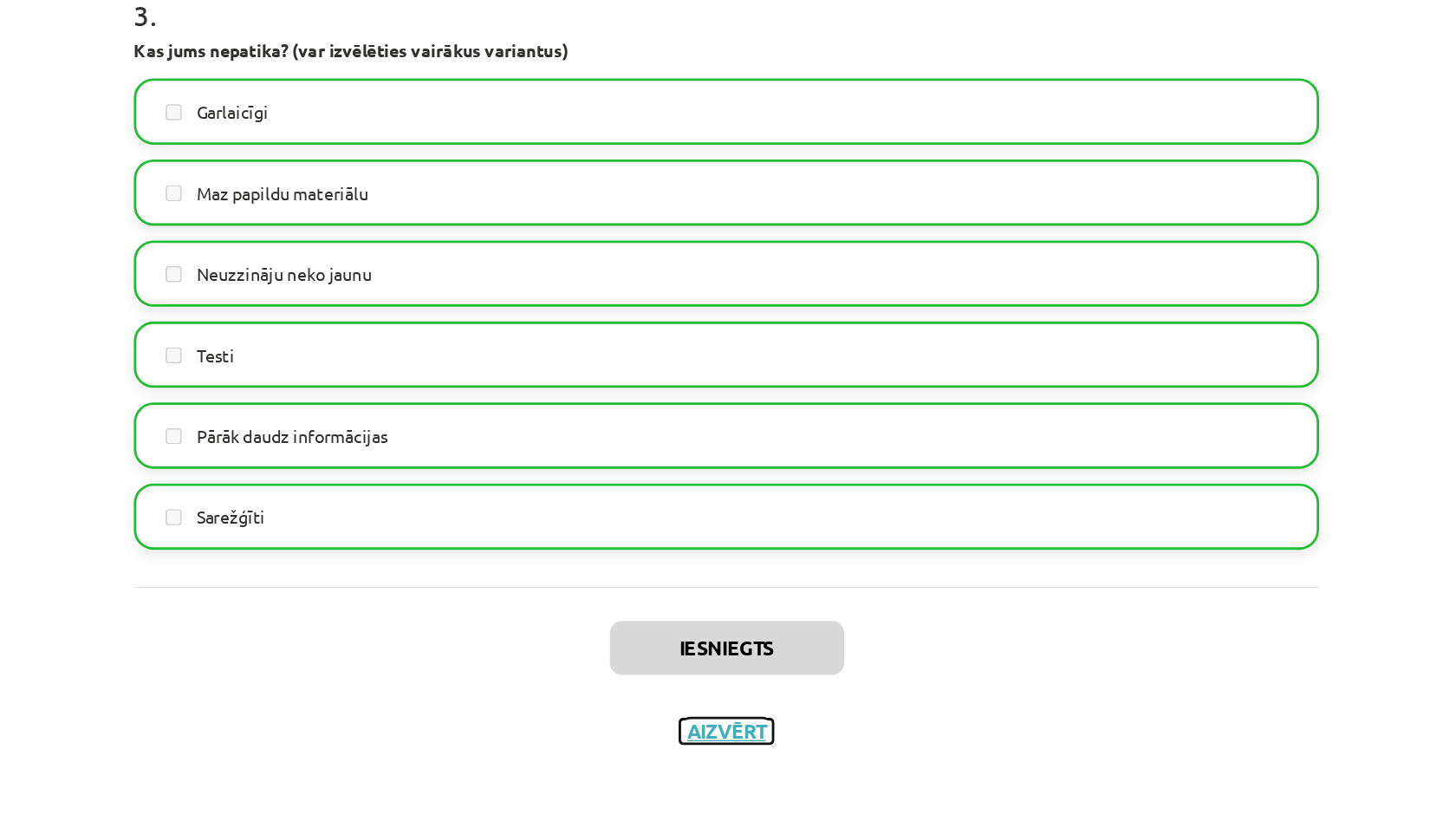
click at [714, 761] on button "Aizvērt" at bounding box center [728, 760] width 66 height 17
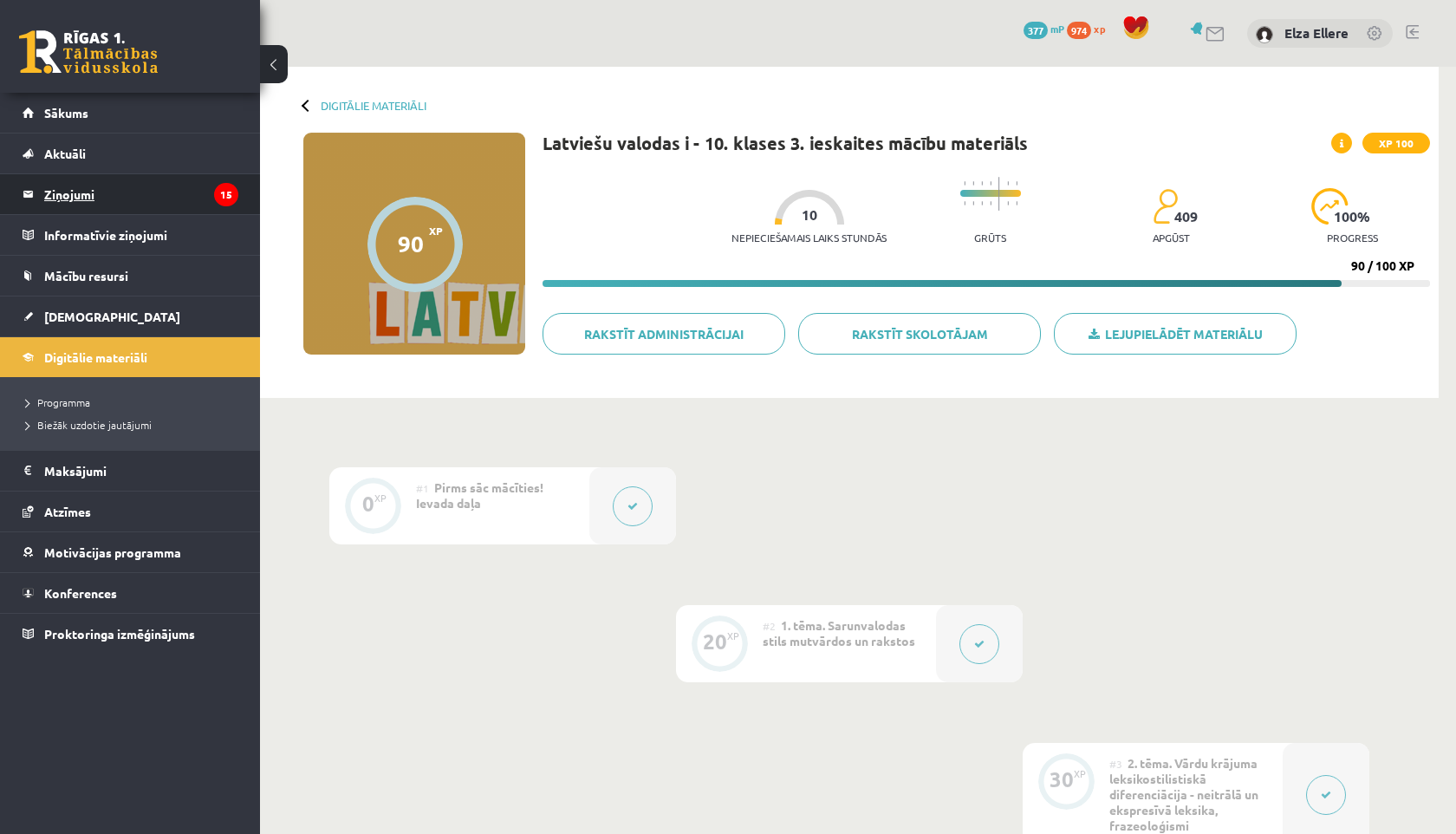
click at [175, 193] on legend "Ziņojumi 15" at bounding box center [141, 195] width 195 height 40
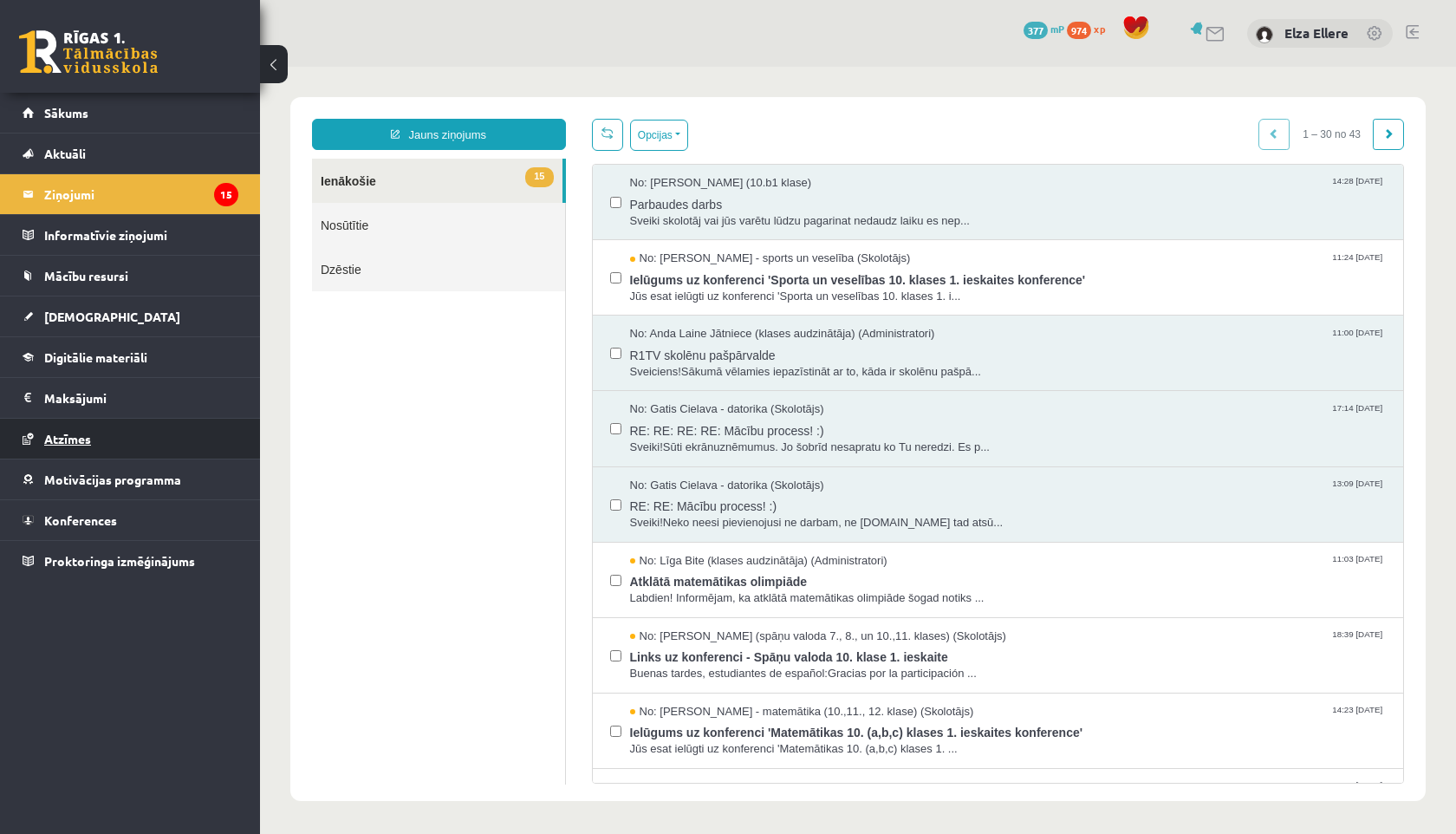
click at [72, 441] on span "Atzīmes" at bounding box center [67, 439] width 47 height 16
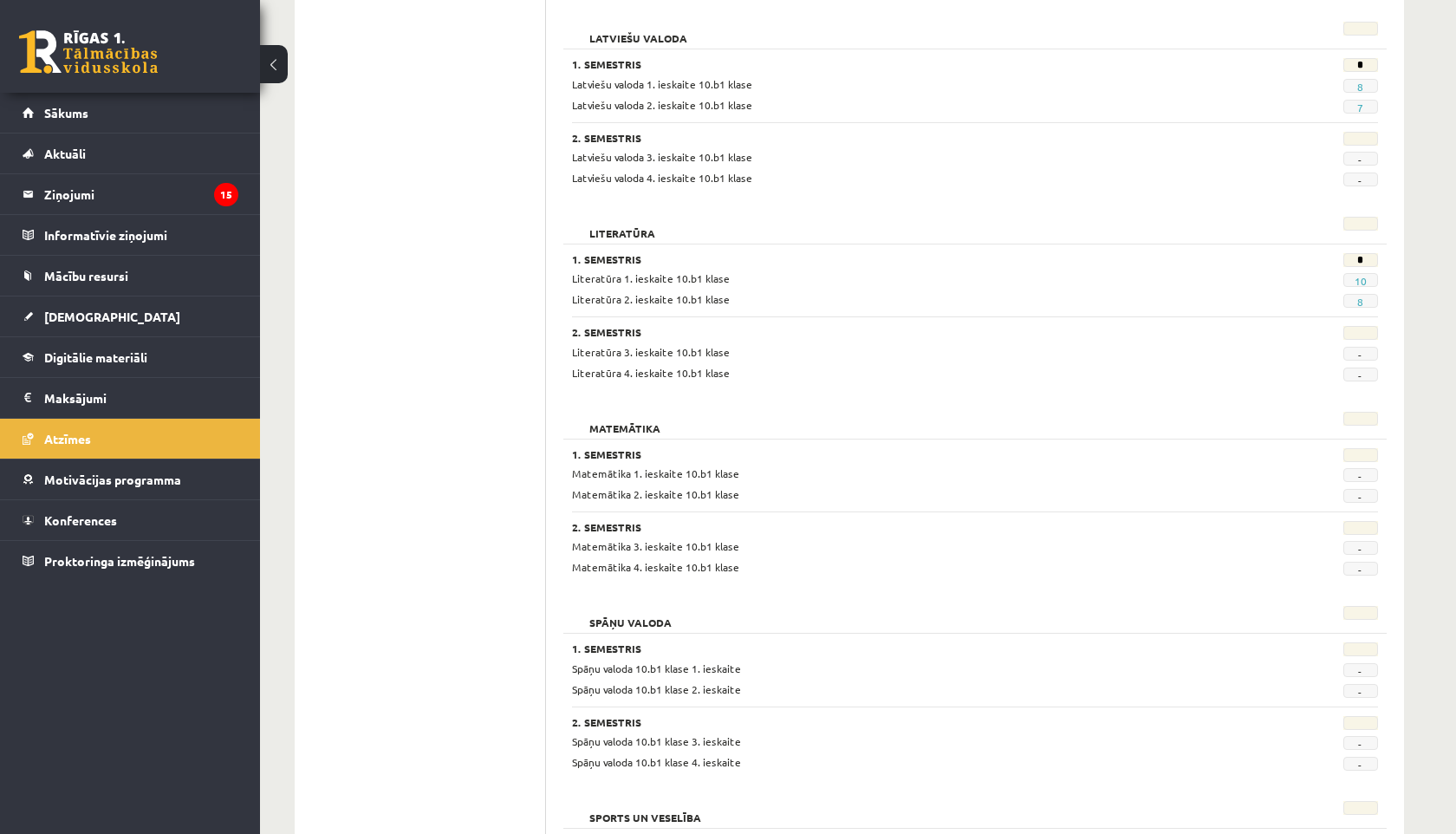
scroll to position [1038, 0]
click at [1358, 311] on link "8" at bounding box center [1360, 306] width 6 height 14
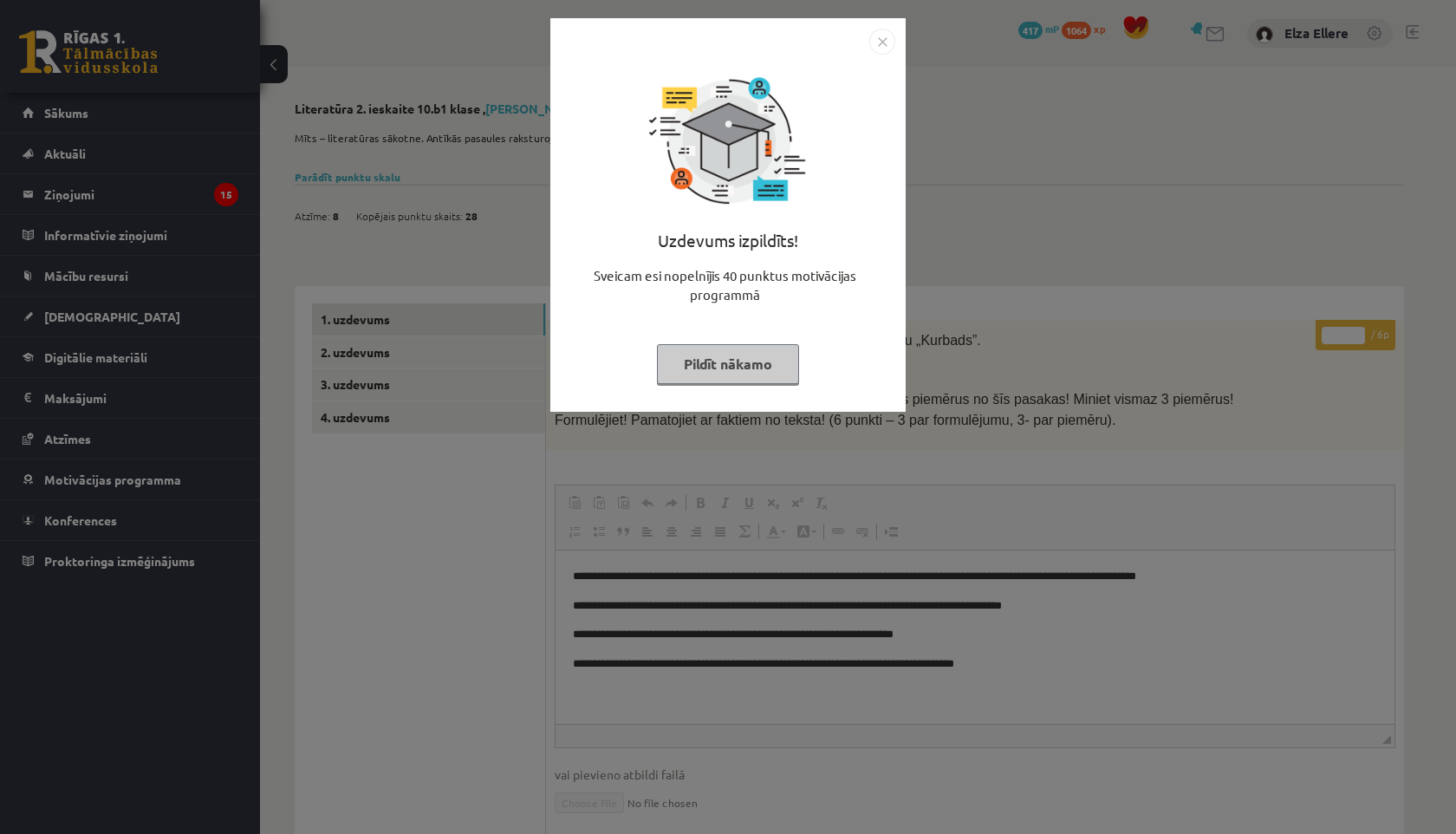
click at [886, 46] on img "Close" at bounding box center [882, 42] width 26 height 26
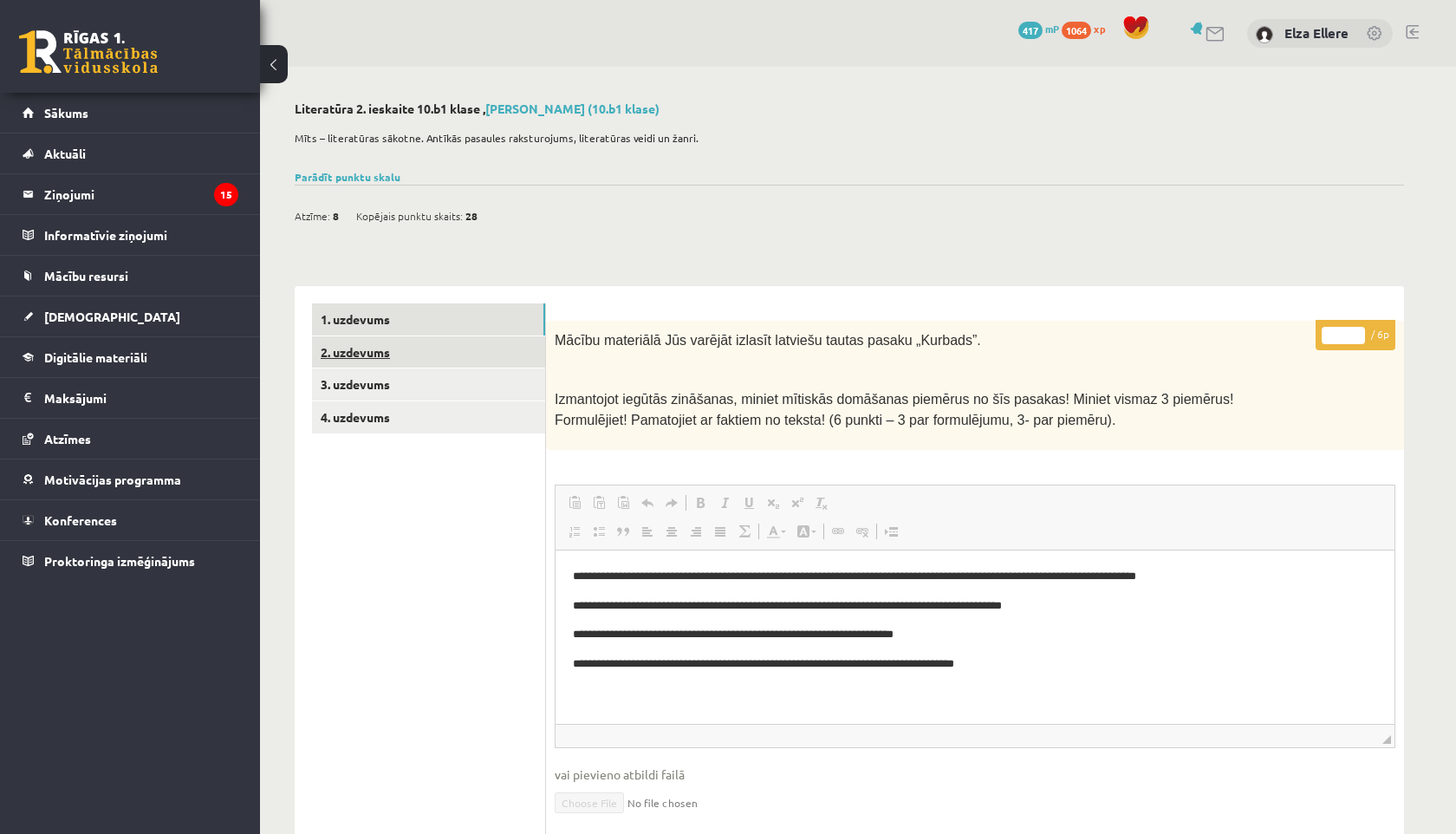
click at [402, 350] on link "2. uzdevums" at bounding box center [429, 352] width 234 height 32
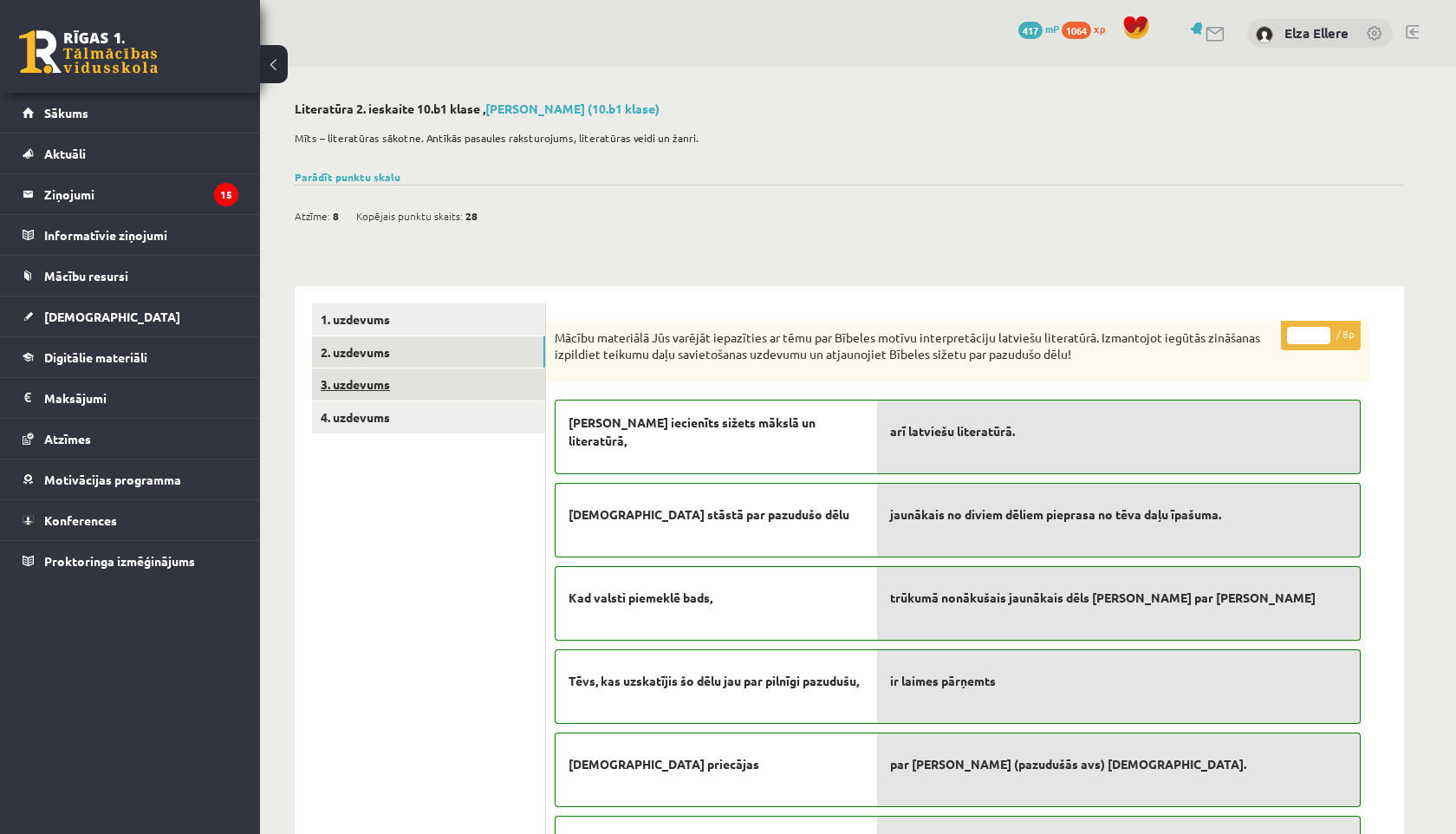
click at [392, 382] on link "3. uzdevums" at bounding box center [429, 384] width 234 height 32
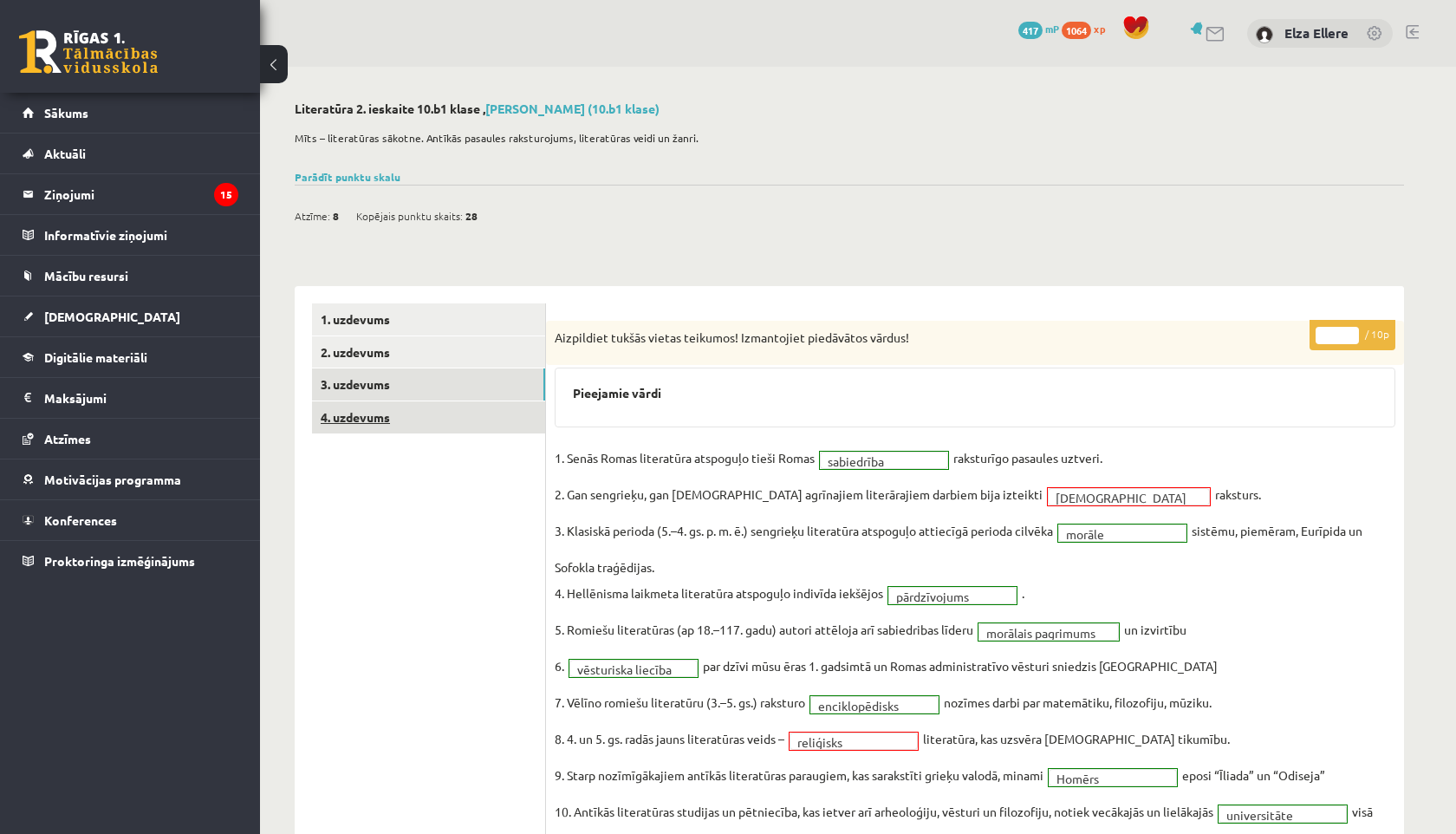
click at [392, 423] on link "4. uzdevums" at bounding box center [429, 417] width 234 height 32
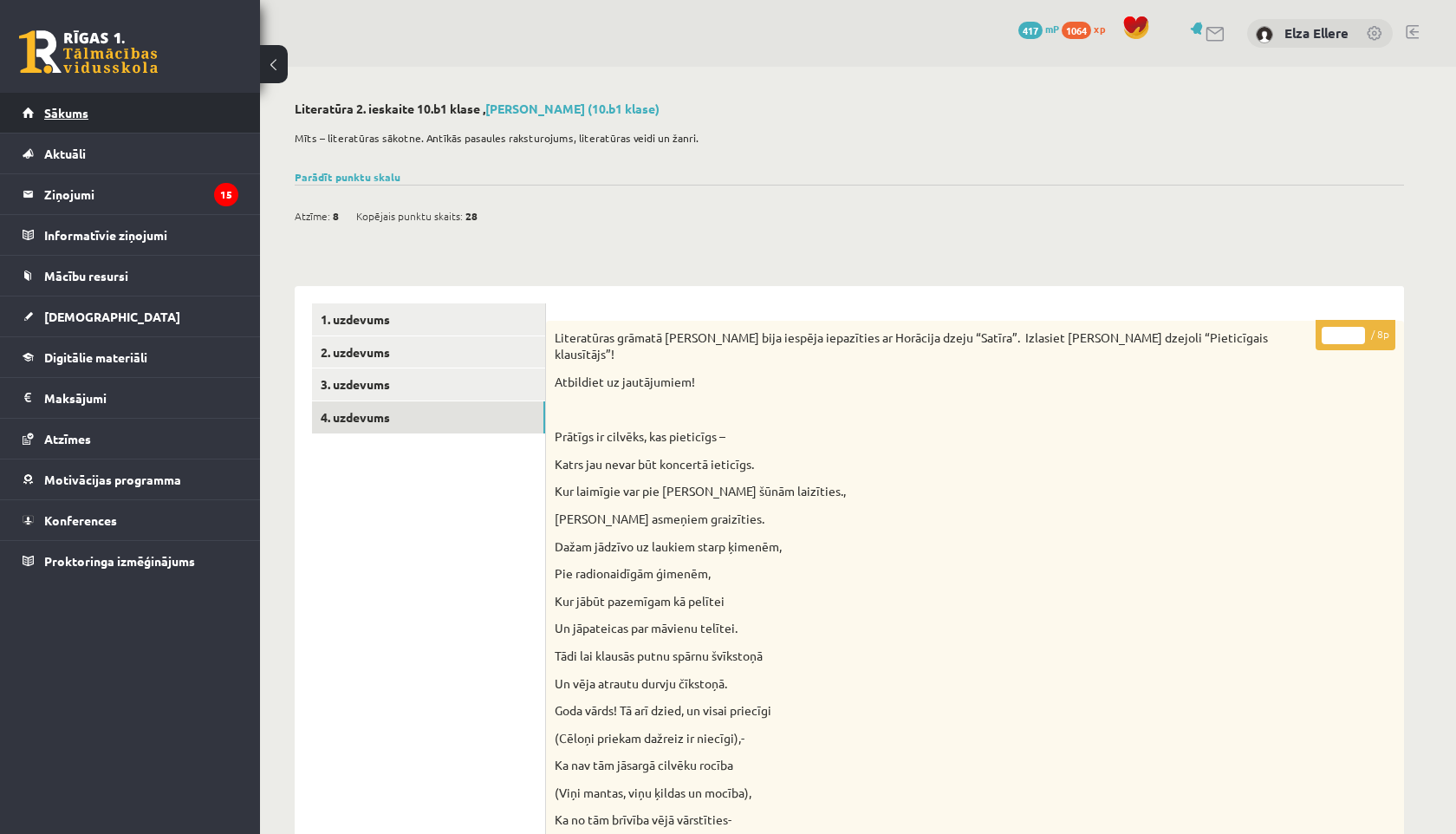
click at [84, 112] on span "Sākums" at bounding box center [66, 113] width 44 height 16
